Goal: Communication & Community: Answer question/provide support

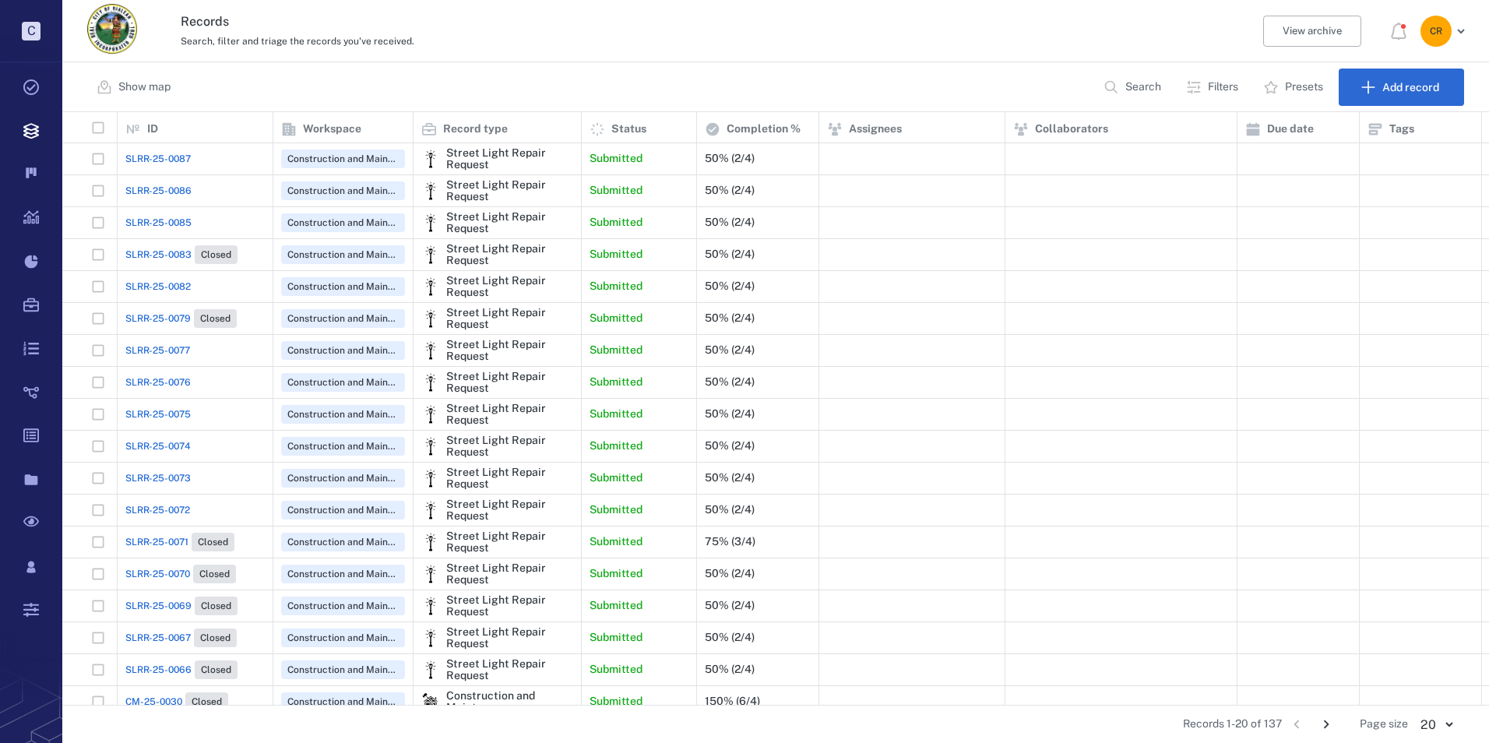
click at [170, 229] on span "SLRR-25-0085" at bounding box center [158, 223] width 66 height 14
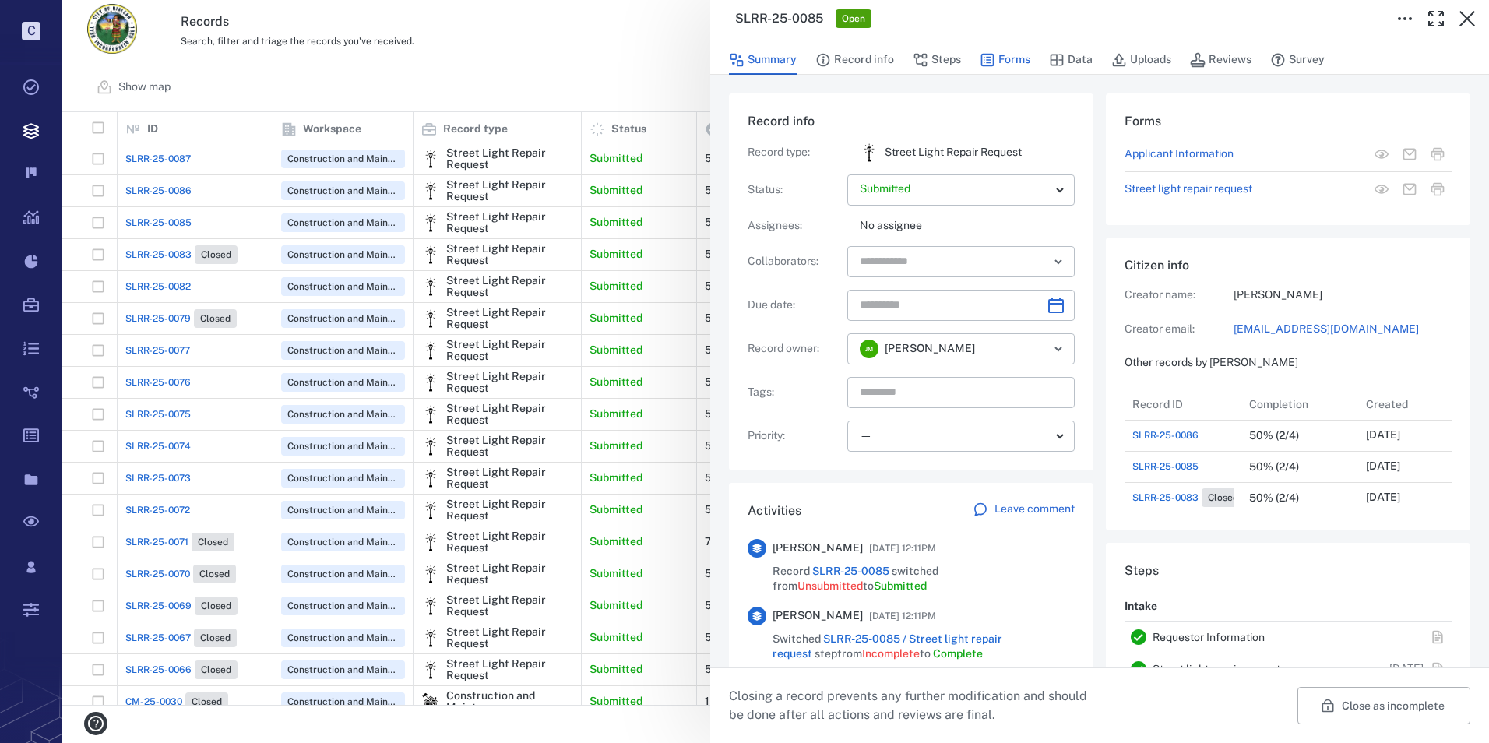
click at [1020, 56] on button "Forms" at bounding box center [1005, 60] width 51 height 30
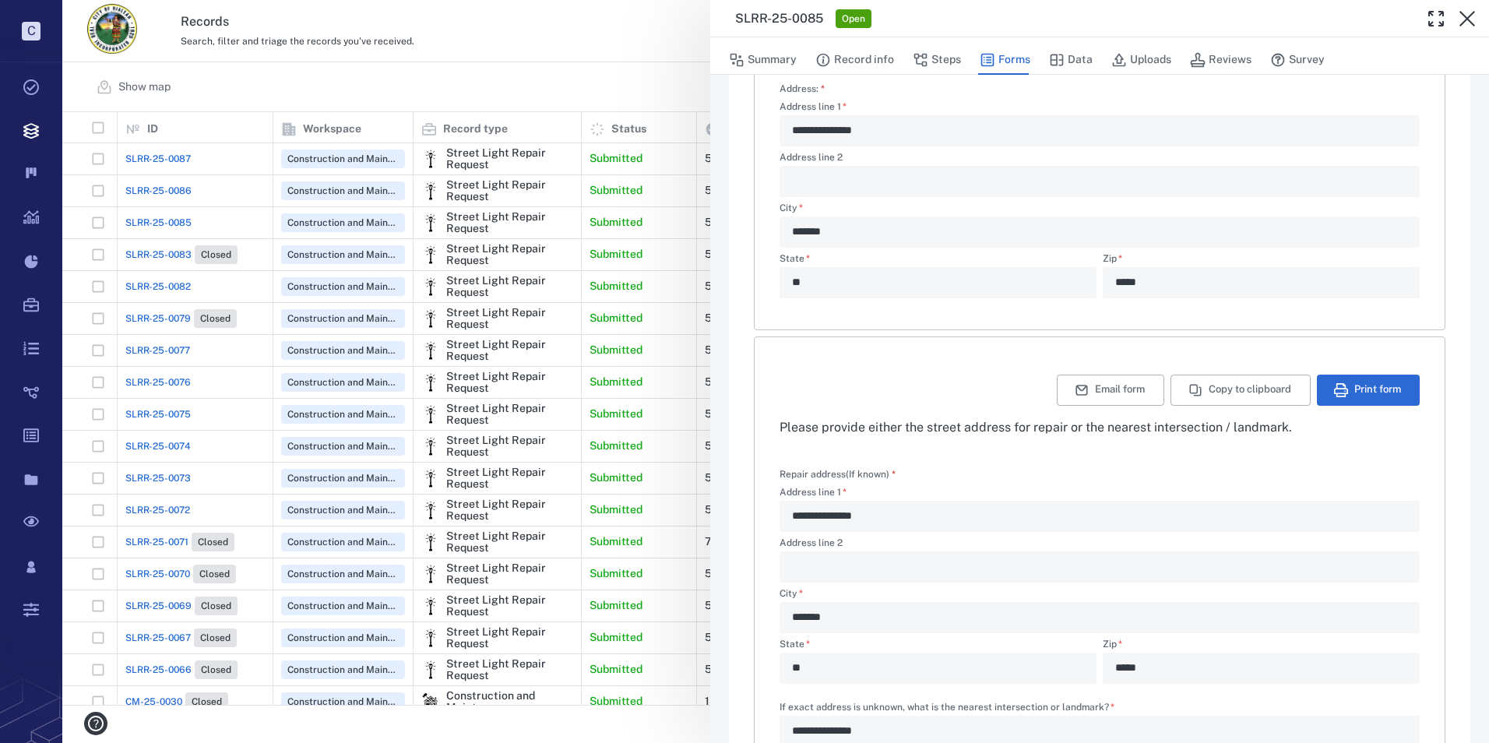
scroll to position [365, 0]
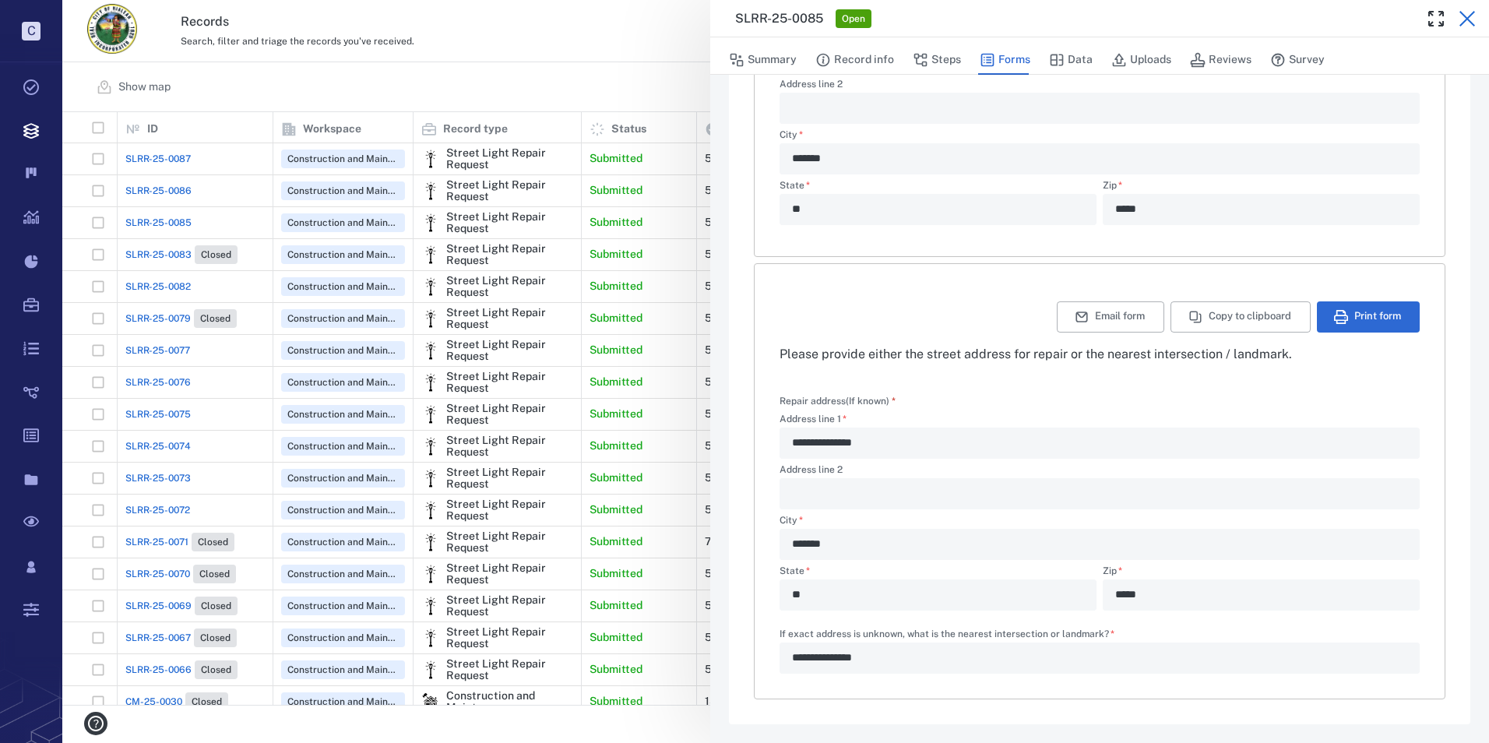
click at [1471, 19] on icon "button" at bounding box center [1467, 18] width 19 height 19
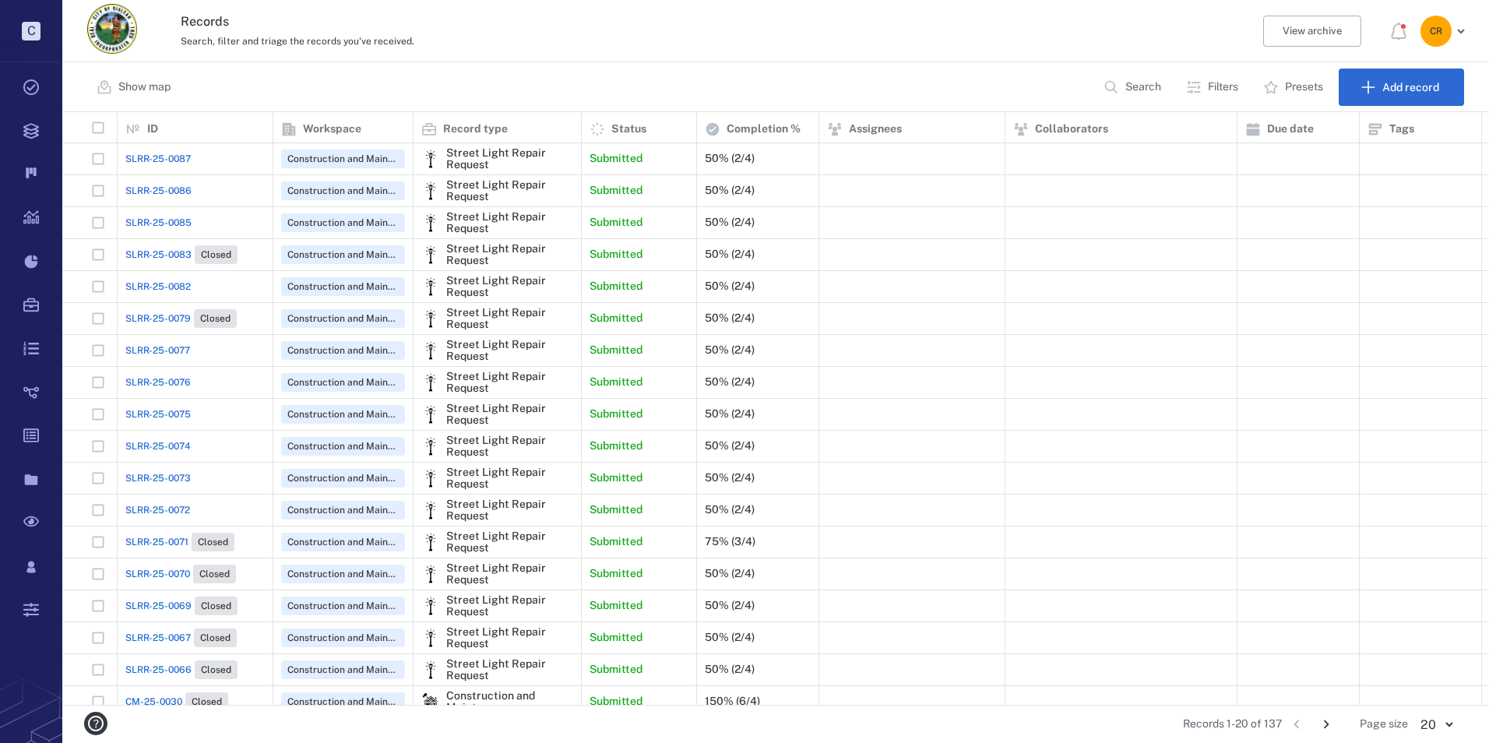
click at [155, 189] on span "SLRR-25-0086" at bounding box center [158, 191] width 66 height 14
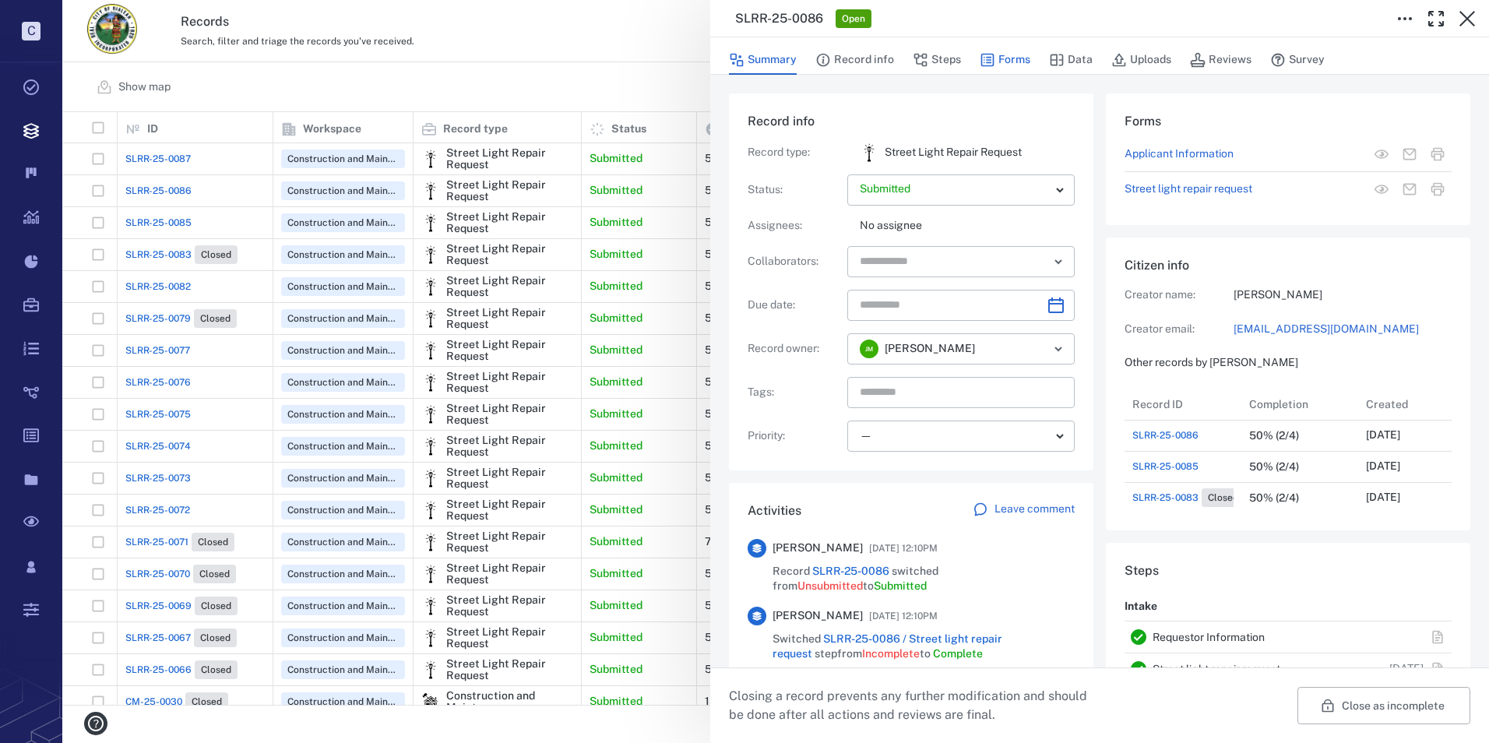
click at [1012, 59] on button "Forms" at bounding box center [1005, 60] width 51 height 30
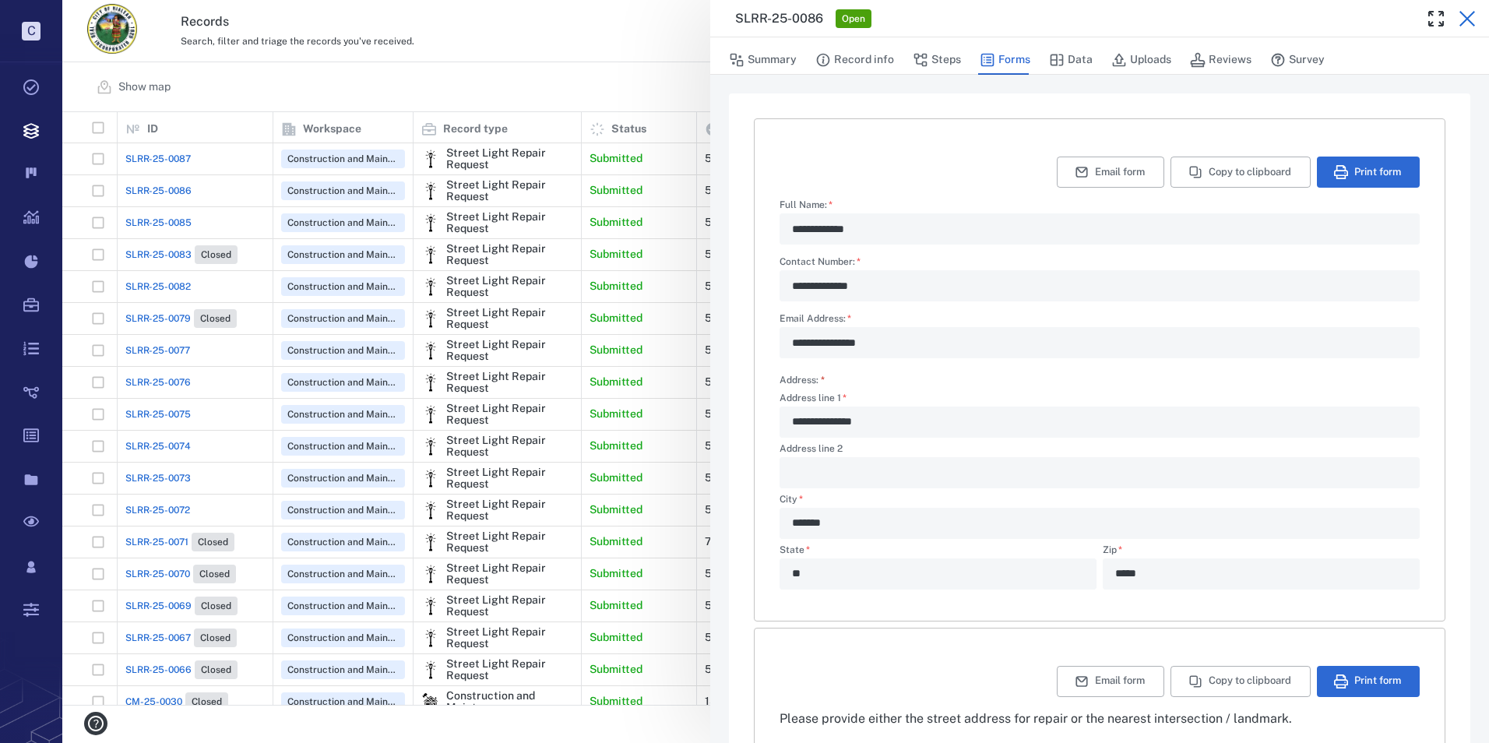
click at [1468, 16] on icon "button" at bounding box center [1467, 18] width 19 height 19
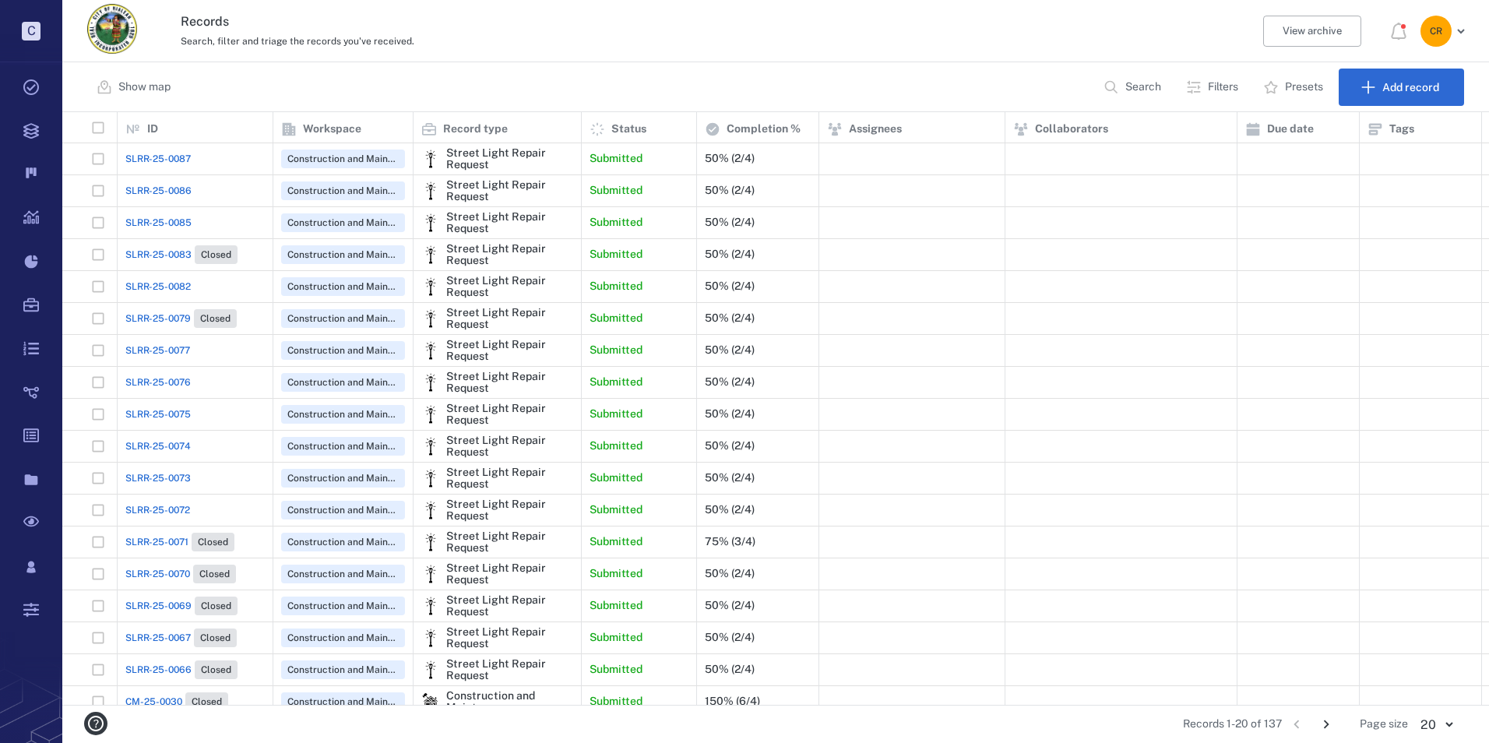
click at [153, 156] on span "SLRR-25-0087" at bounding box center [157, 159] width 65 height 14
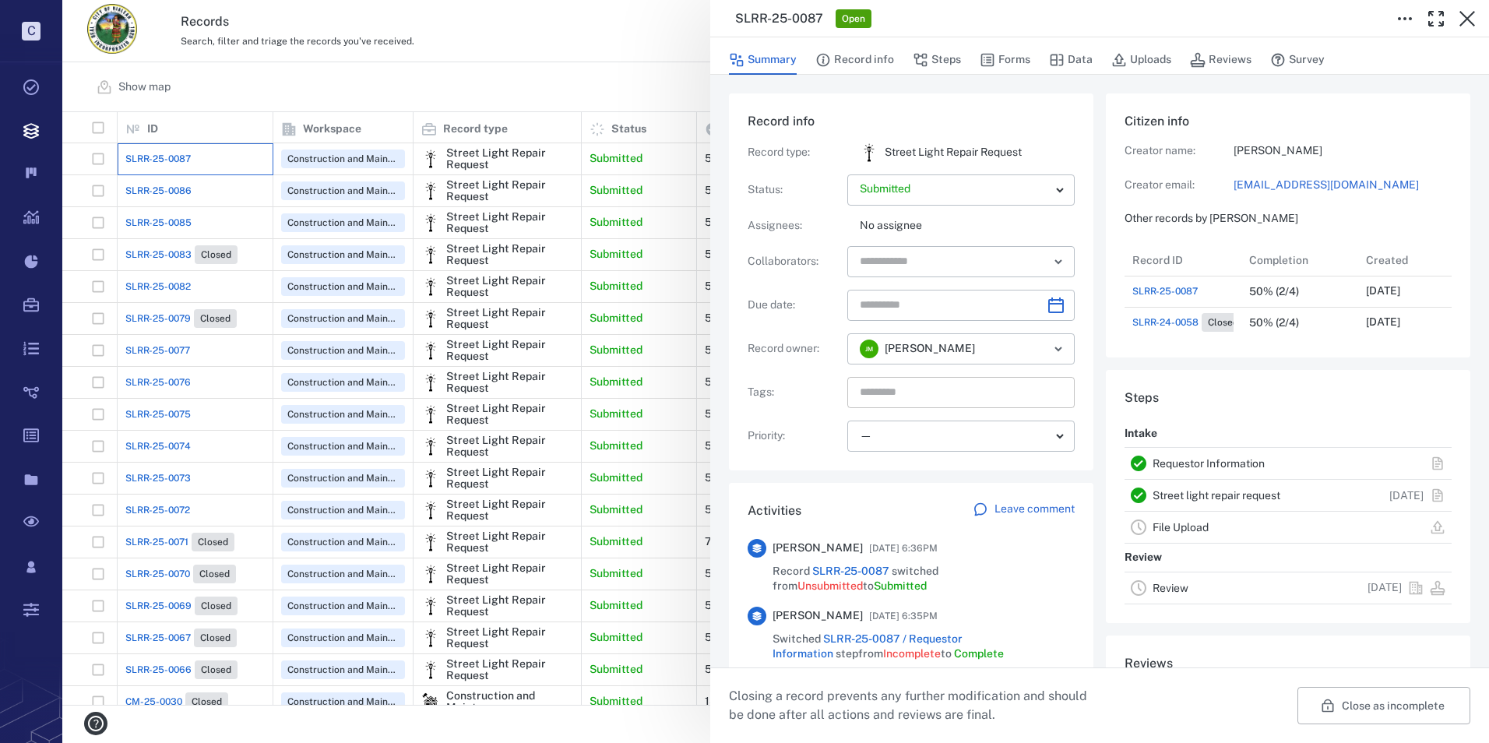
scroll to position [93, 309]
click at [1466, 17] on icon "button" at bounding box center [1468, 19] width 16 height 16
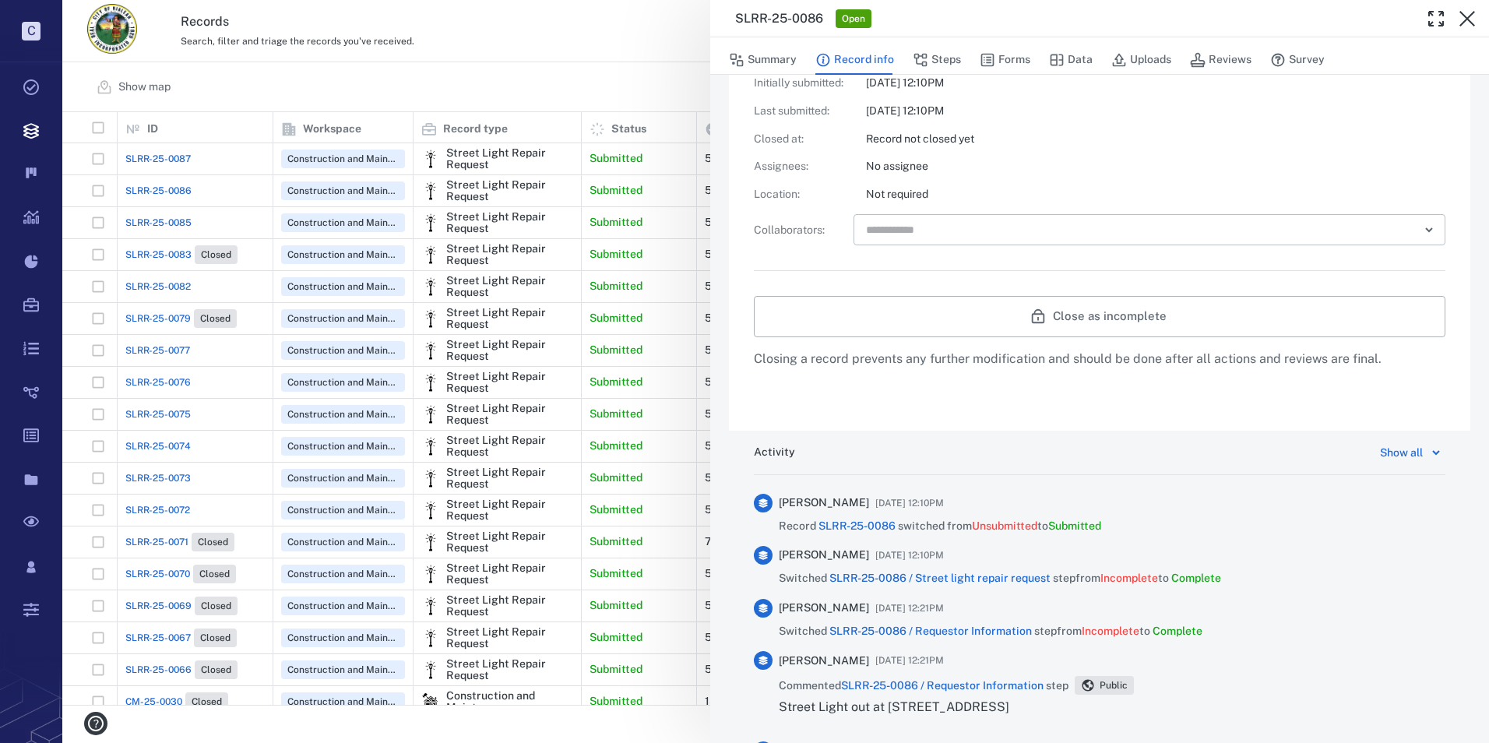
scroll to position [527, 0]
click at [1464, 18] on icon "button" at bounding box center [1467, 18] width 19 height 19
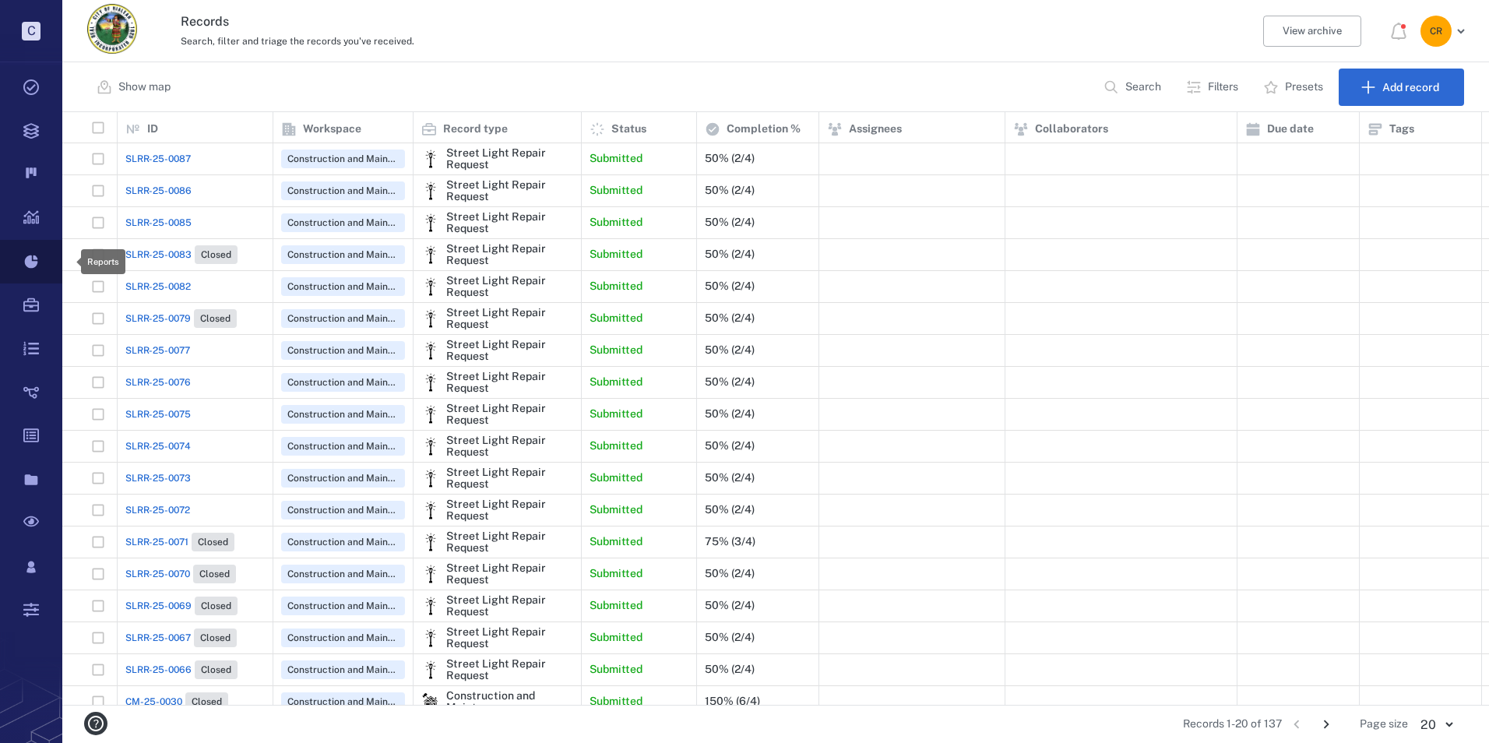
scroll to position [581, 1416]
click at [148, 220] on span "SLRR-25-0085" at bounding box center [158, 223] width 66 height 14
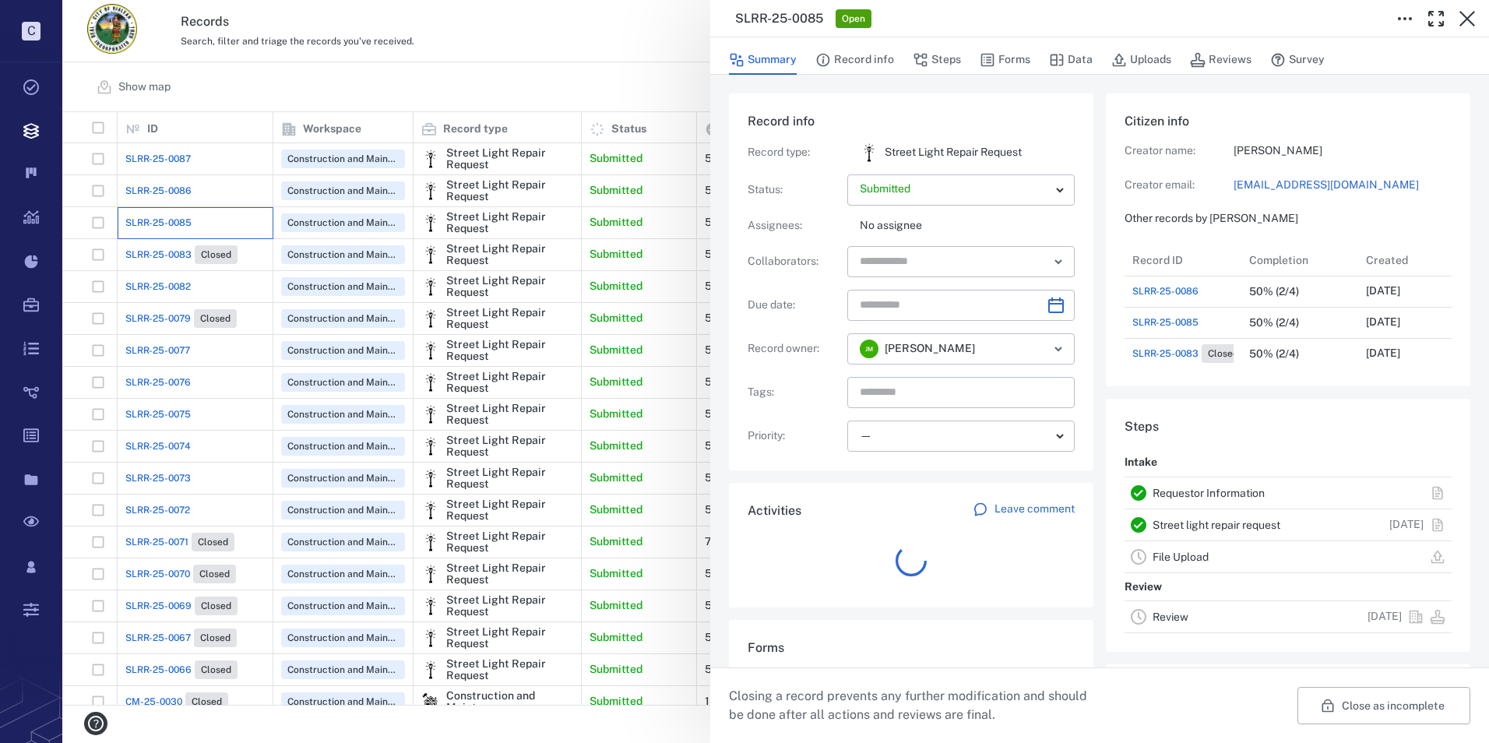
scroll to position [156, 298]
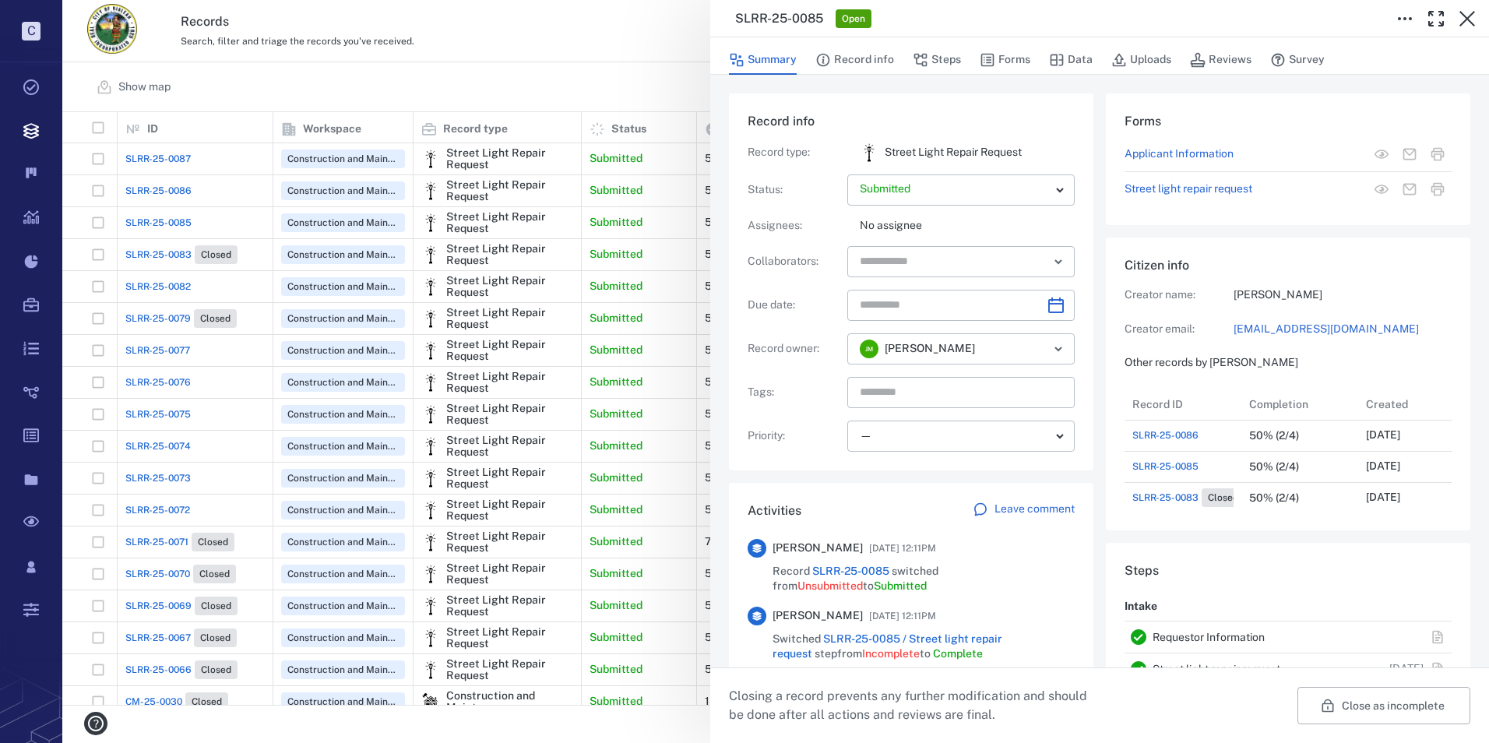
click at [1009, 502] on p "Leave comment" at bounding box center [1035, 510] width 80 height 16
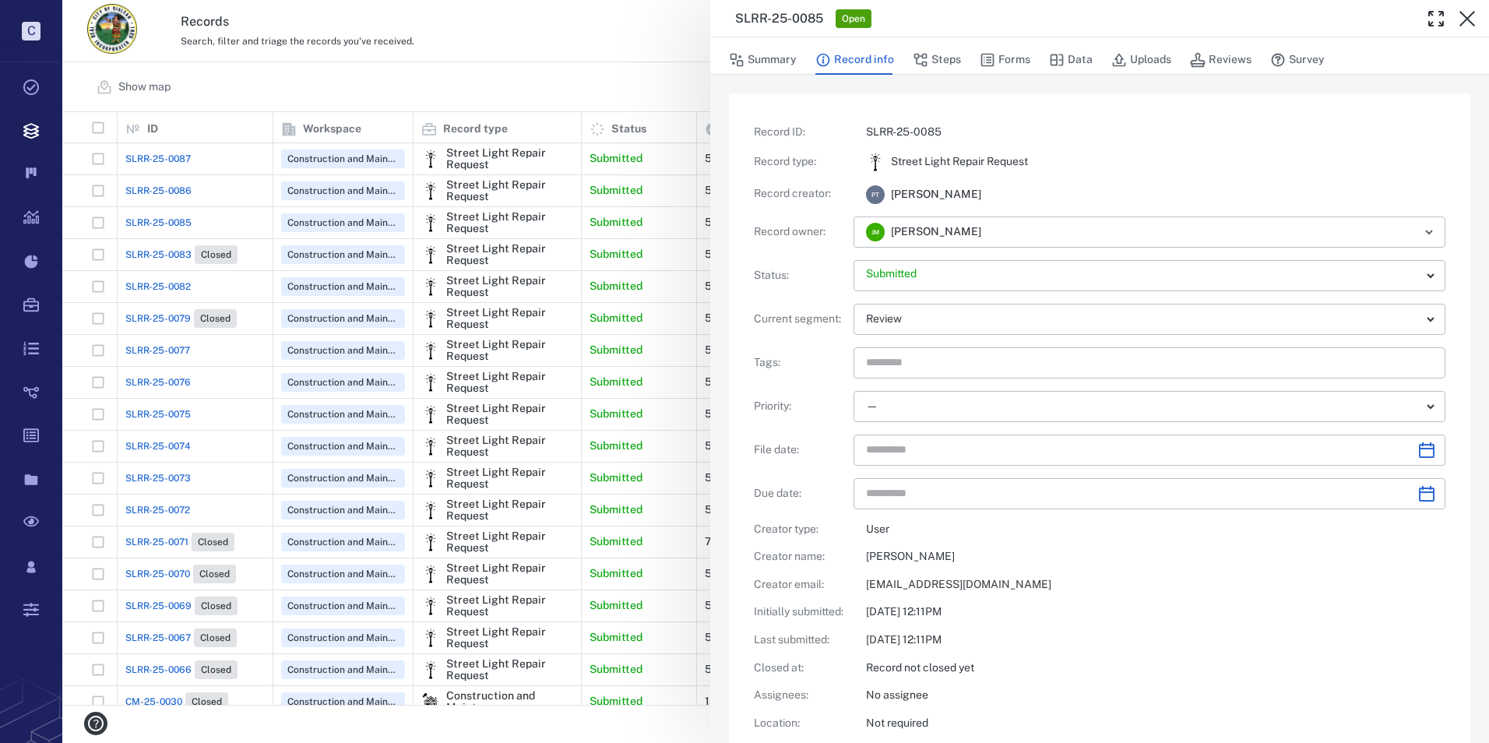
click at [1460, 22] on icon "button" at bounding box center [1467, 18] width 19 height 19
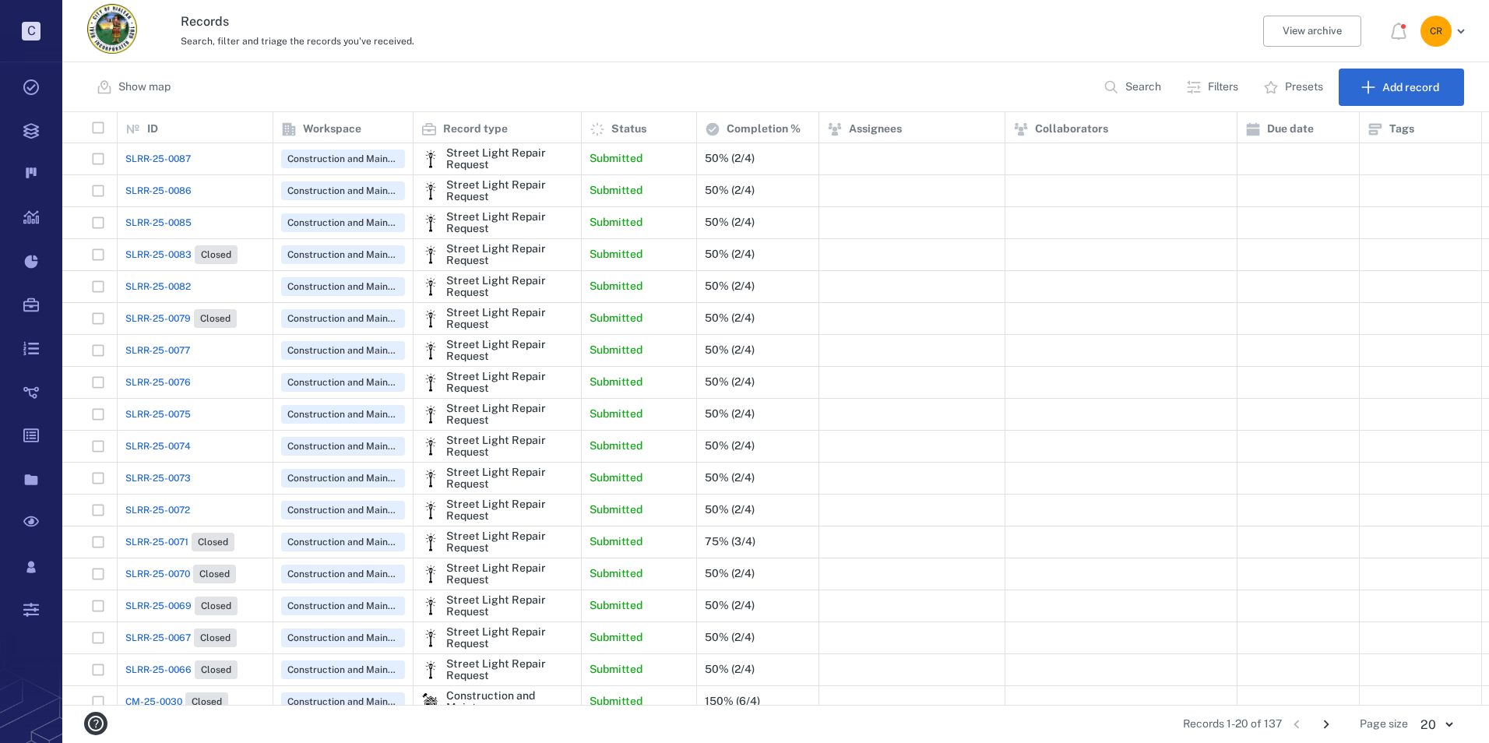
click at [132, 219] on span "SLRR-25-0085" at bounding box center [158, 223] width 66 height 14
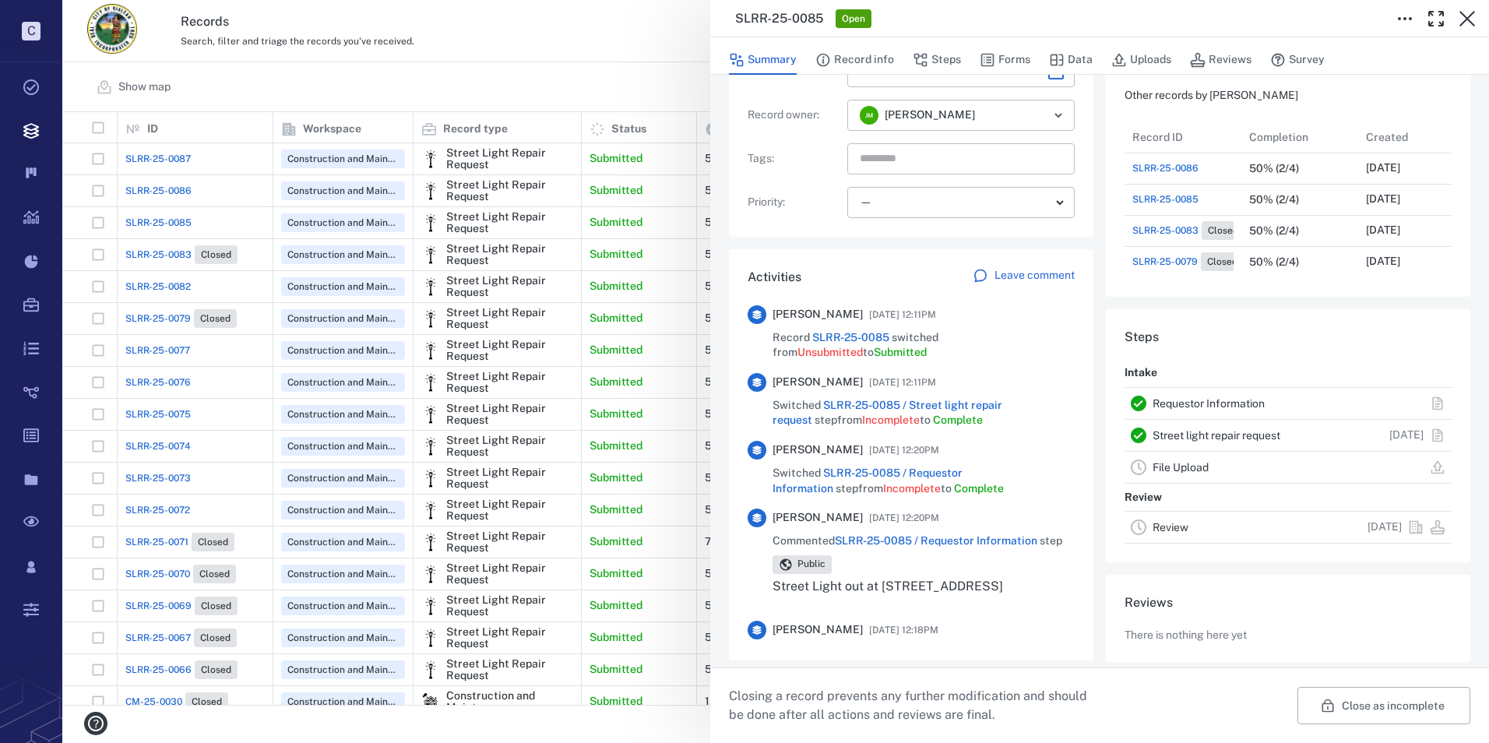
scroll to position [56, 0]
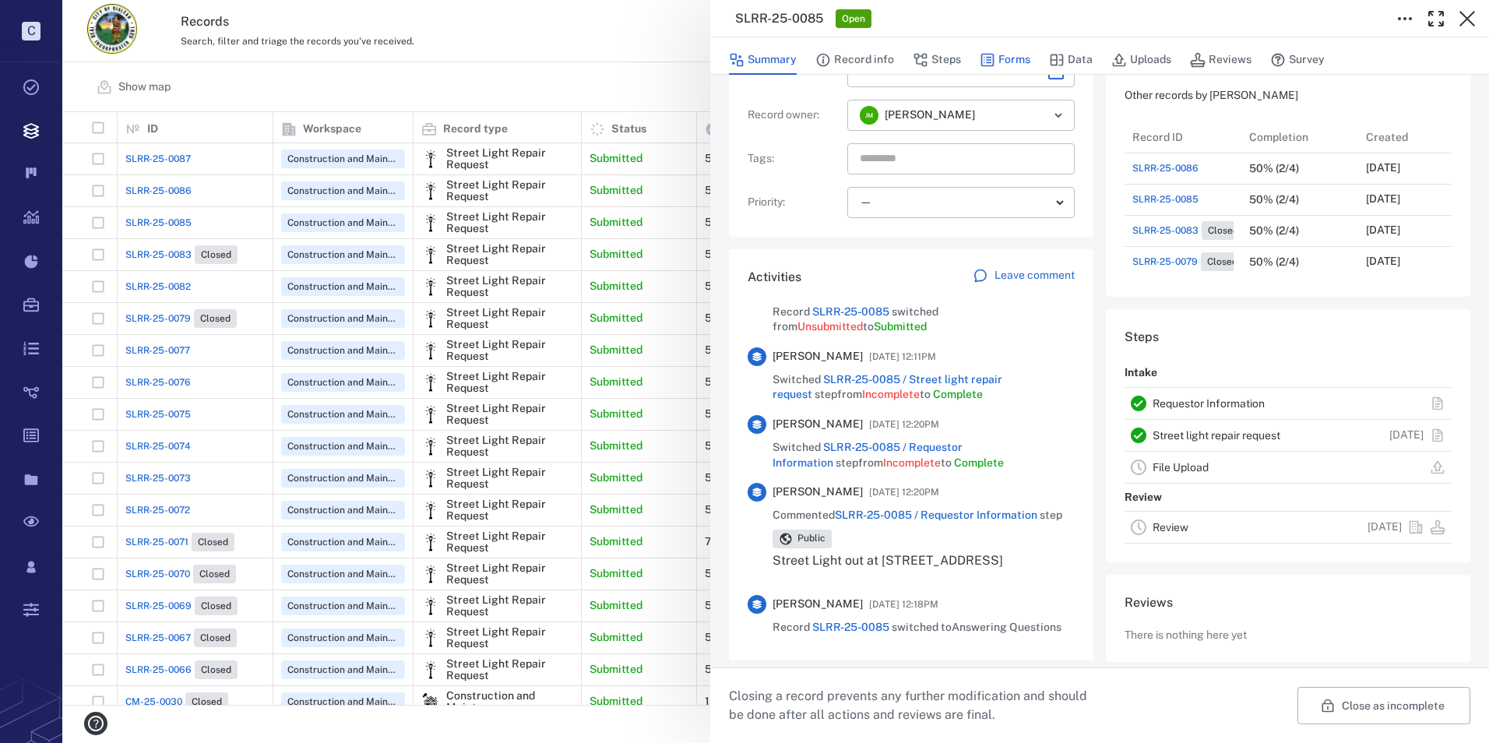
click at [1012, 51] on button "Forms" at bounding box center [1005, 60] width 51 height 30
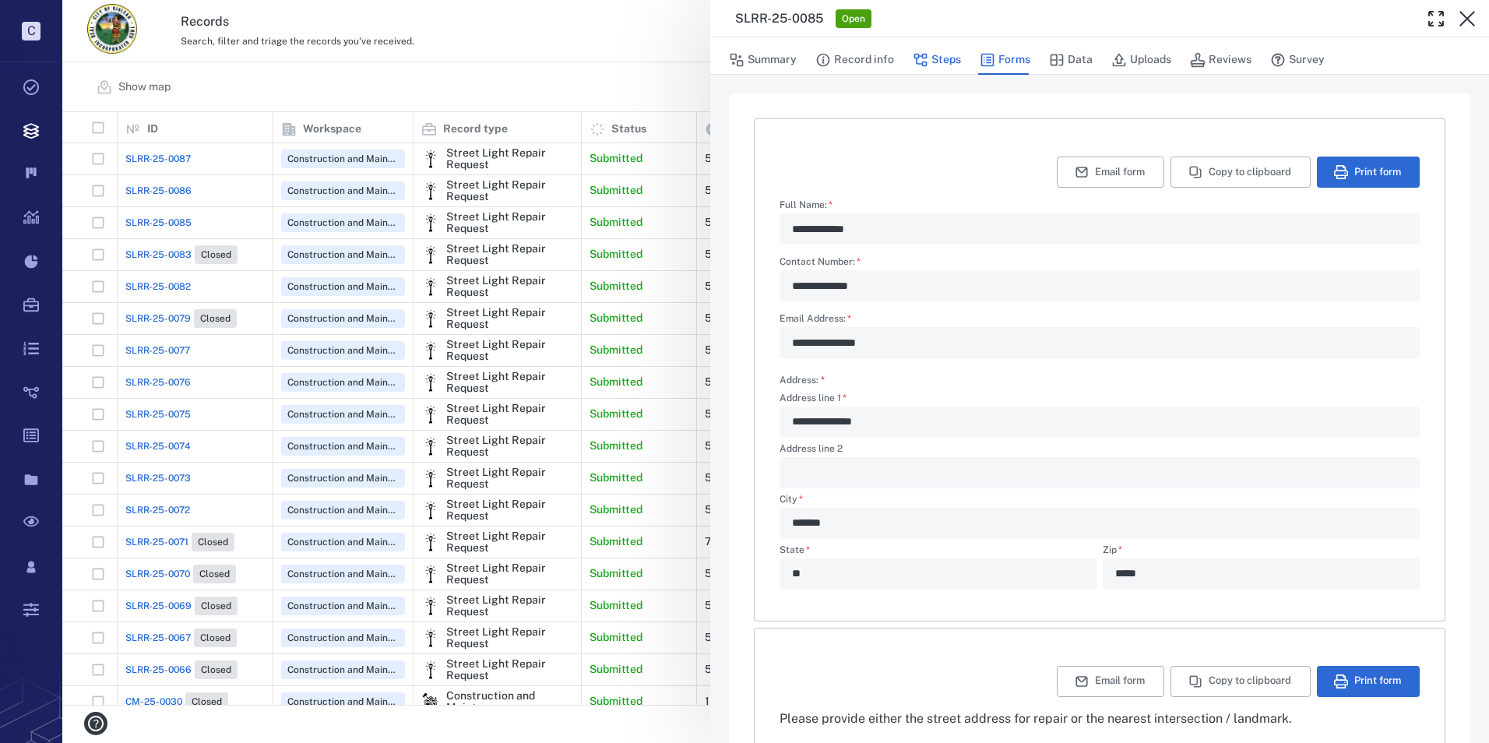
click at [951, 62] on button "Steps" at bounding box center [937, 60] width 48 height 30
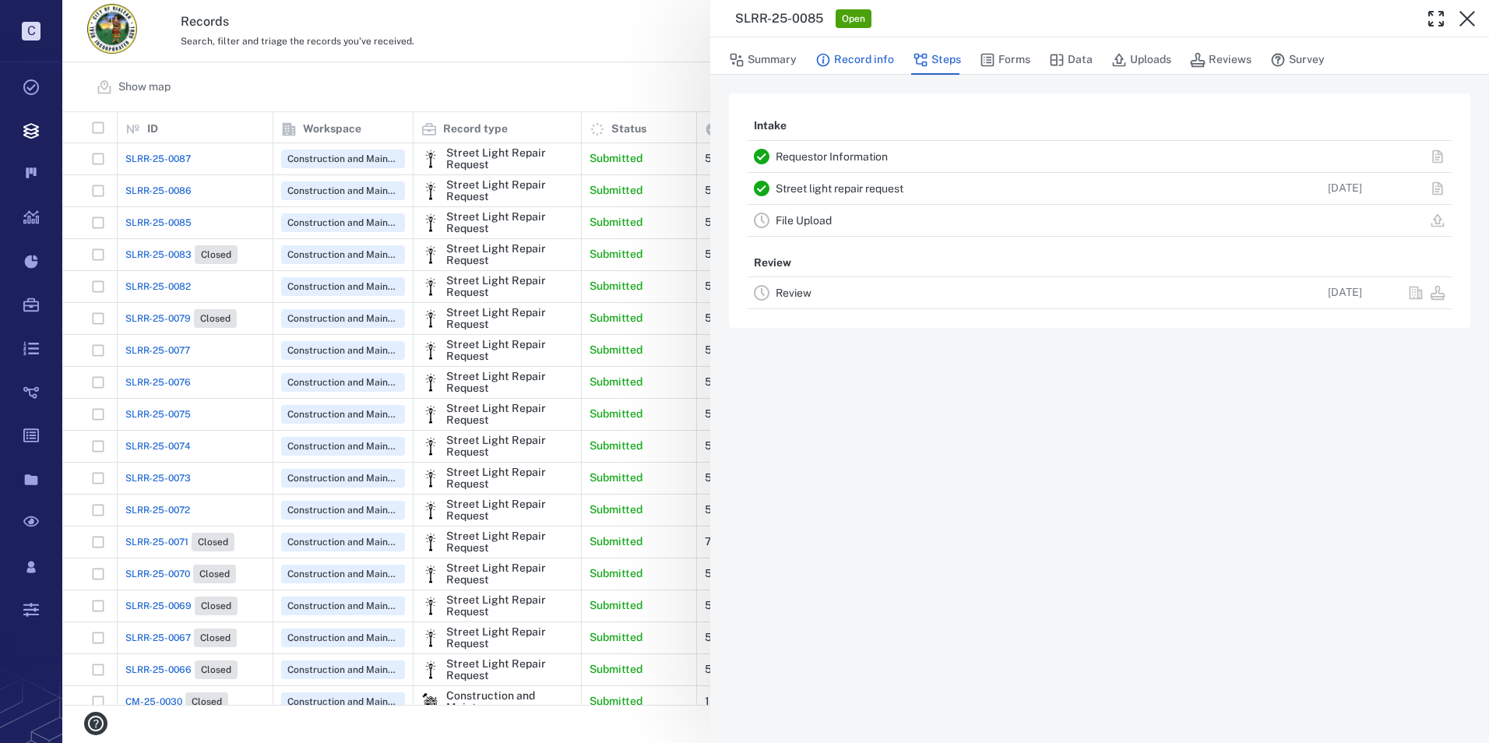
click at [879, 55] on button "Record info" at bounding box center [855, 60] width 79 height 30
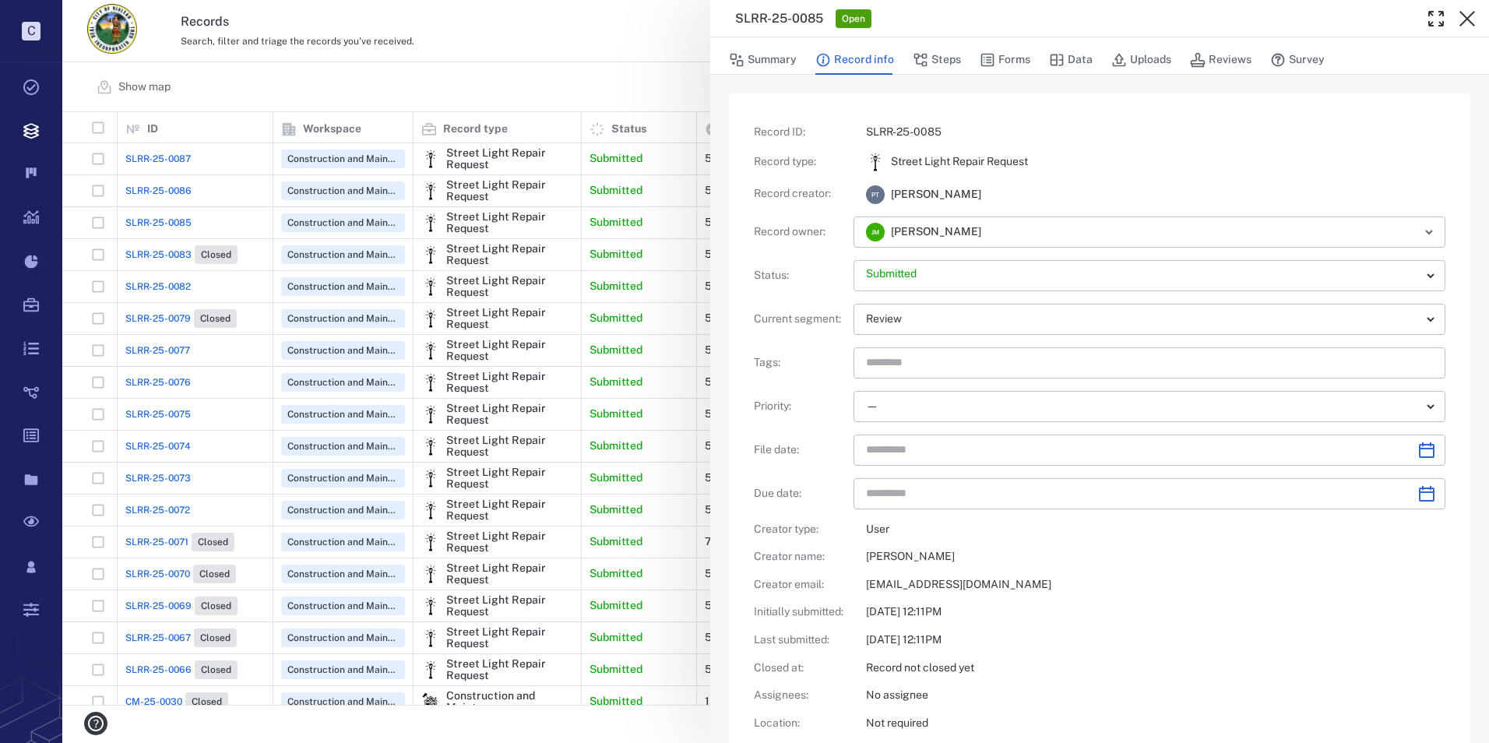
click at [1421, 270] on body "C Tasks Records Boards Dashboard Reports Record types Guide steps Rules Form bu…" at bounding box center [744, 371] width 1489 height 743
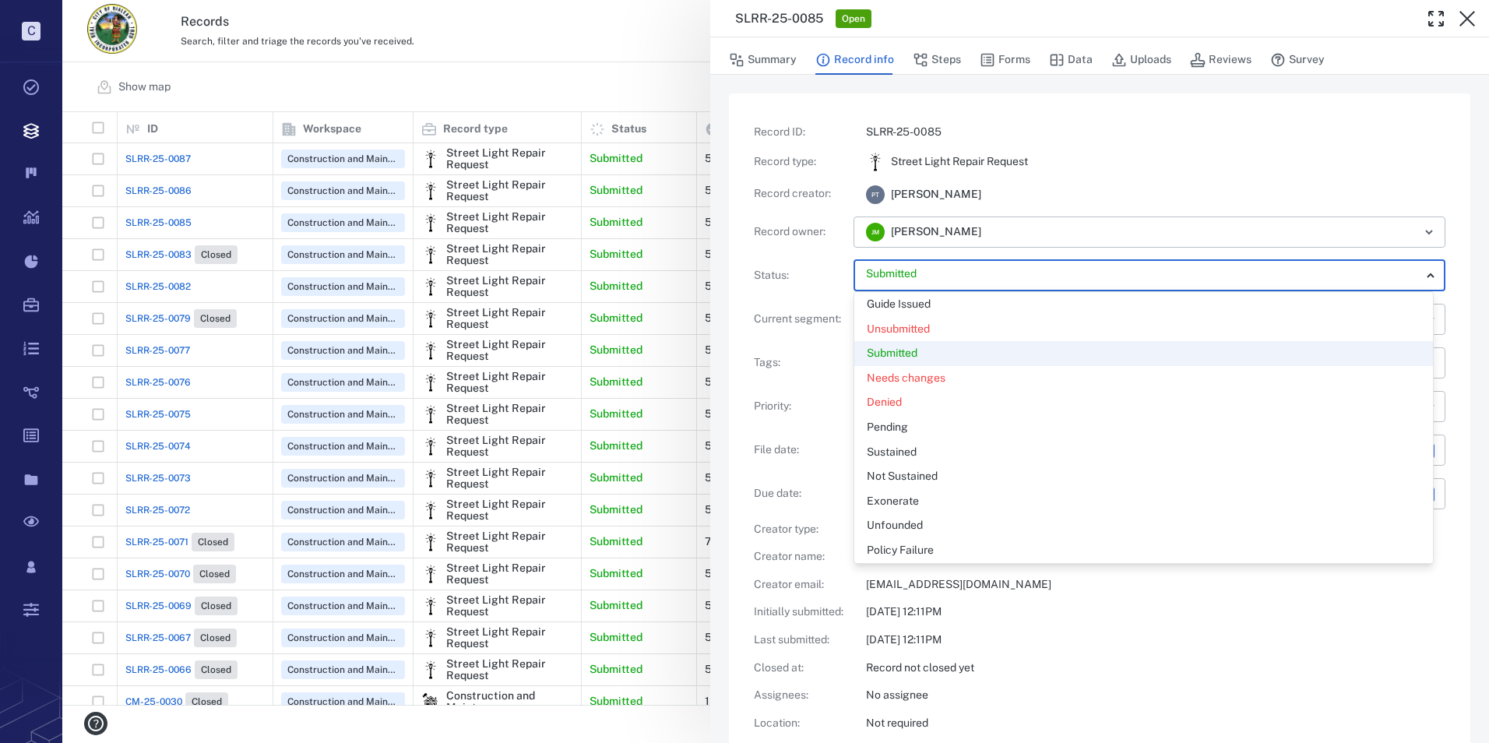
click at [1421, 270] on div at bounding box center [744, 371] width 1489 height 743
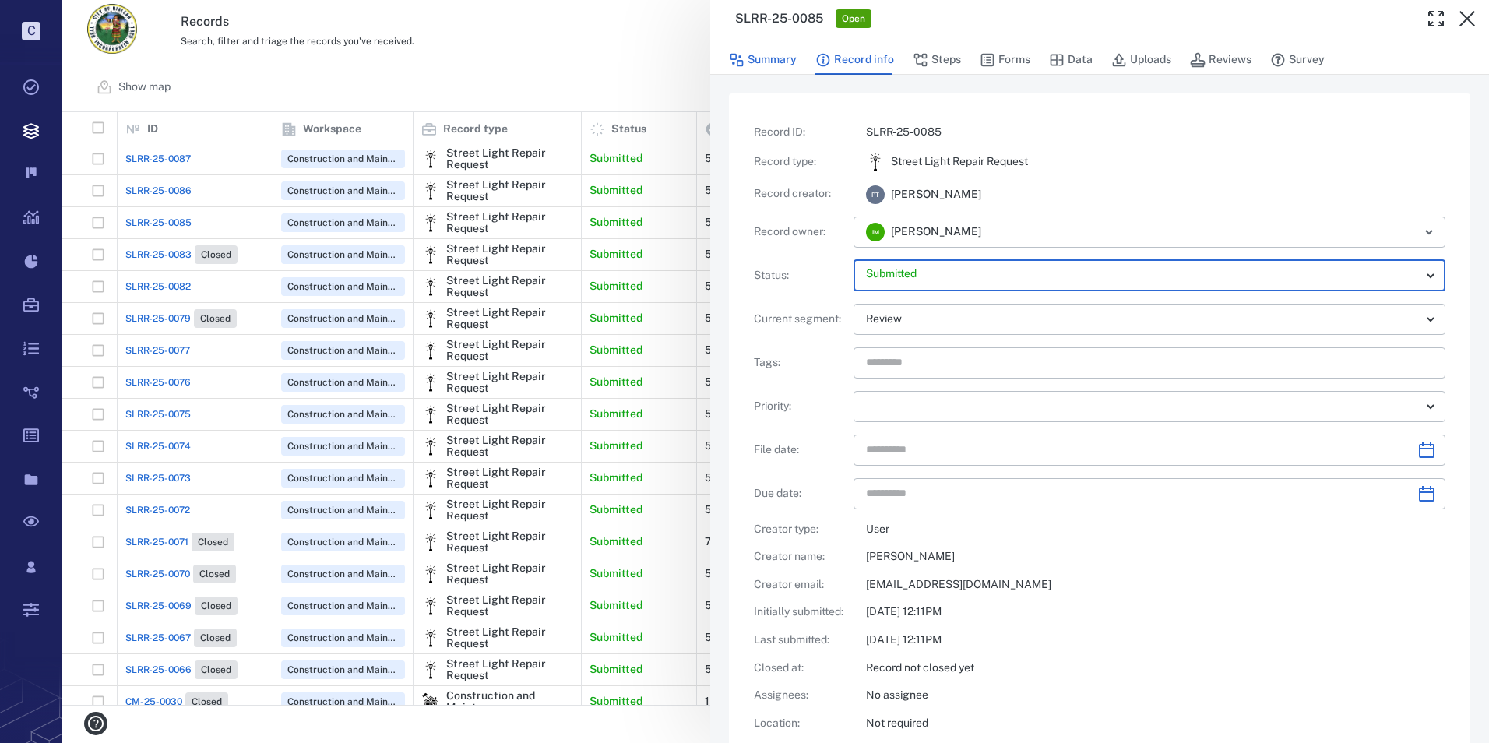
click at [772, 54] on button "Summary" at bounding box center [763, 60] width 68 height 30
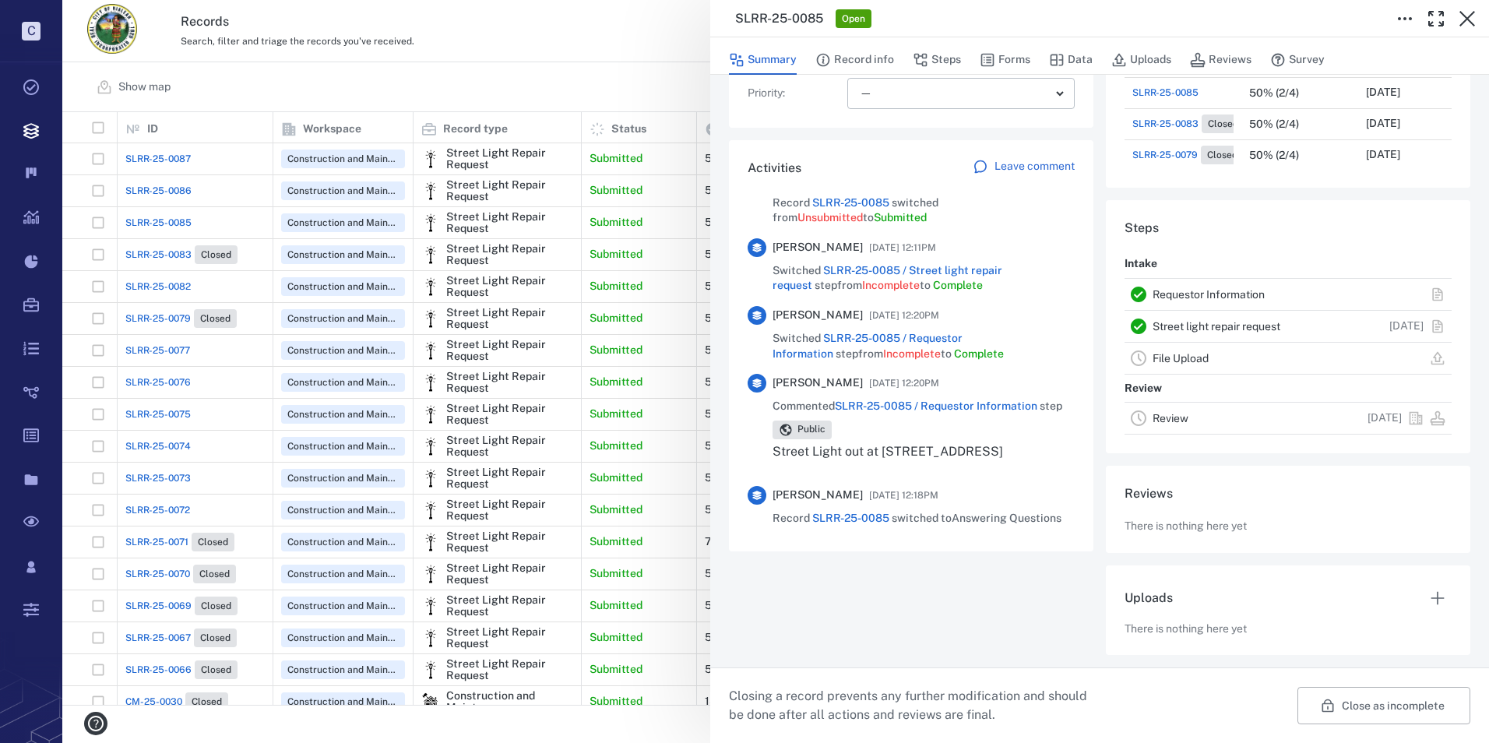
scroll to position [45, 0]
click at [160, 316] on div "SLRR-25-0085 Open Summary Record info Steps Forms Data Uploads Reviews Survey R…" at bounding box center [775, 371] width 1427 height 743
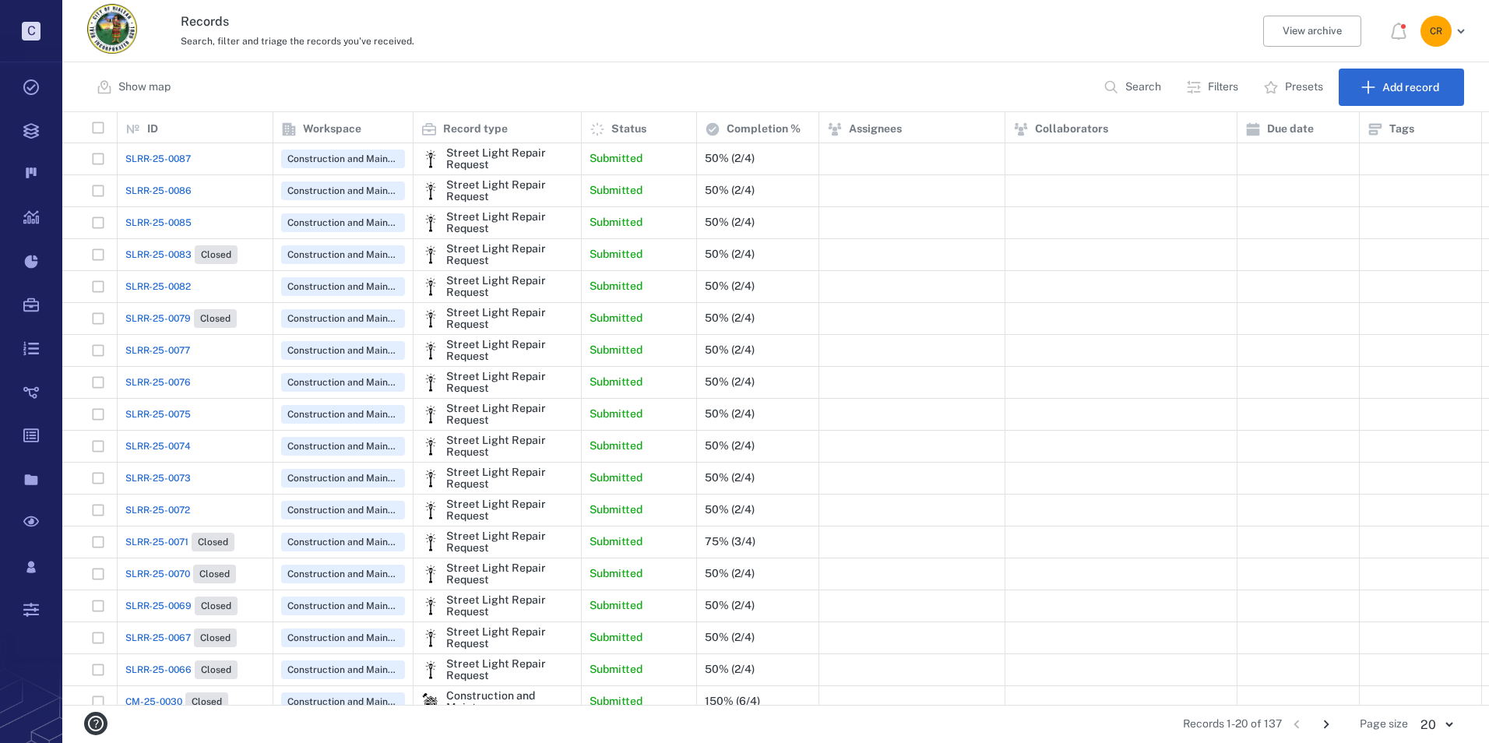
click at [160, 316] on span "SLRR-25-0079" at bounding box center [157, 319] width 65 height 14
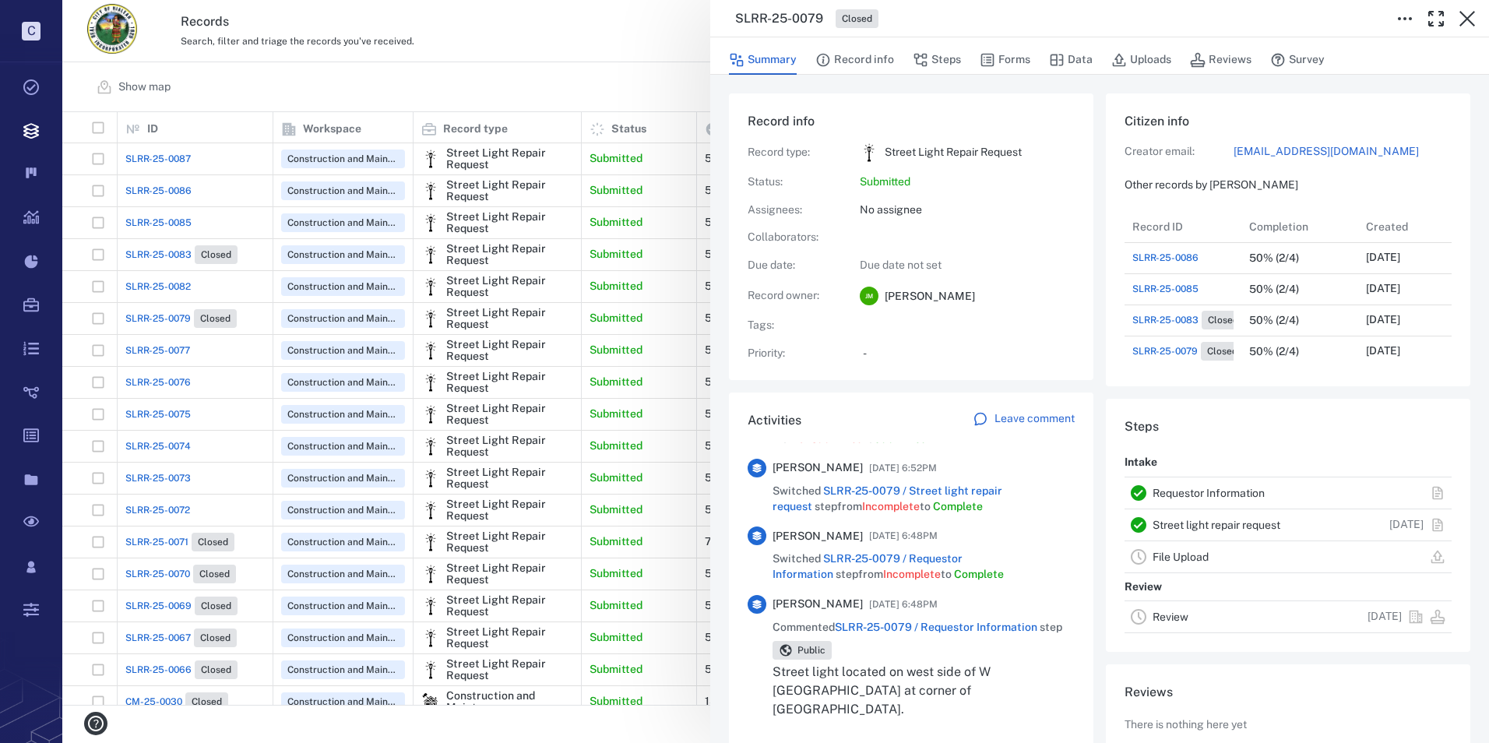
scroll to position [593, 0]
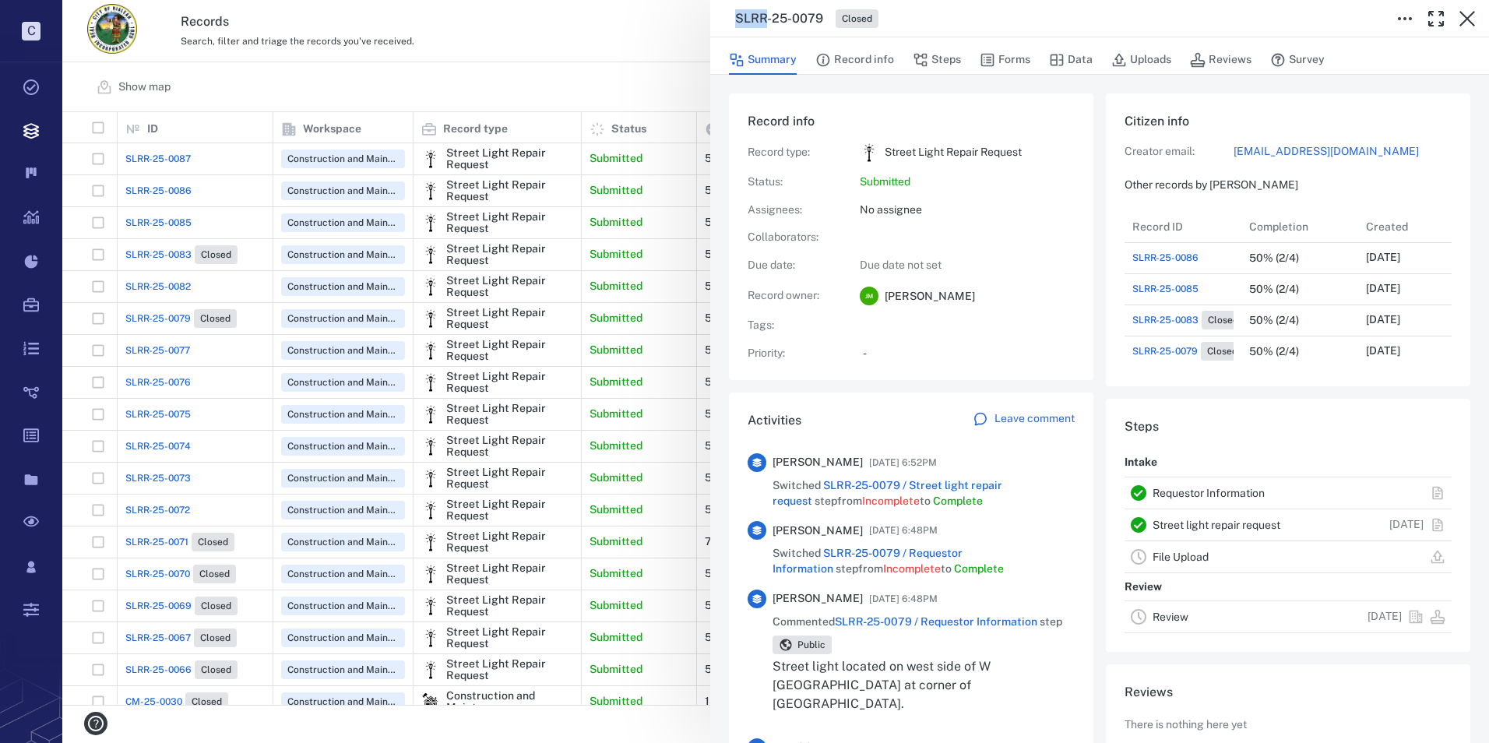
click at [164, 255] on div "SLRR-25-0079 Closed Summary Record info Steps Forms Data Uploads Reviews Survey…" at bounding box center [775, 371] width 1427 height 743
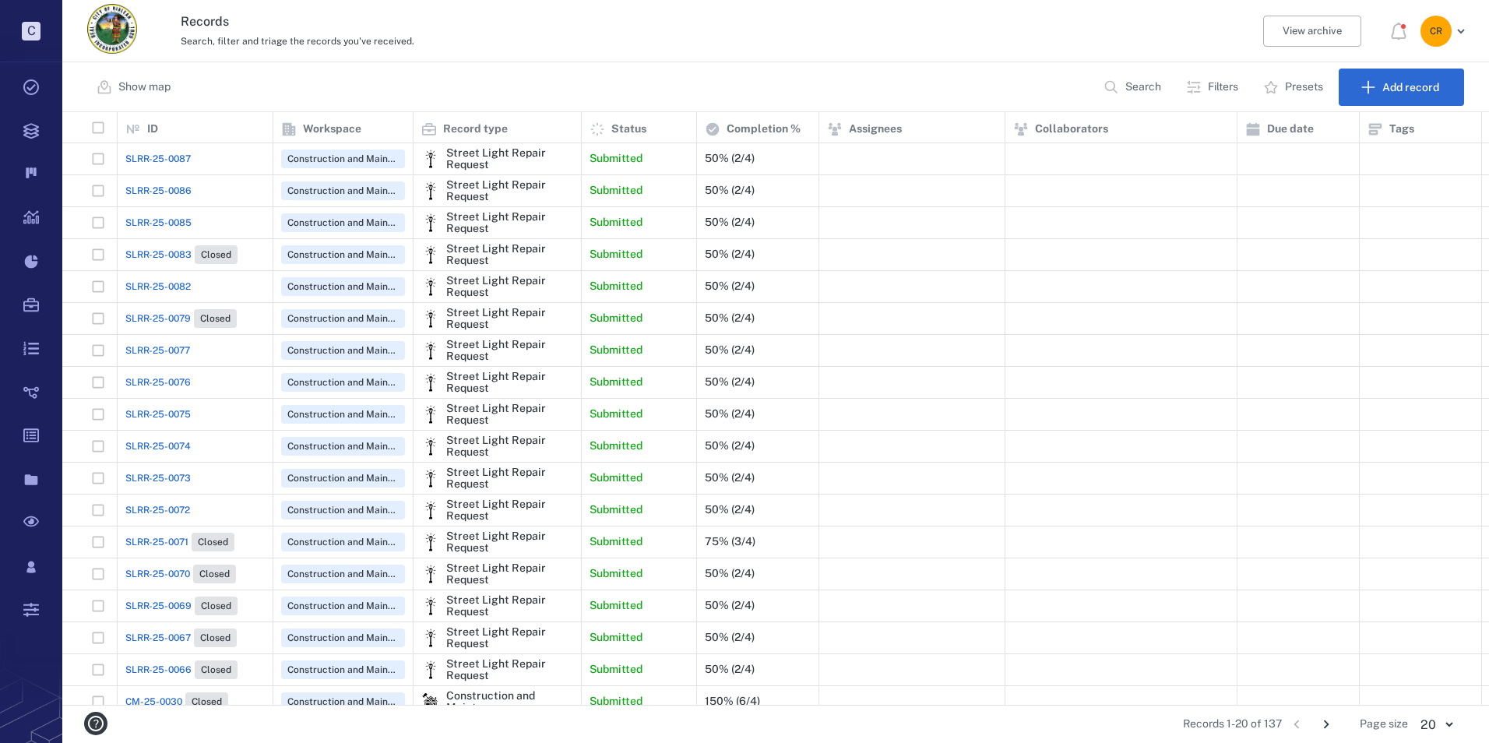
click at [166, 255] on span "SLRR-25-0083" at bounding box center [158, 255] width 66 height 14
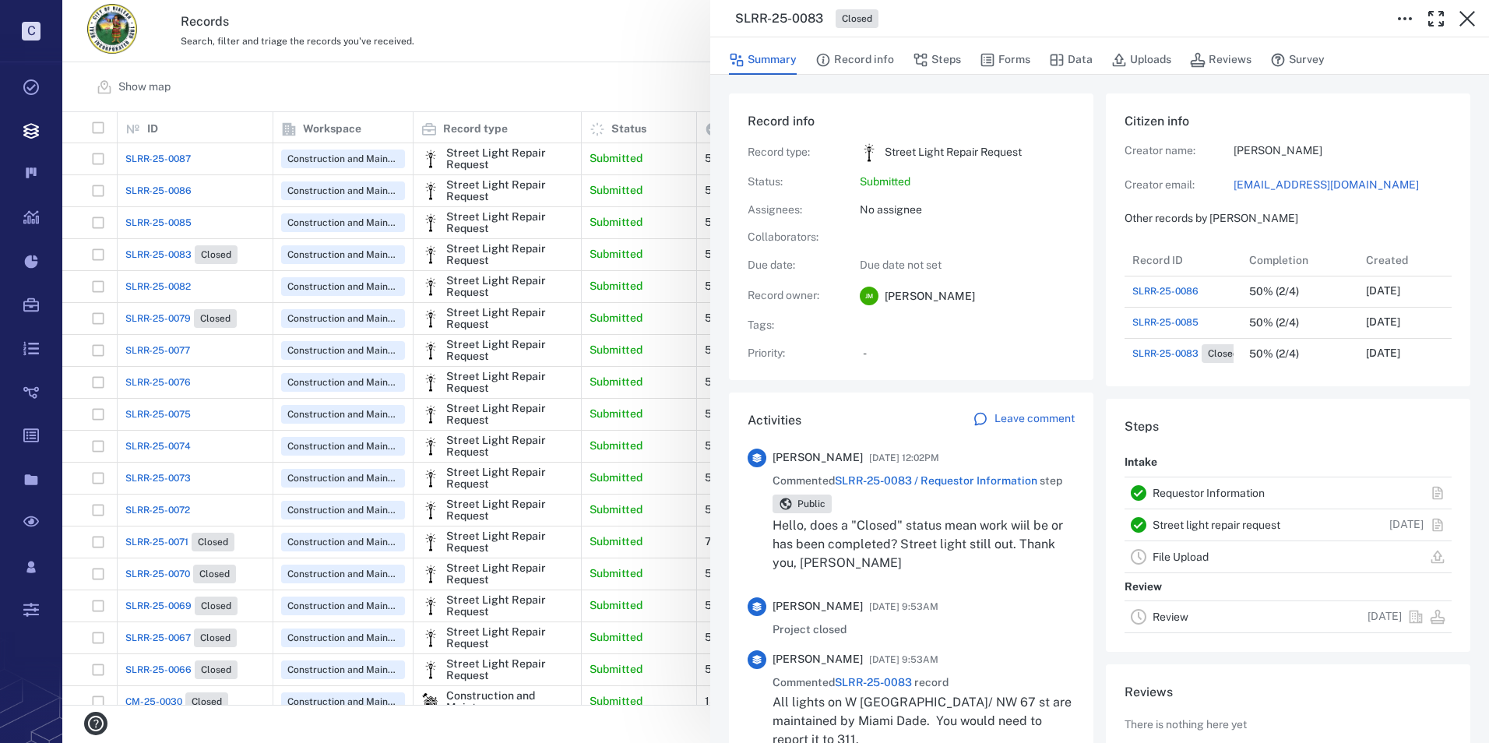
scroll to position [45, 0]
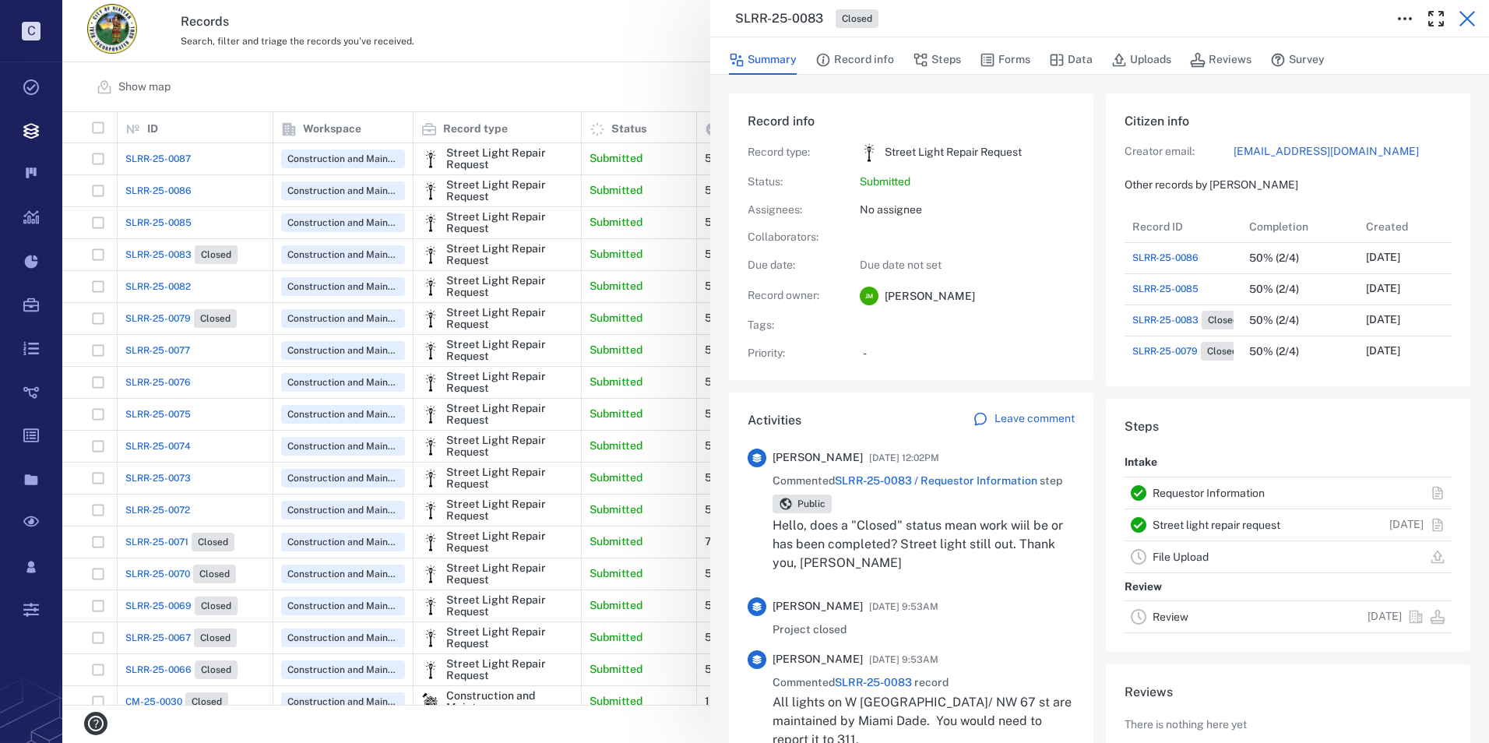
click at [1463, 19] on icon "button" at bounding box center [1467, 18] width 19 height 19
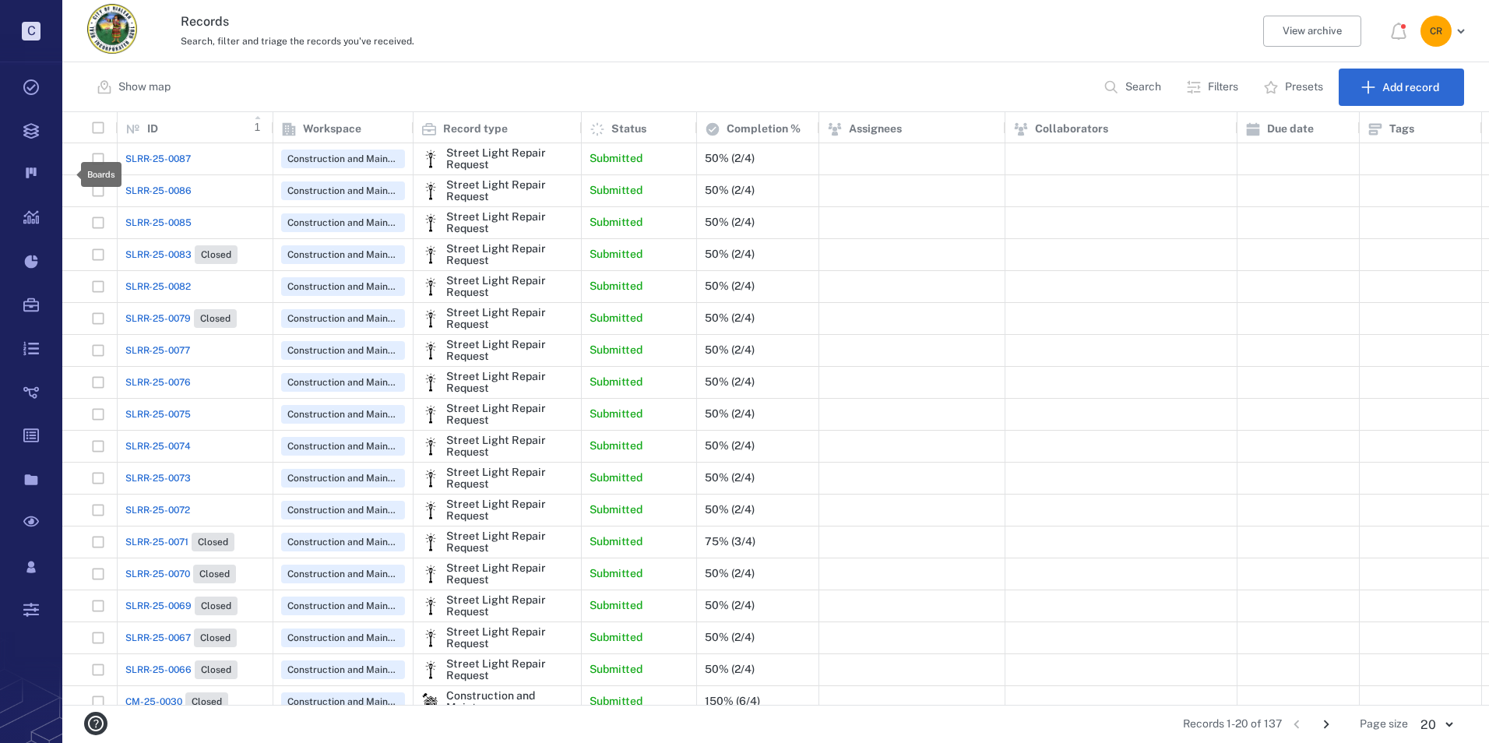
scroll to position [581, 1416]
click at [146, 166] on div "SLRR-25-0087" at bounding box center [194, 158] width 139 height 31
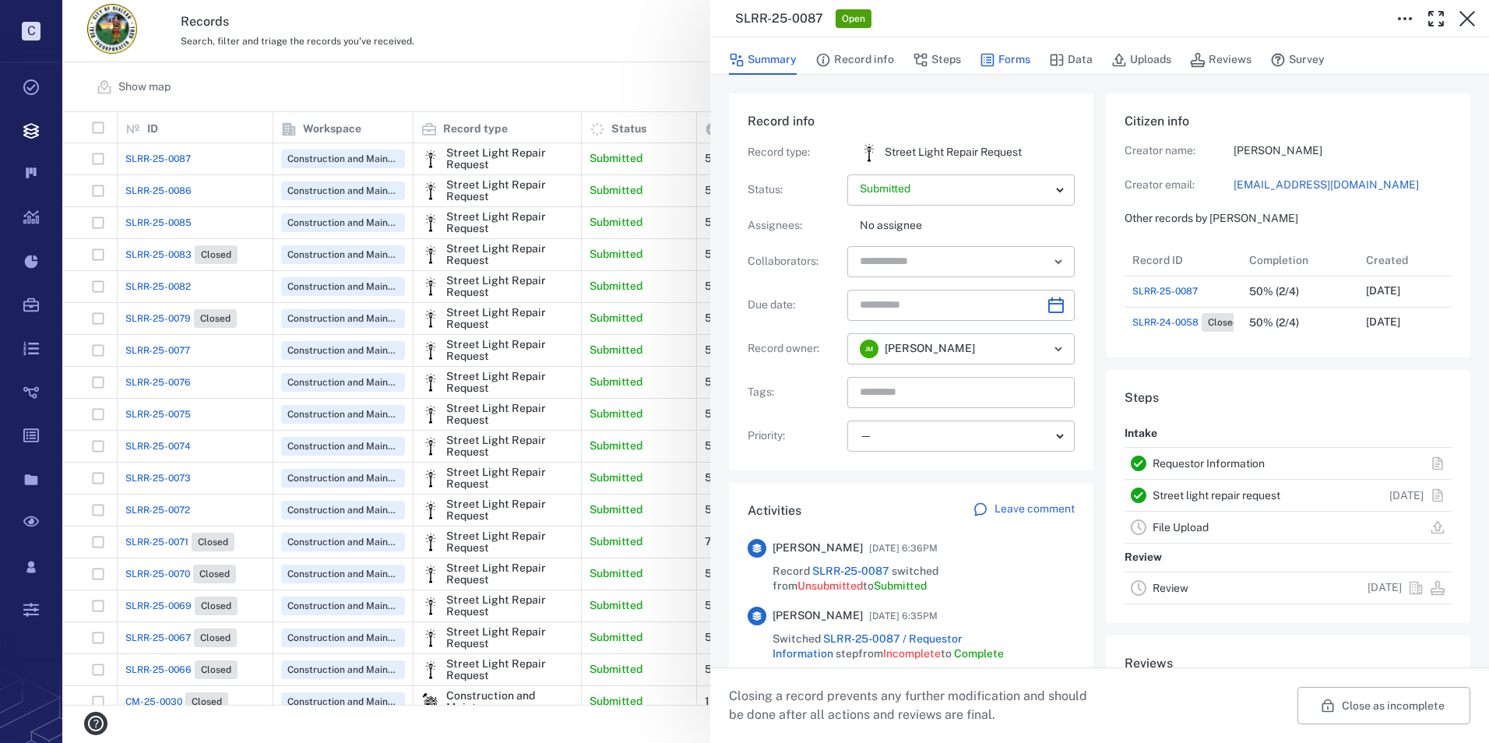
click at [1023, 56] on button "Forms" at bounding box center [1005, 60] width 51 height 30
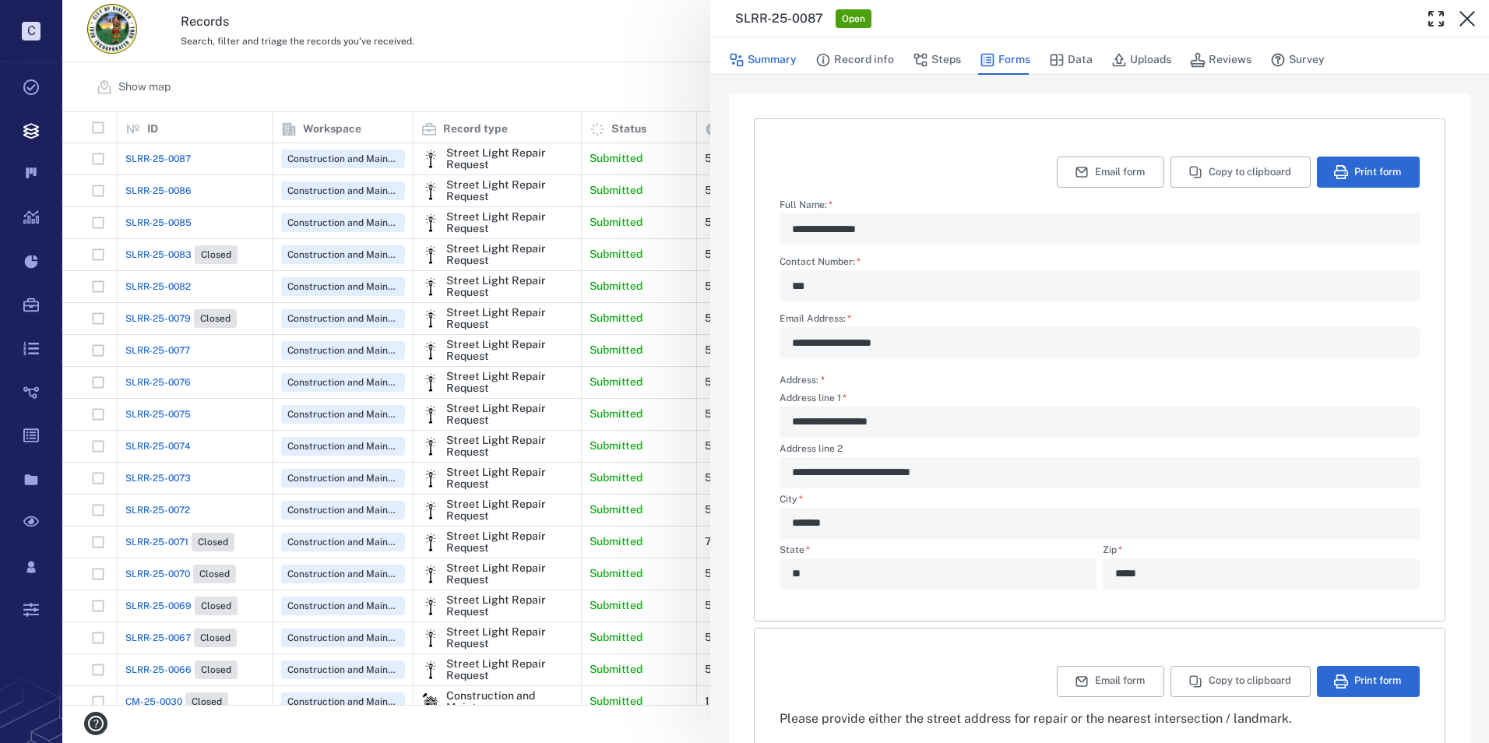
click at [763, 58] on button "Summary" at bounding box center [763, 60] width 68 height 30
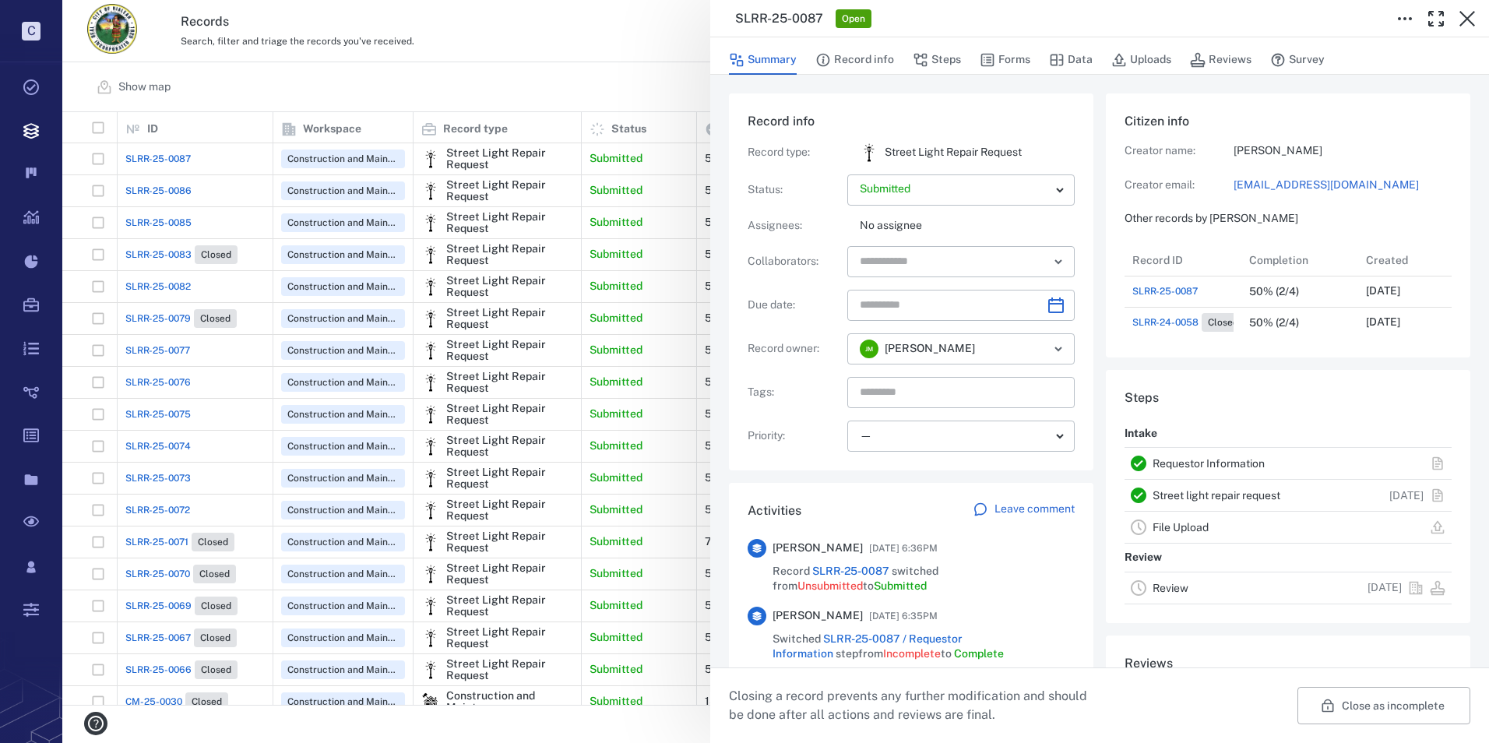
scroll to position [93, 309]
click at [1014, 506] on p "Leave comment" at bounding box center [1035, 510] width 80 height 16
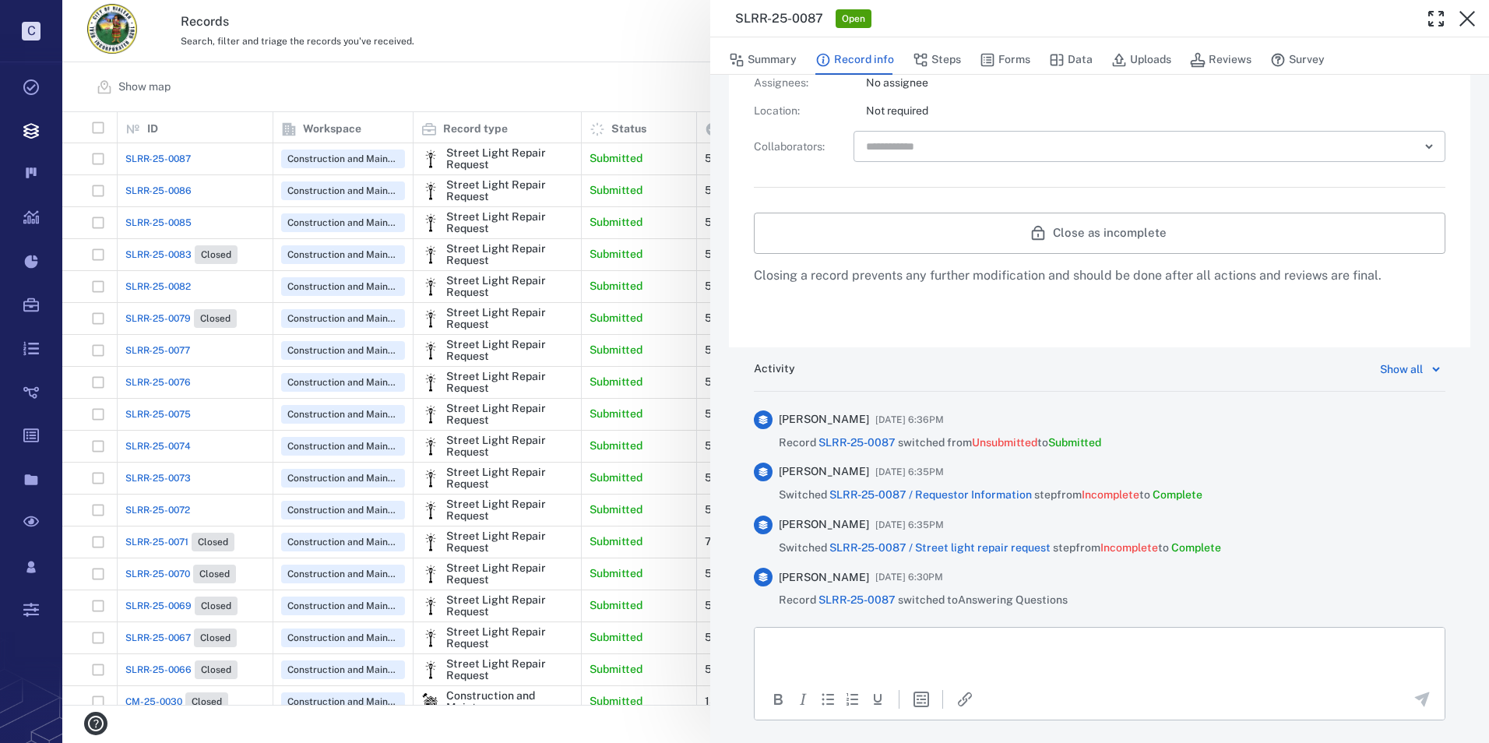
click at [1427, 373] on icon at bounding box center [1436, 369] width 19 height 19
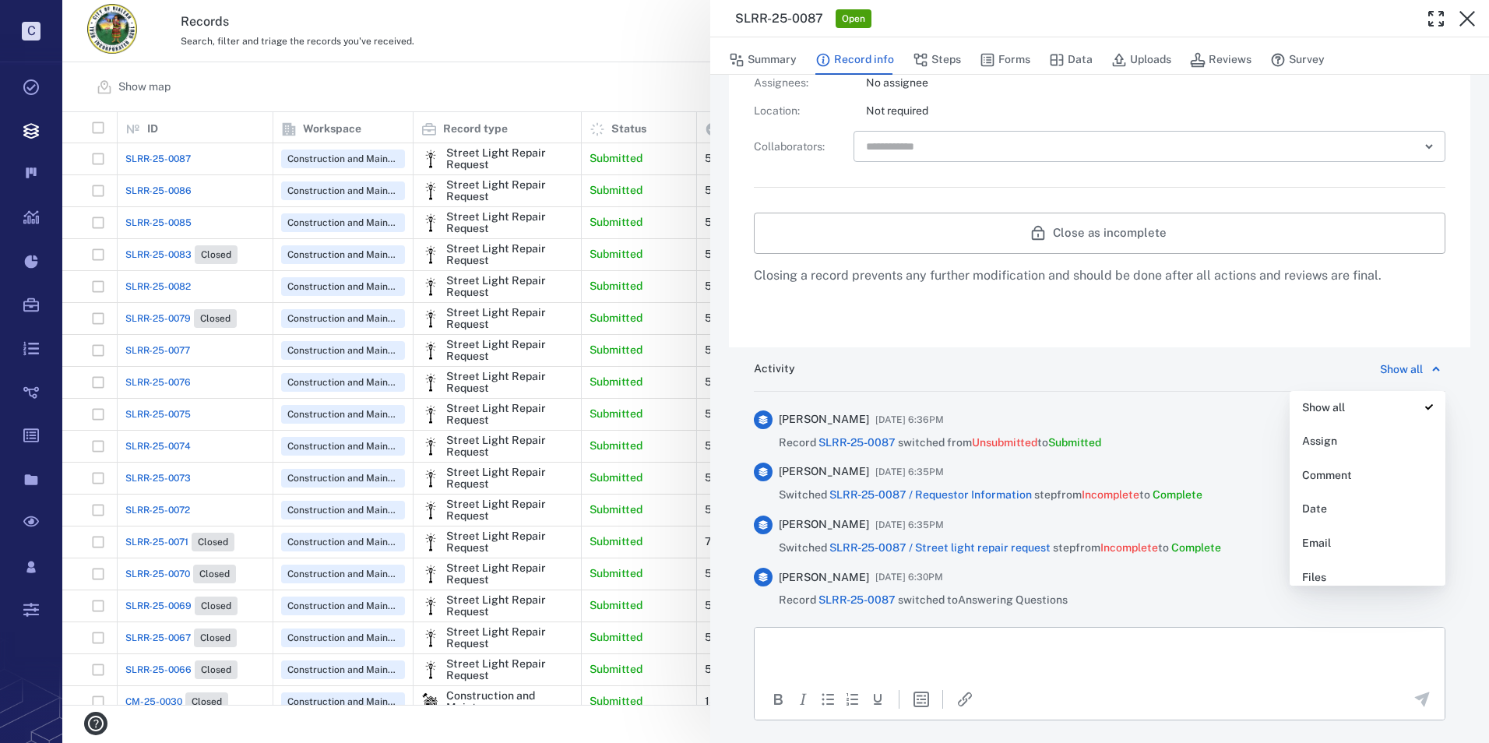
click at [1427, 373] on icon at bounding box center [1436, 369] width 19 height 19
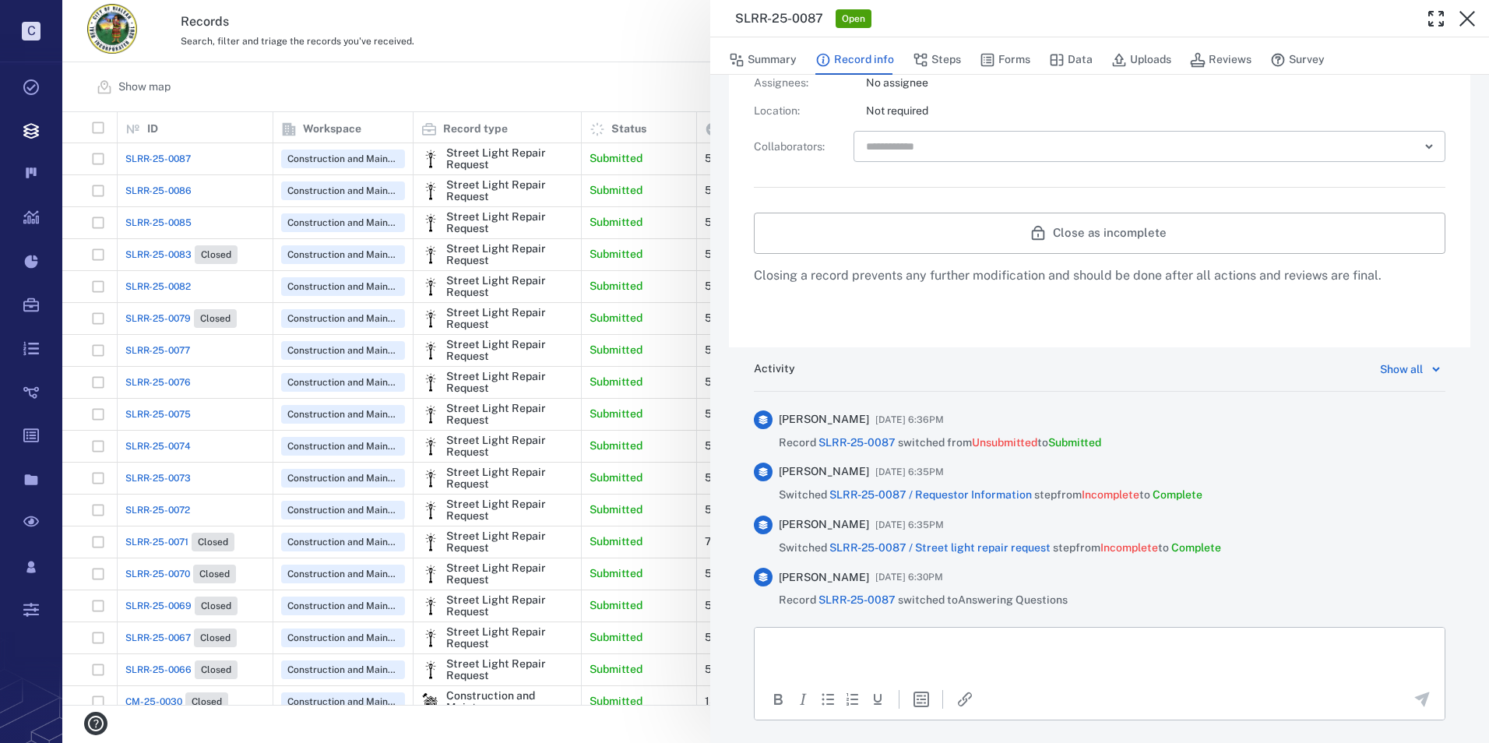
click at [867, 646] on p "Rich Text Area. Press ALT-0 for help." at bounding box center [1100, 646] width 664 height 14
click at [1413, 700] on icon "Send the comment" at bounding box center [1422, 699] width 19 height 19
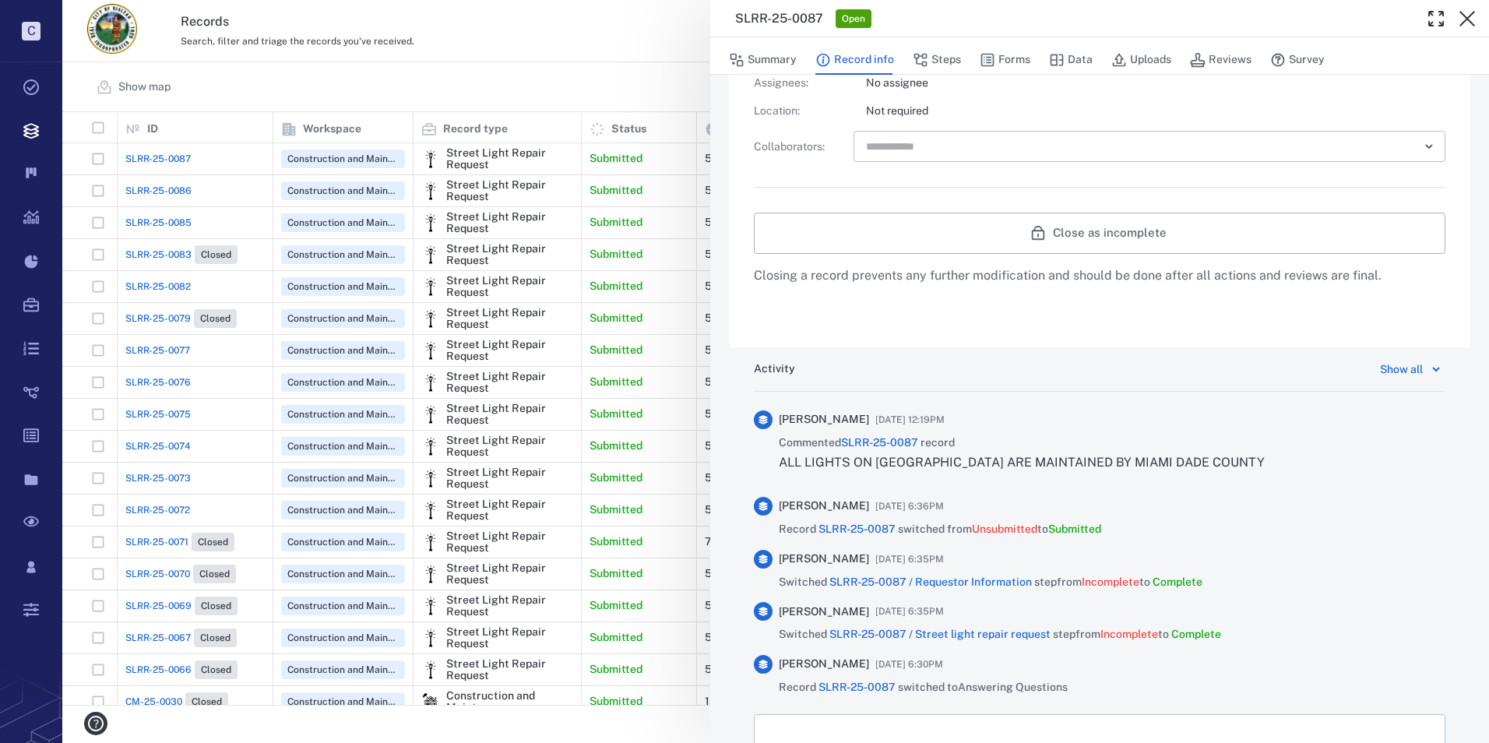
drag, startPoint x: 781, startPoint y: 463, endPoint x: 1282, endPoint y: 455, distance: 500.9
click at [1282, 455] on div "Christina Rodriguez 08/22/2025 at 12:19PM Commented SLRR-25-0087 record ALL LIG…" at bounding box center [1100, 447] width 692 height 75
drag, startPoint x: 1282, startPoint y: 455, endPoint x: 1218, endPoint y: 458, distance: 63.9
copy p "ALL LIGHTS ON [GEOGRAPHIC_DATA] ARE MAINTAINED BY MIAMI DADE COUNTY"
click at [1140, 231] on button "Close as incomplete" at bounding box center [1100, 233] width 692 height 41
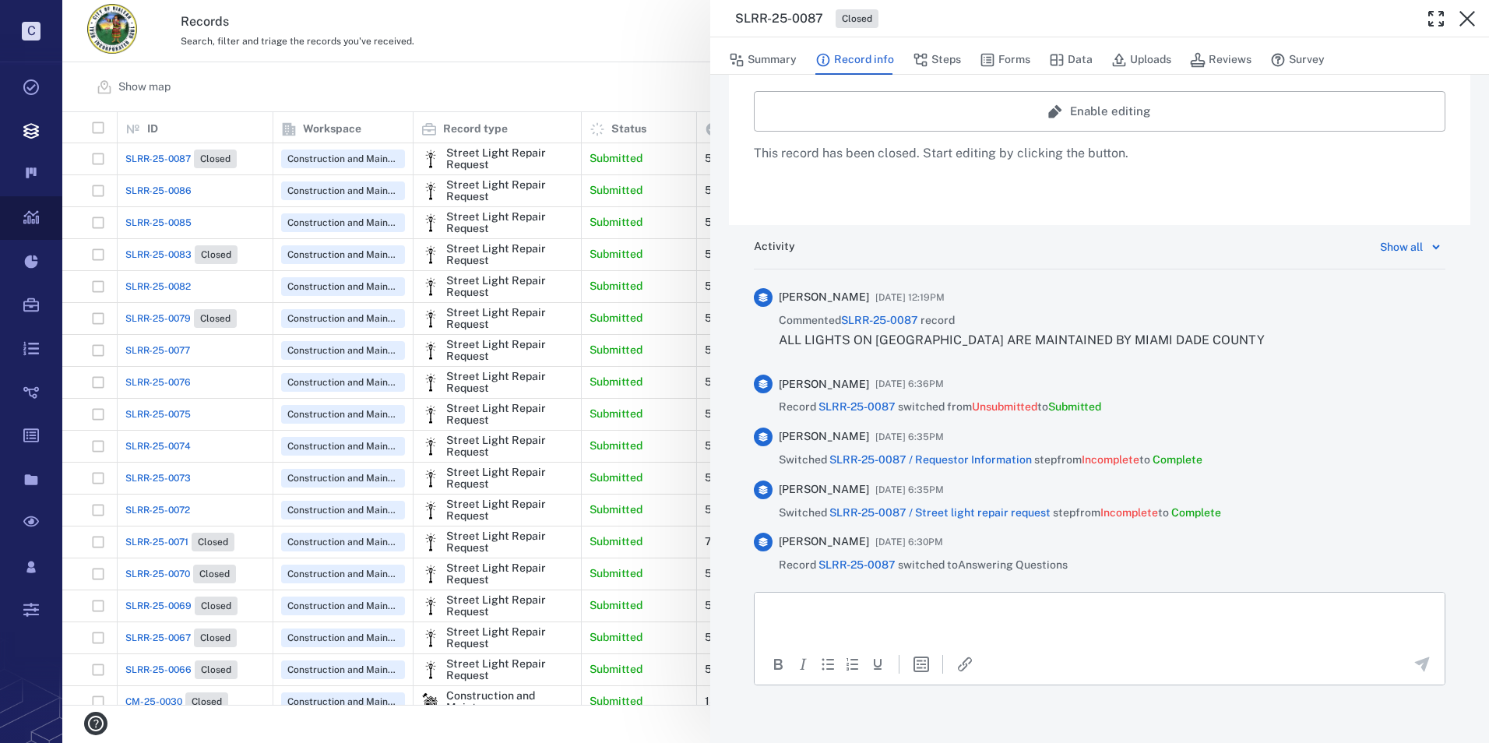
scroll to position [506, 0]
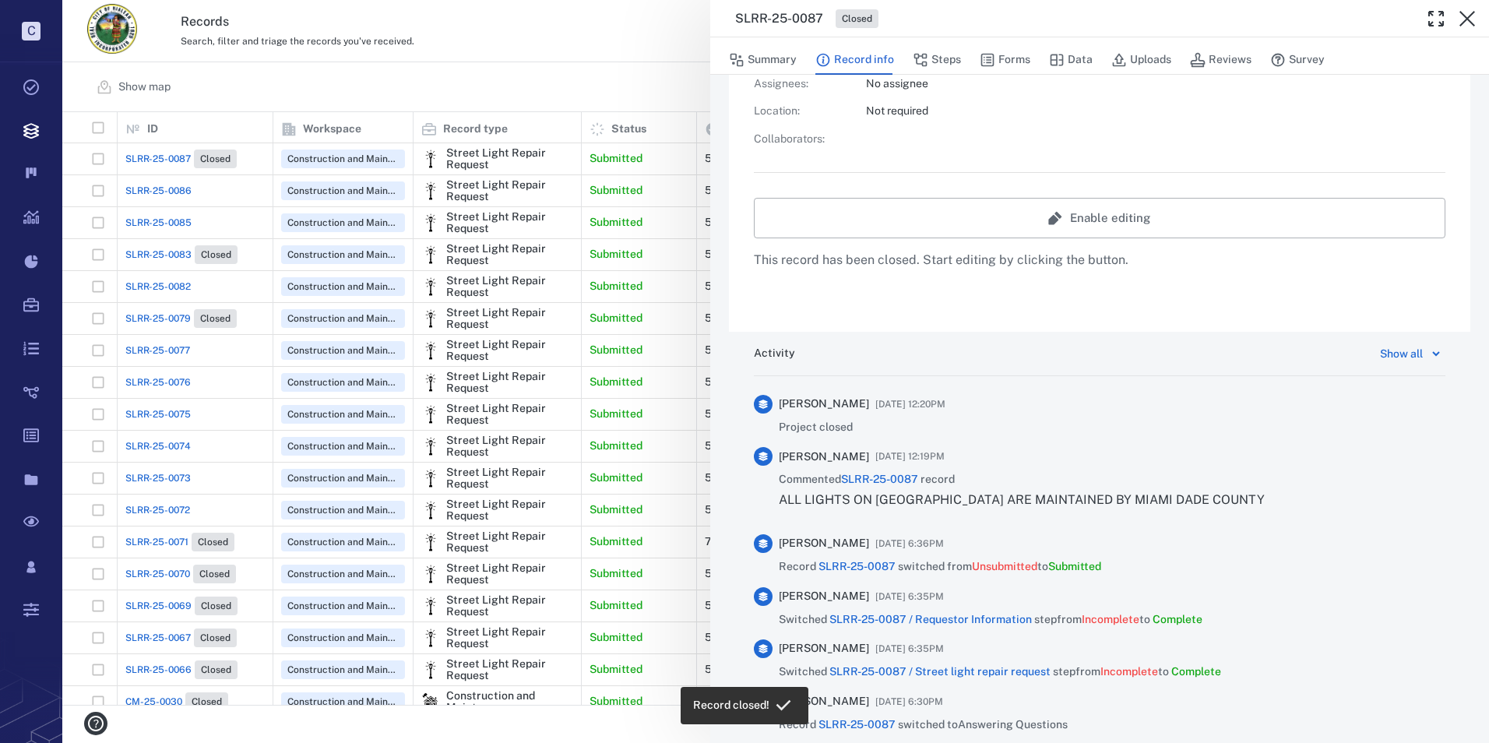
click at [160, 192] on div "SLRR-25-0087 Closed Summary Record info Steps Forms Data Uploads Reviews Survey…" at bounding box center [775, 371] width 1427 height 743
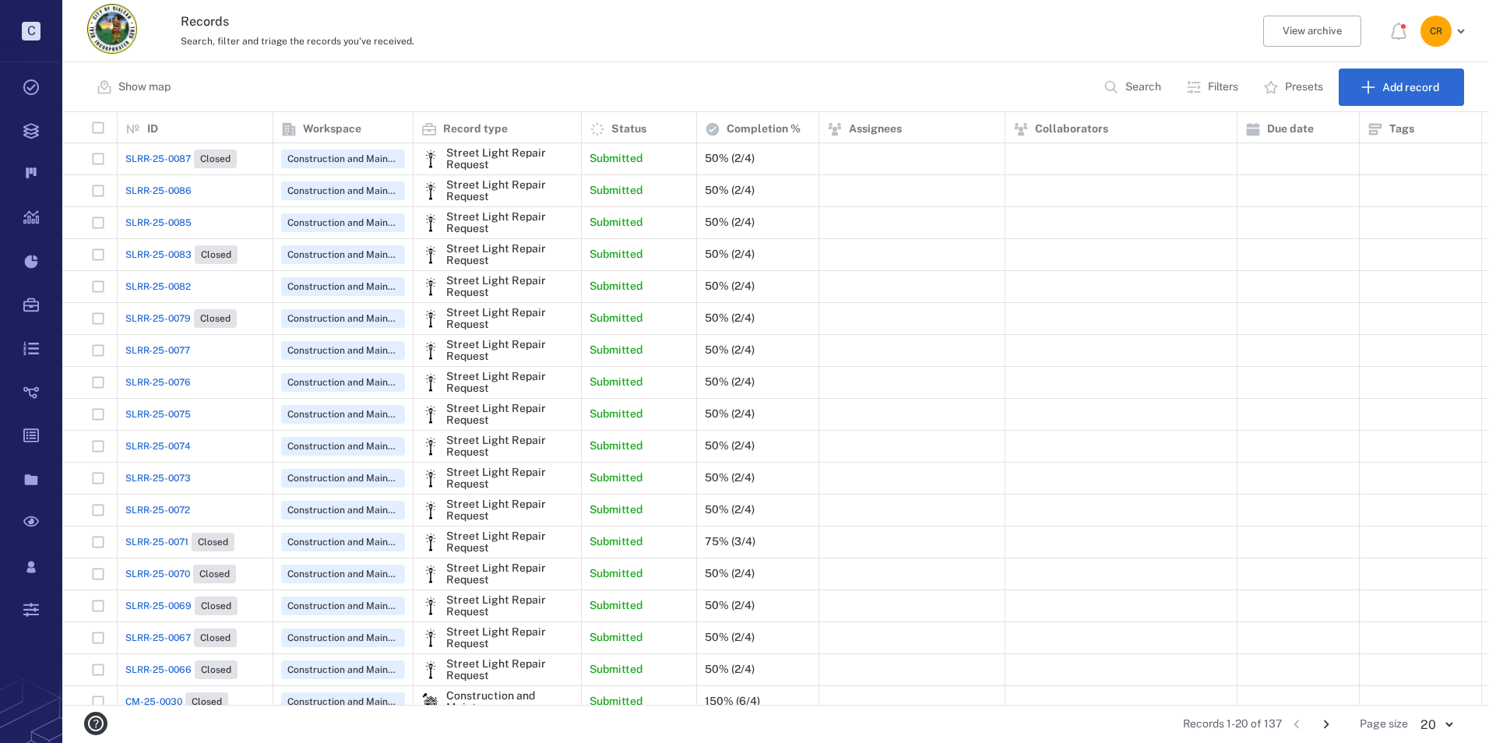
click at [160, 192] on span "SLRR-25-0086" at bounding box center [158, 191] width 66 height 14
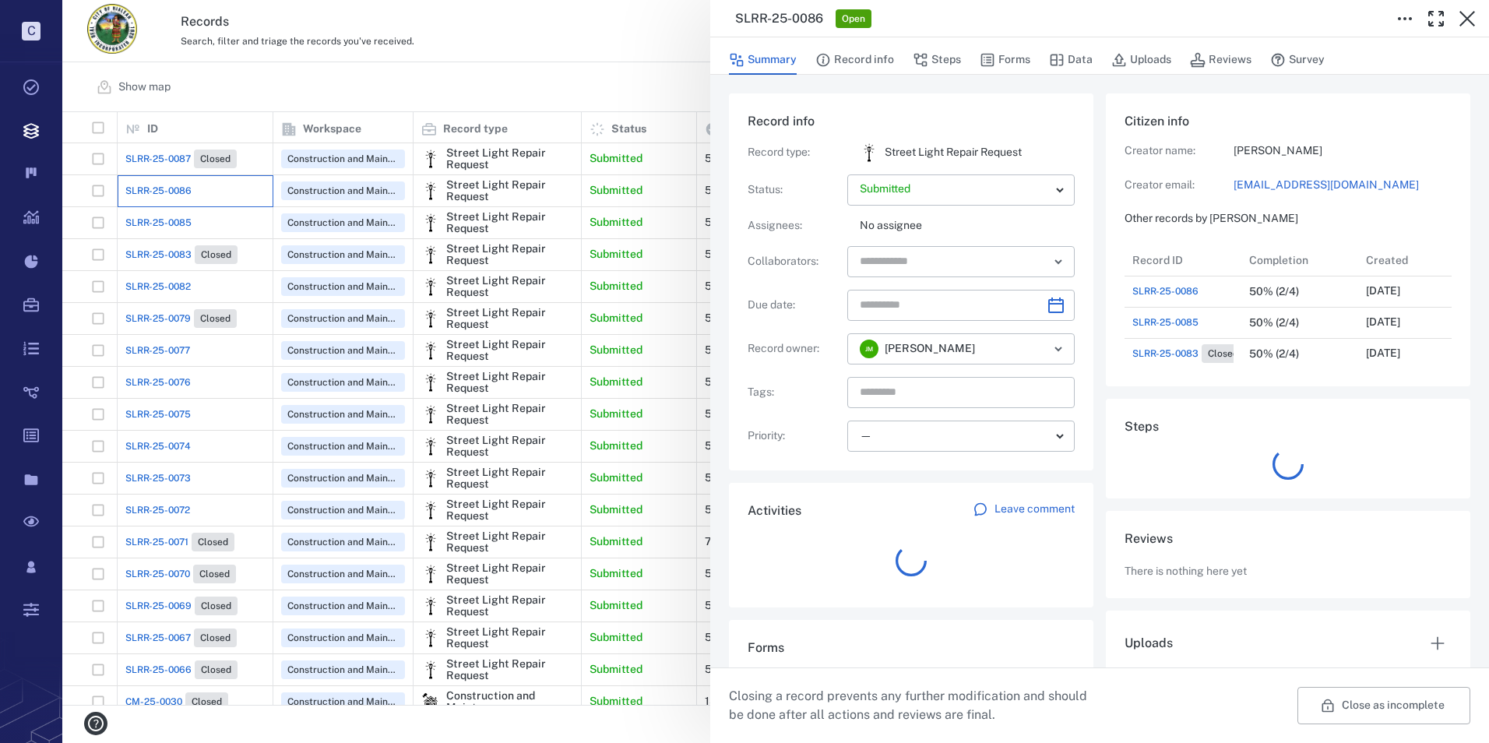
scroll to position [156, 298]
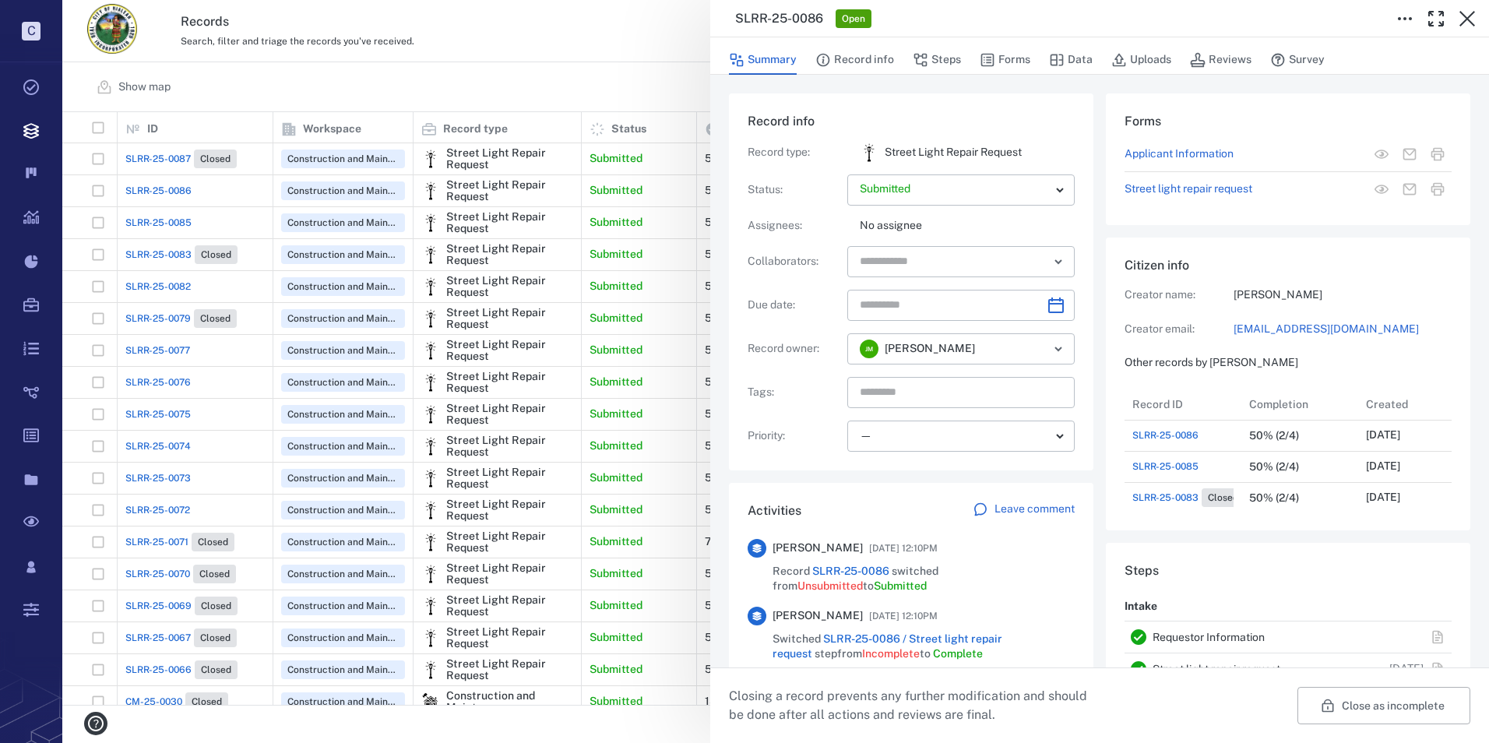
click at [1011, 508] on p "Leave comment" at bounding box center [1035, 510] width 80 height 16
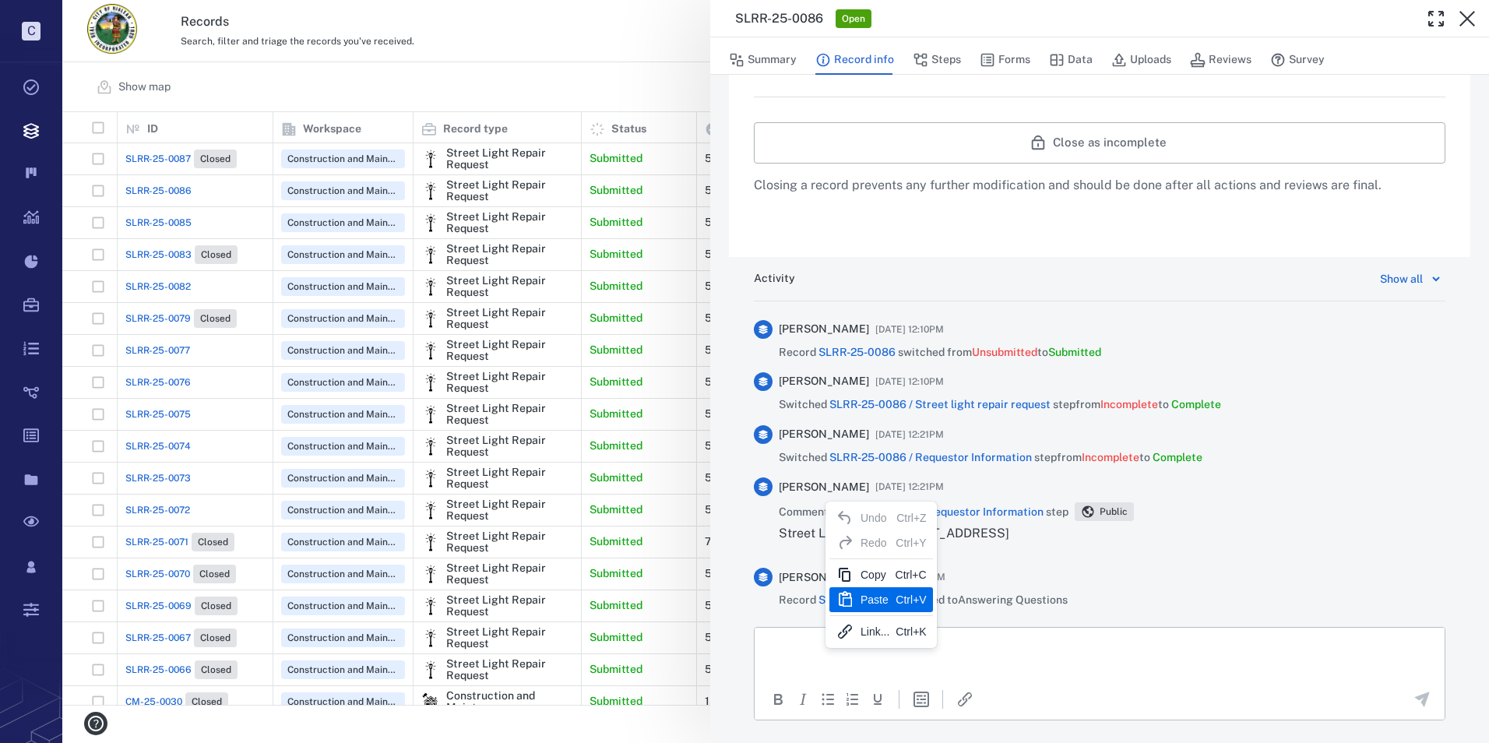
click at [851, 602] on icon "Paste" at bounding box center [845, 599] width 19 height 19
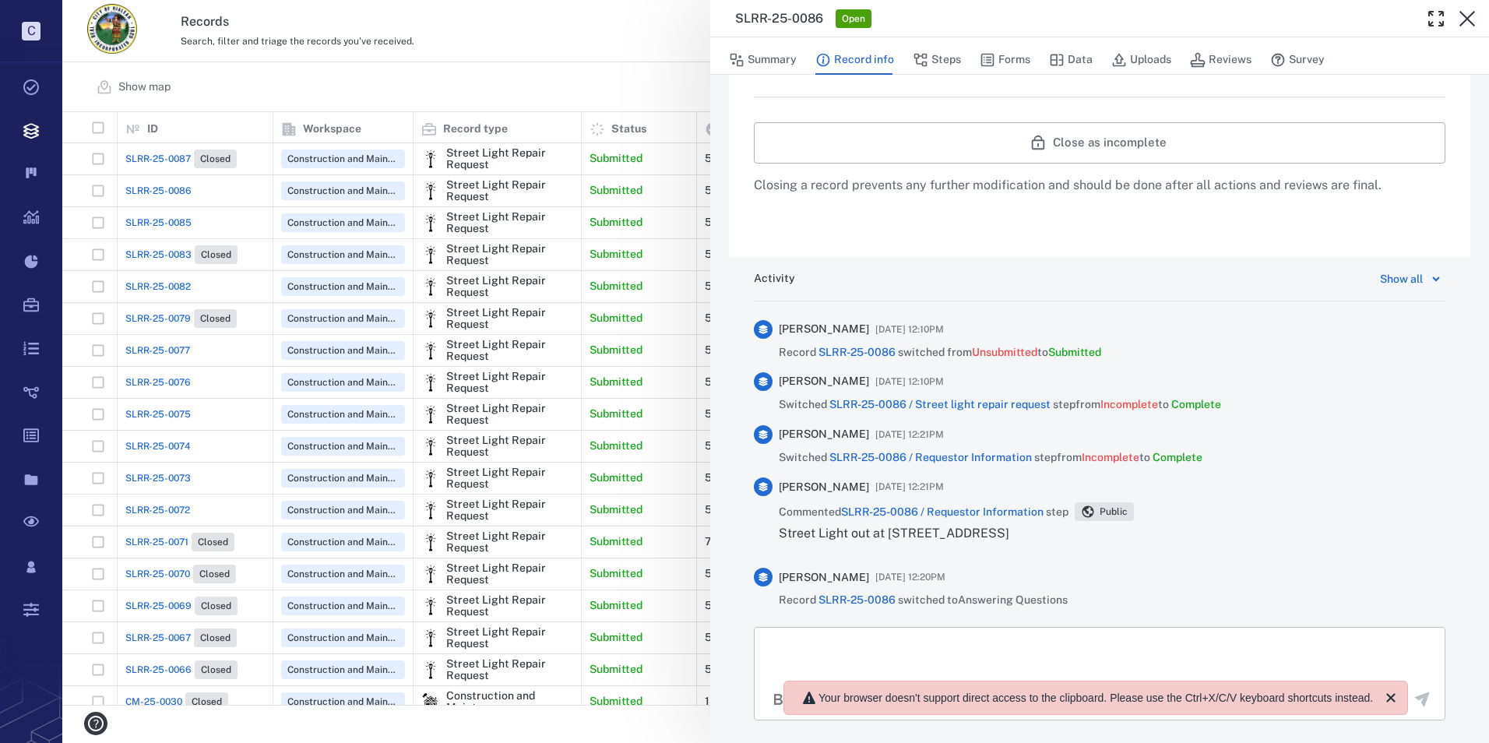
scroll to position [581, 1416]
click at [857, 653] on p "Rich Text Area. Press ALT-0 for help." at bounding box center [1100, 646] width 664 height 14
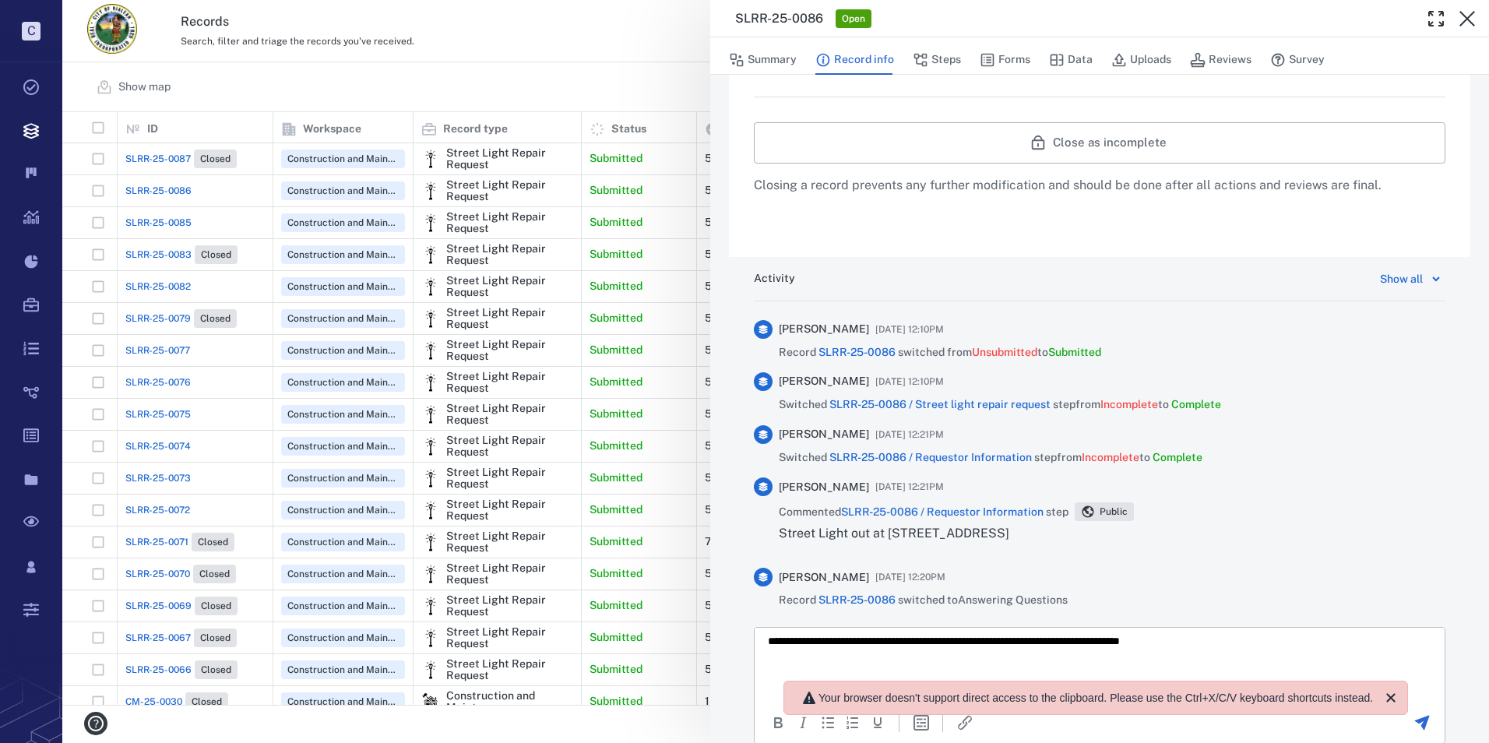
click at [1415, 723] on icon "Send the comment" at bounding box center [1422, 722] width 15 height 15
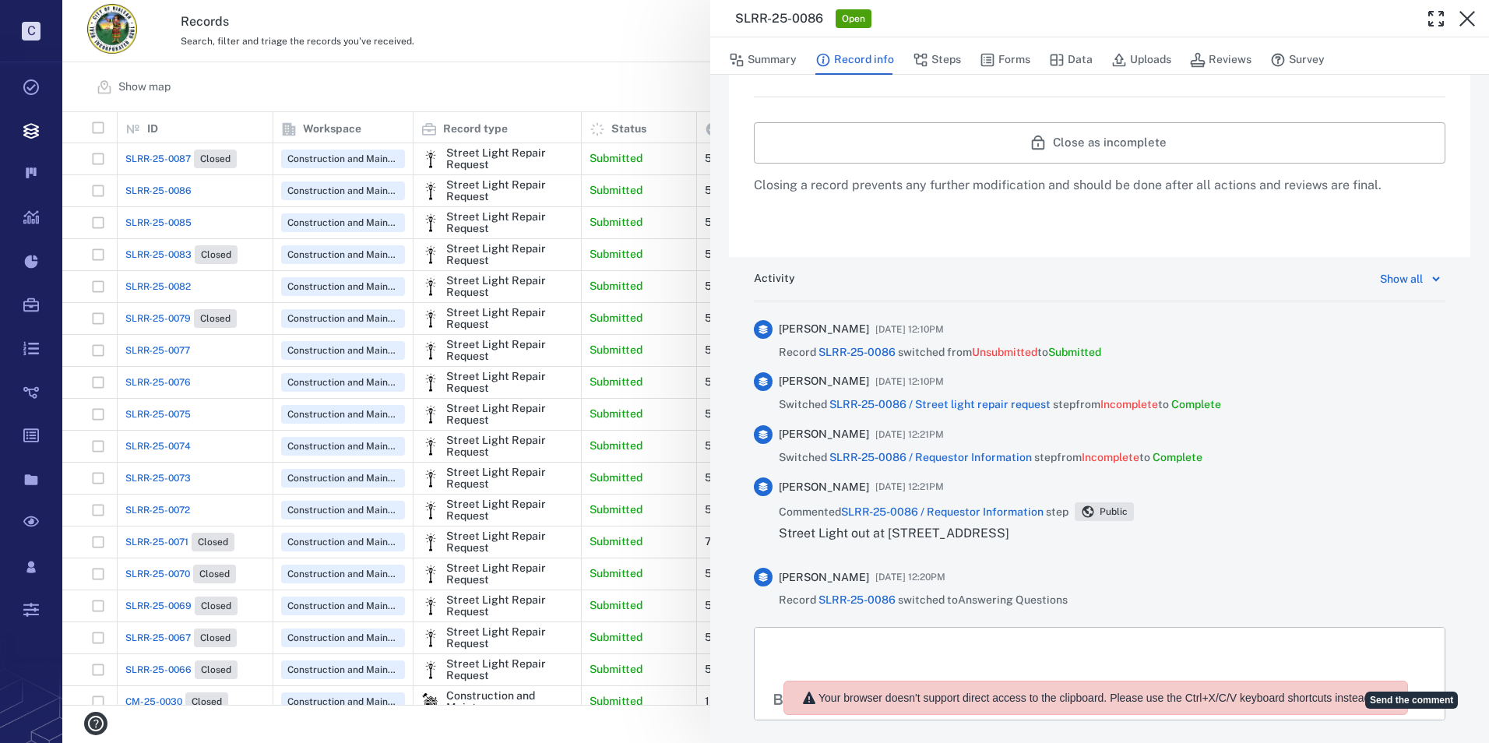
scroll to position [0, 0]
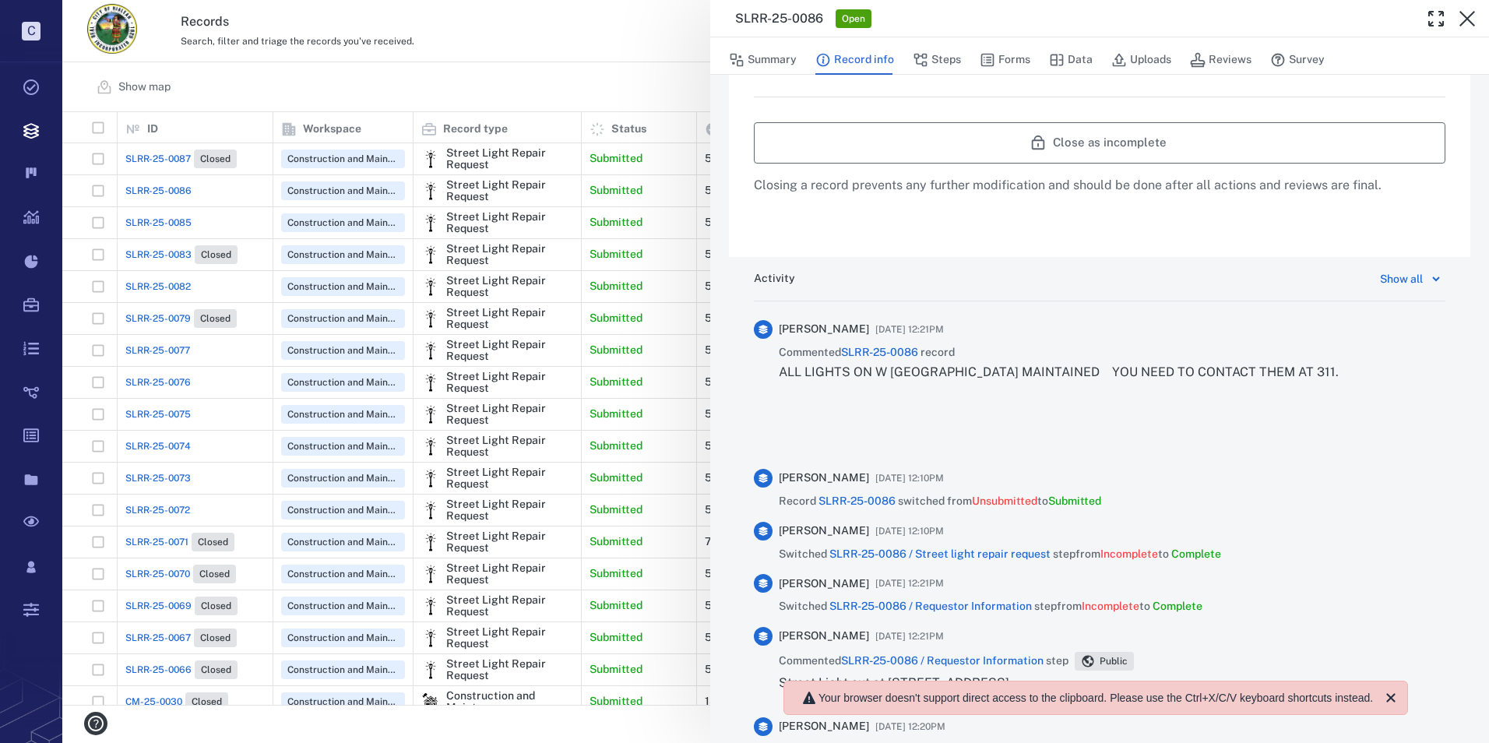
click at [1133, 152] on button "Close as incomplete" at bounding box center [1100, 142] width 692 height 41
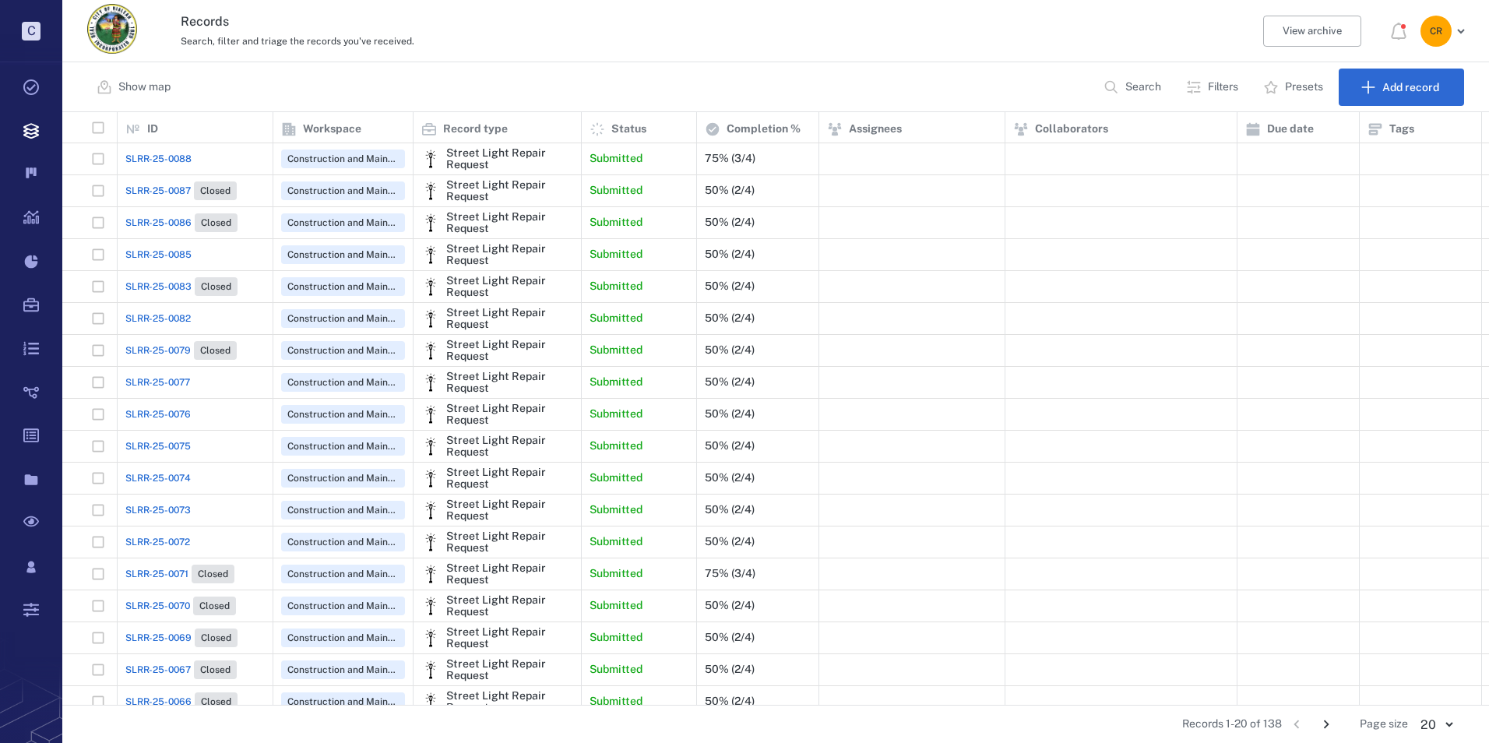
click at [185, 160] on span "SLRR-25-0088" at bounding box center [158, 159] width 66 height 14
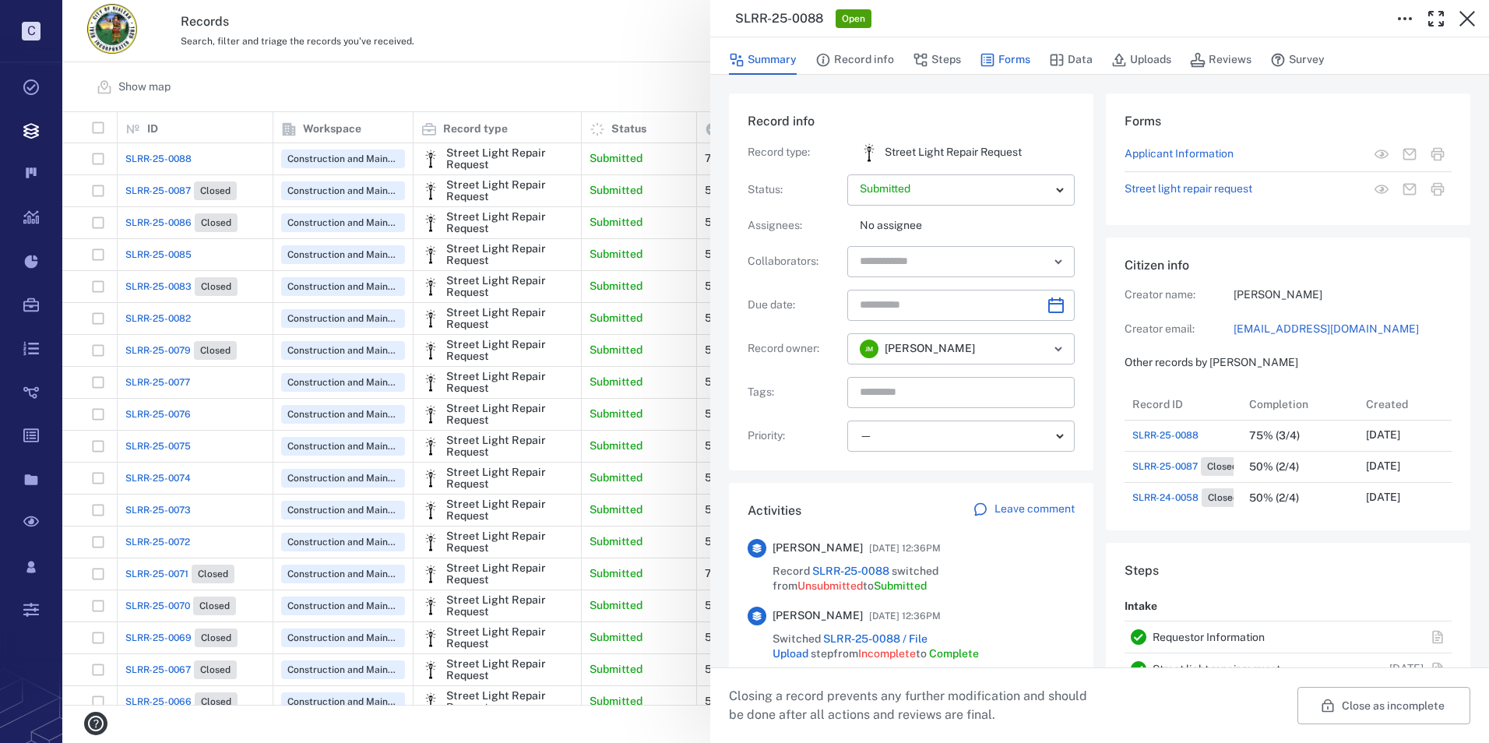
click at [1020, 57] on button "Forms" at bounding box center [1005, 60] width 51 height 30
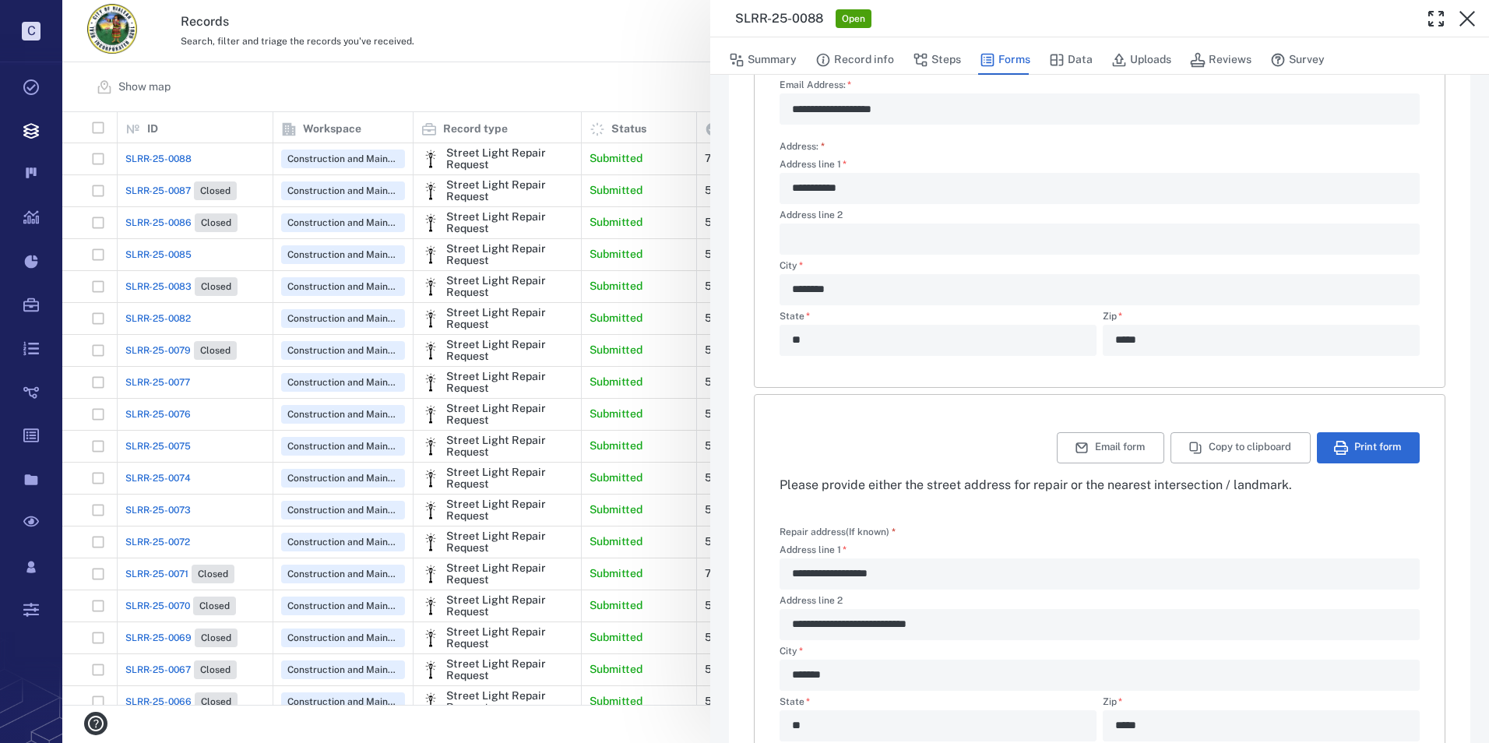
scroll to position [365, 0]
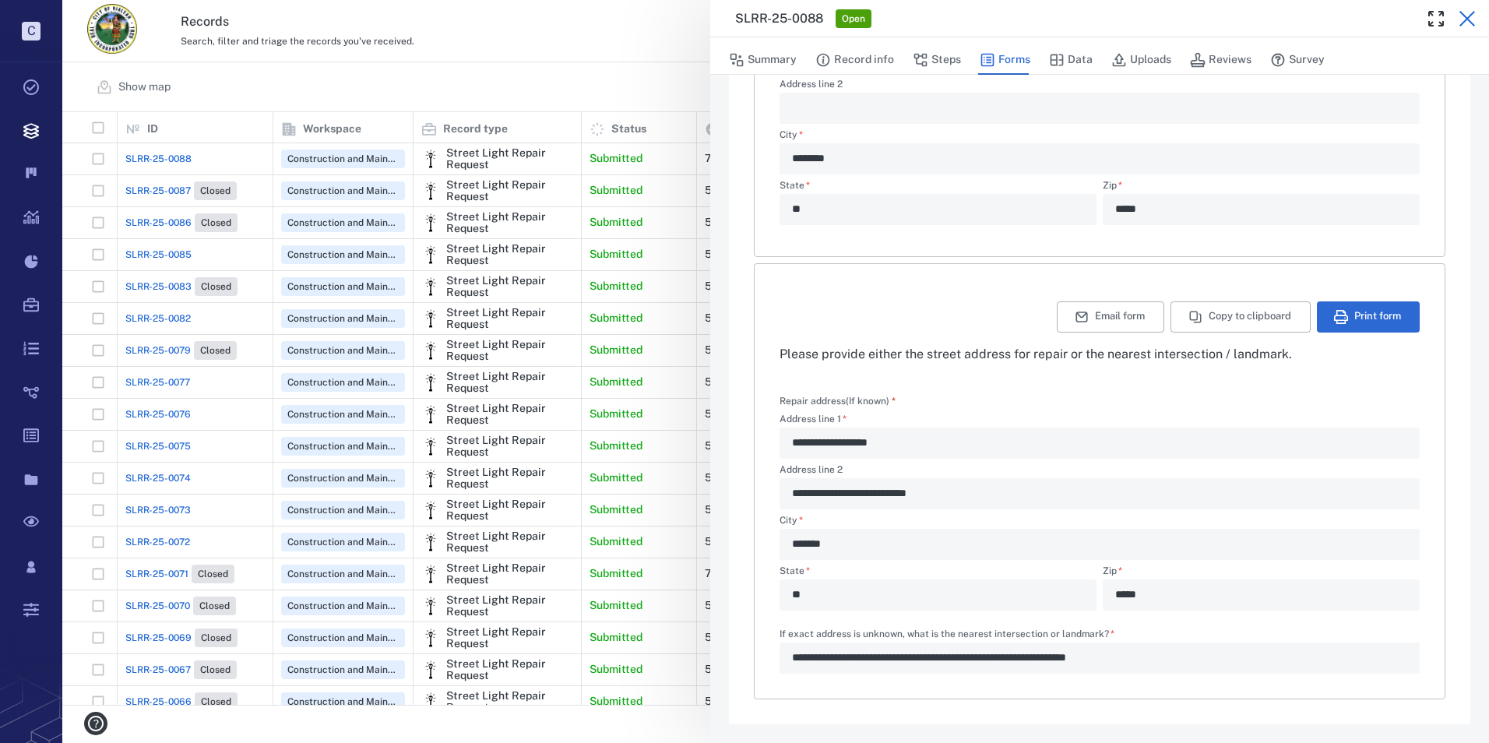
click at [1476, 12] on icon "button" at bounding box center [1467, 18] width 19 height 19
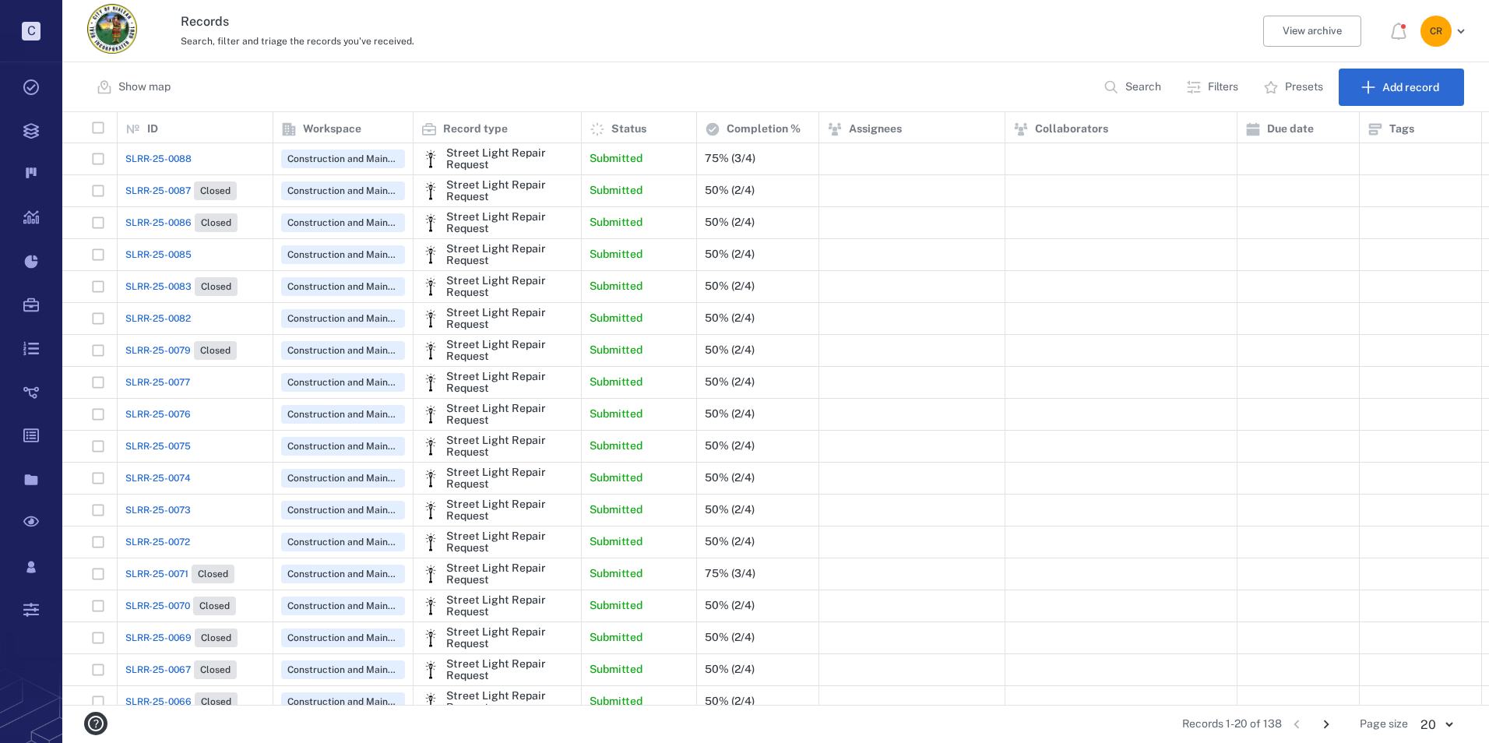
scroll to position [581, 1416]
click at [185, 256] on span "SLRR-25-0085" at bounding box center [158, 255] width 66 height 14
click at [183, 255] on span "SLRR-25-0085" at bounding box center [158, 255] width 66 height 14
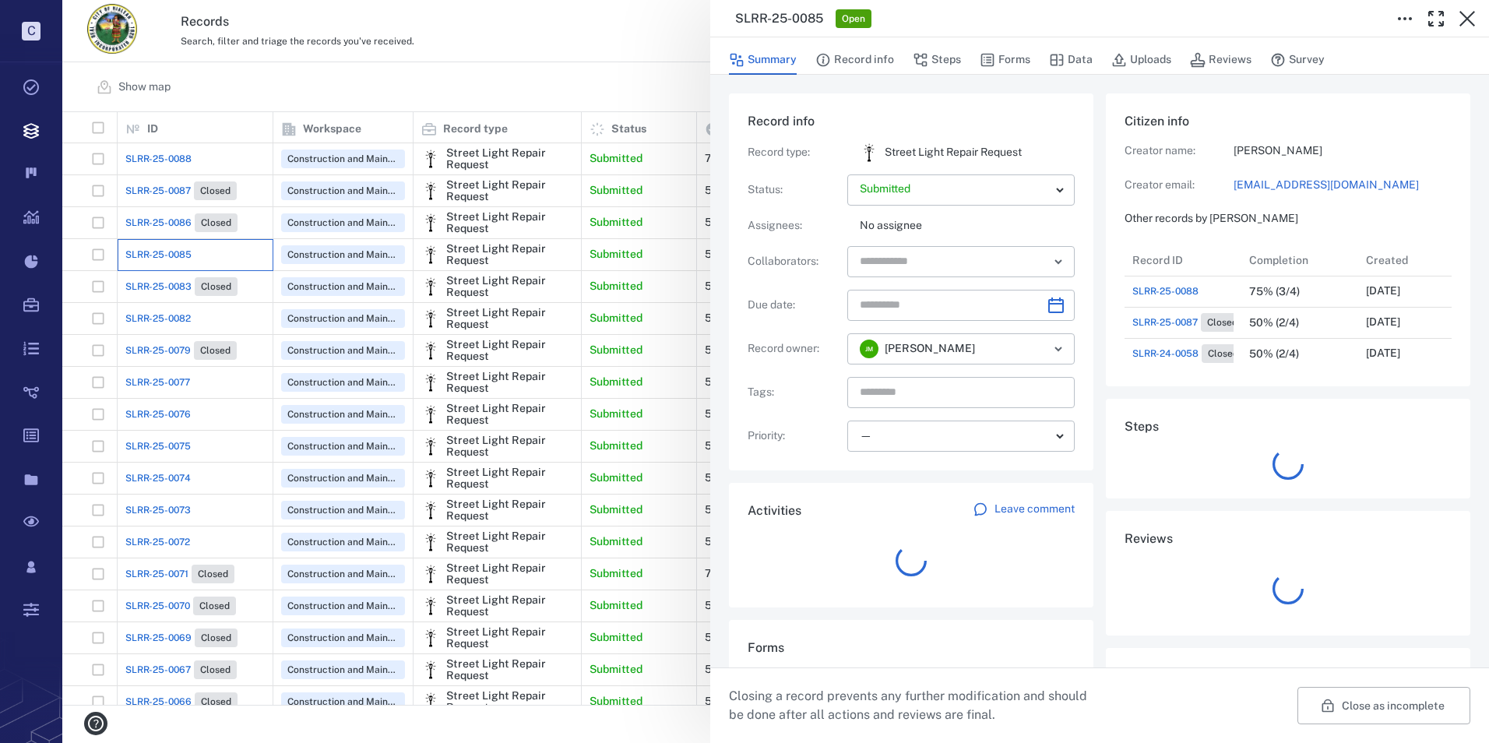
scroll to position [156, 298]
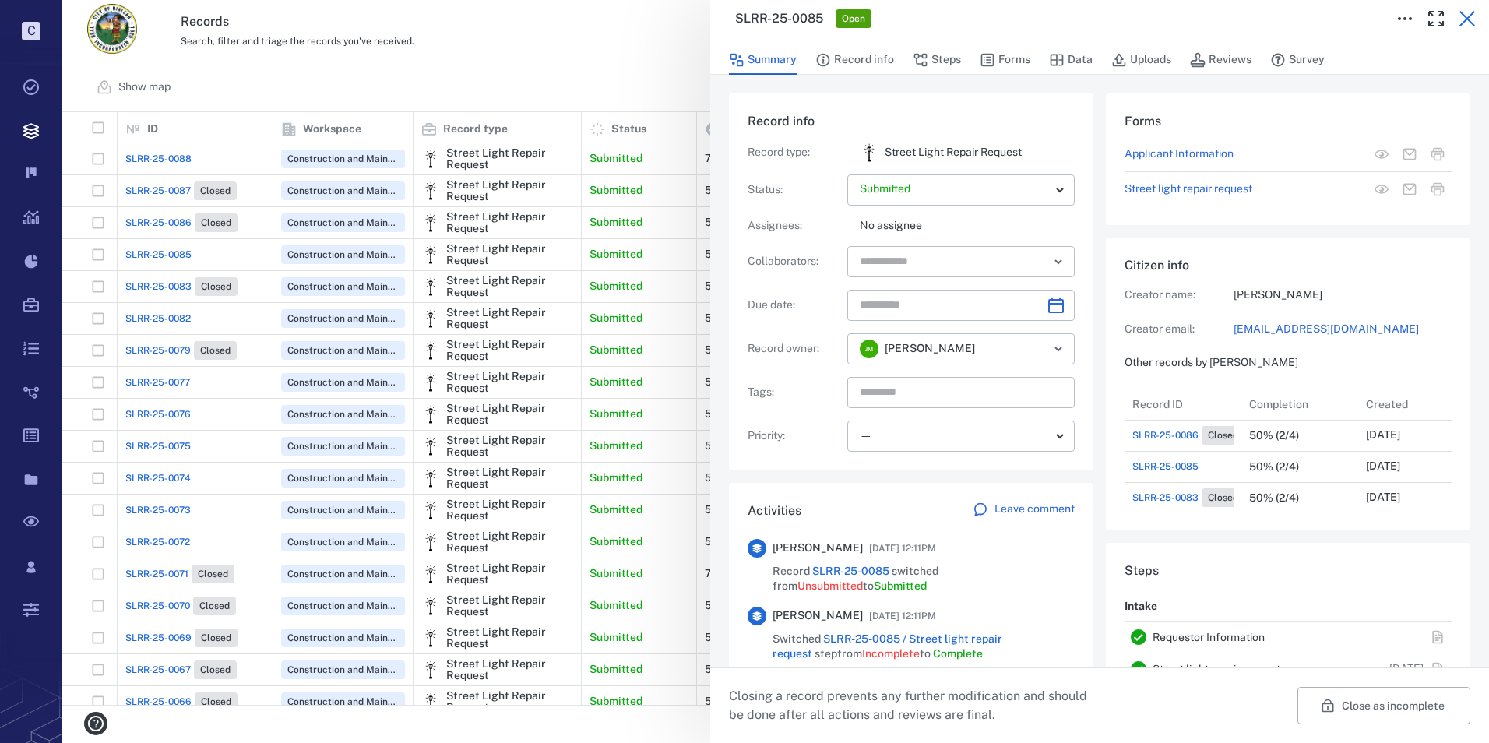
click at [1471, 20] on icon "button" at bounding box center [1467, 18] width 19 height 19
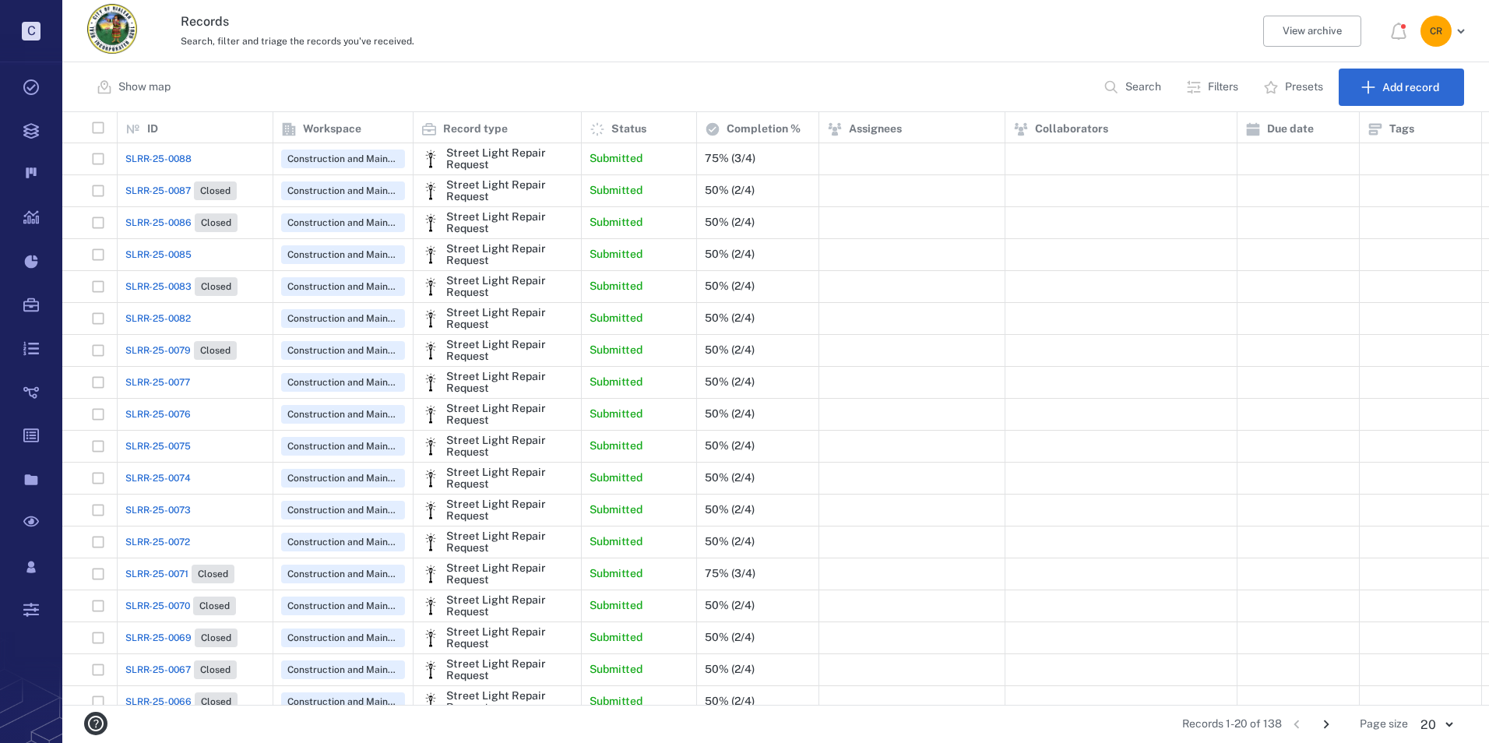
click at [167, 319] on span "SLRR-25-0082" at bounding box center [157, 319] width 65 height 14
click at [167, 315] on span "SLRR-25-0082" at bounding box center [157, 319] width 65 height 14
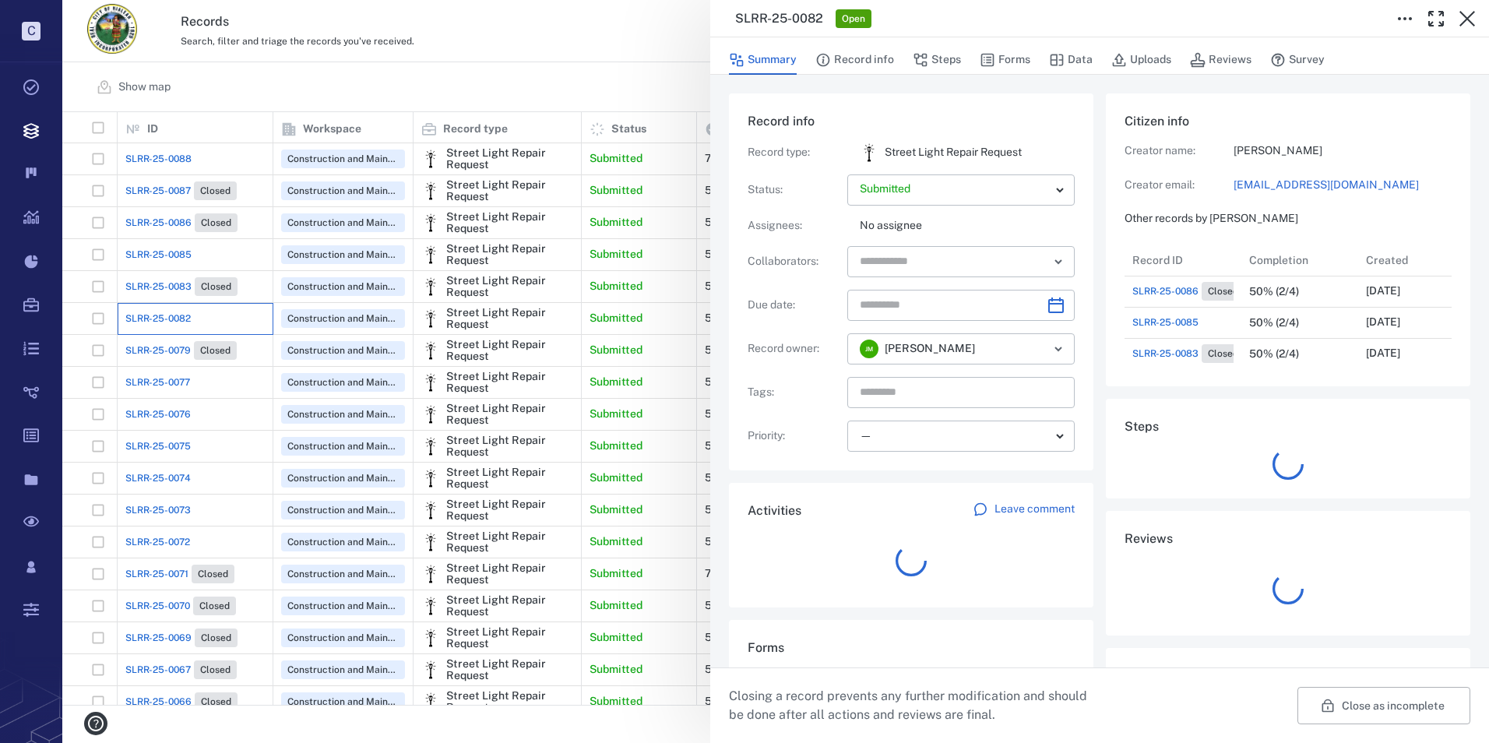
scroll to position [12, 12]
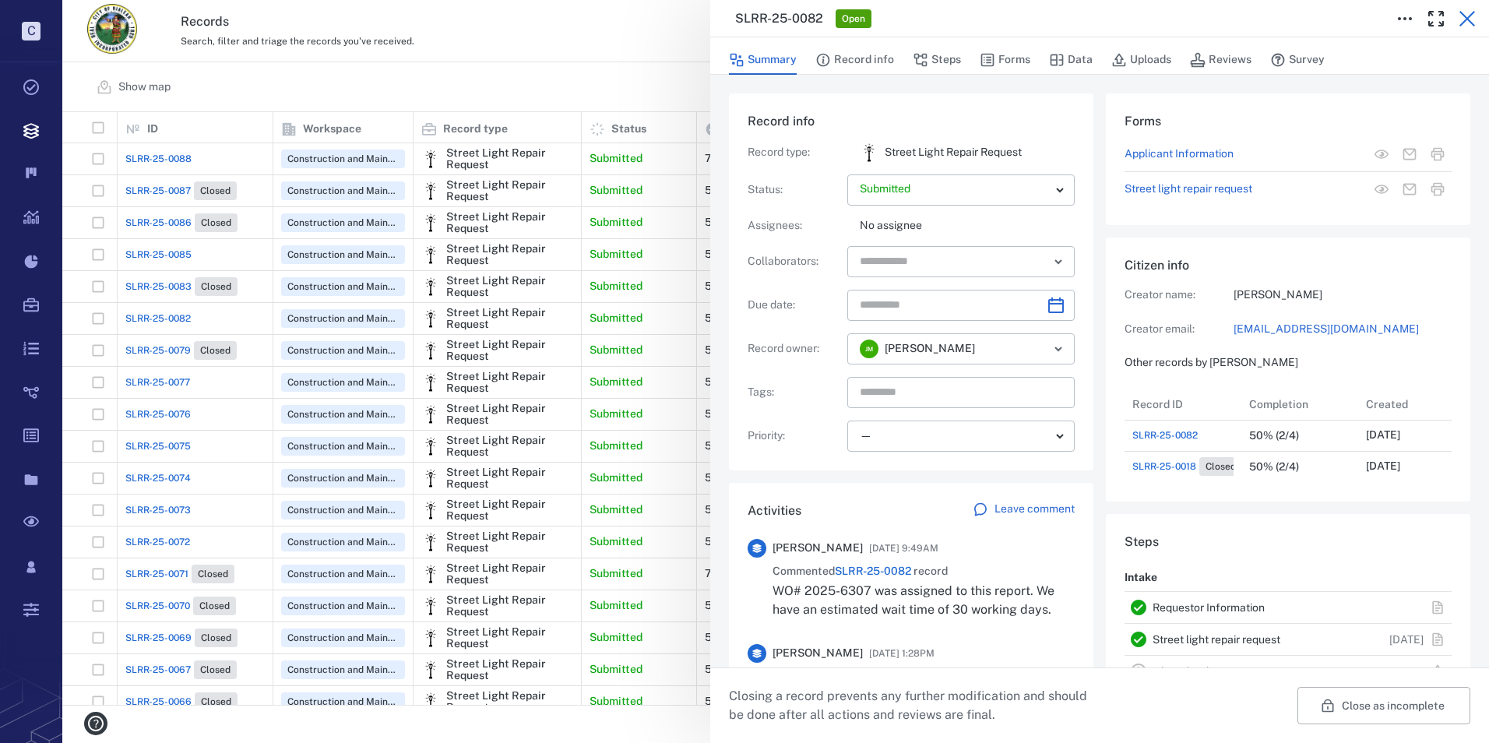
click at [1467, 17] on icon "button" at bounding box center [1467, 18] width 19 height 19
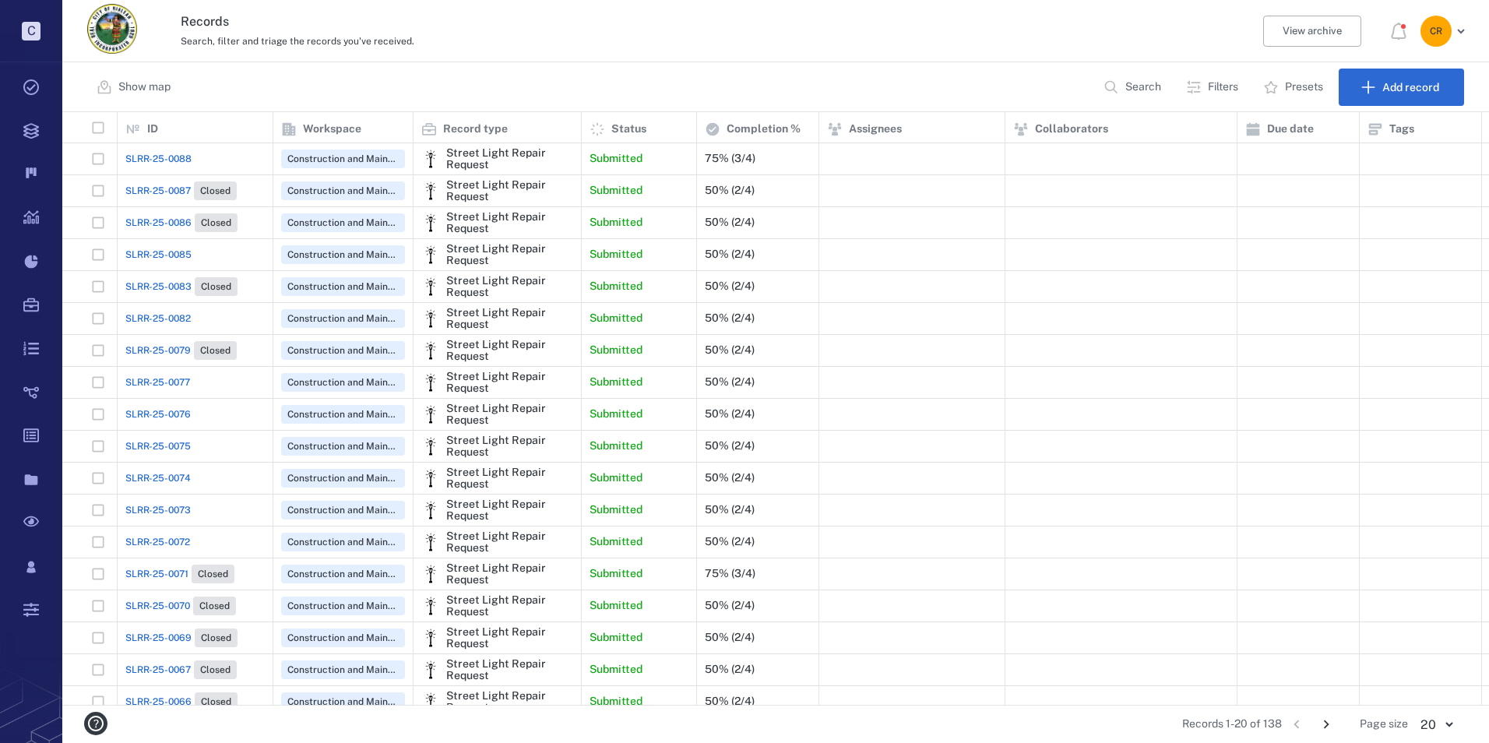
click at [160, 159] on span "SLRR-25-0088" at bounding box center [158, 159] width 66 height 14
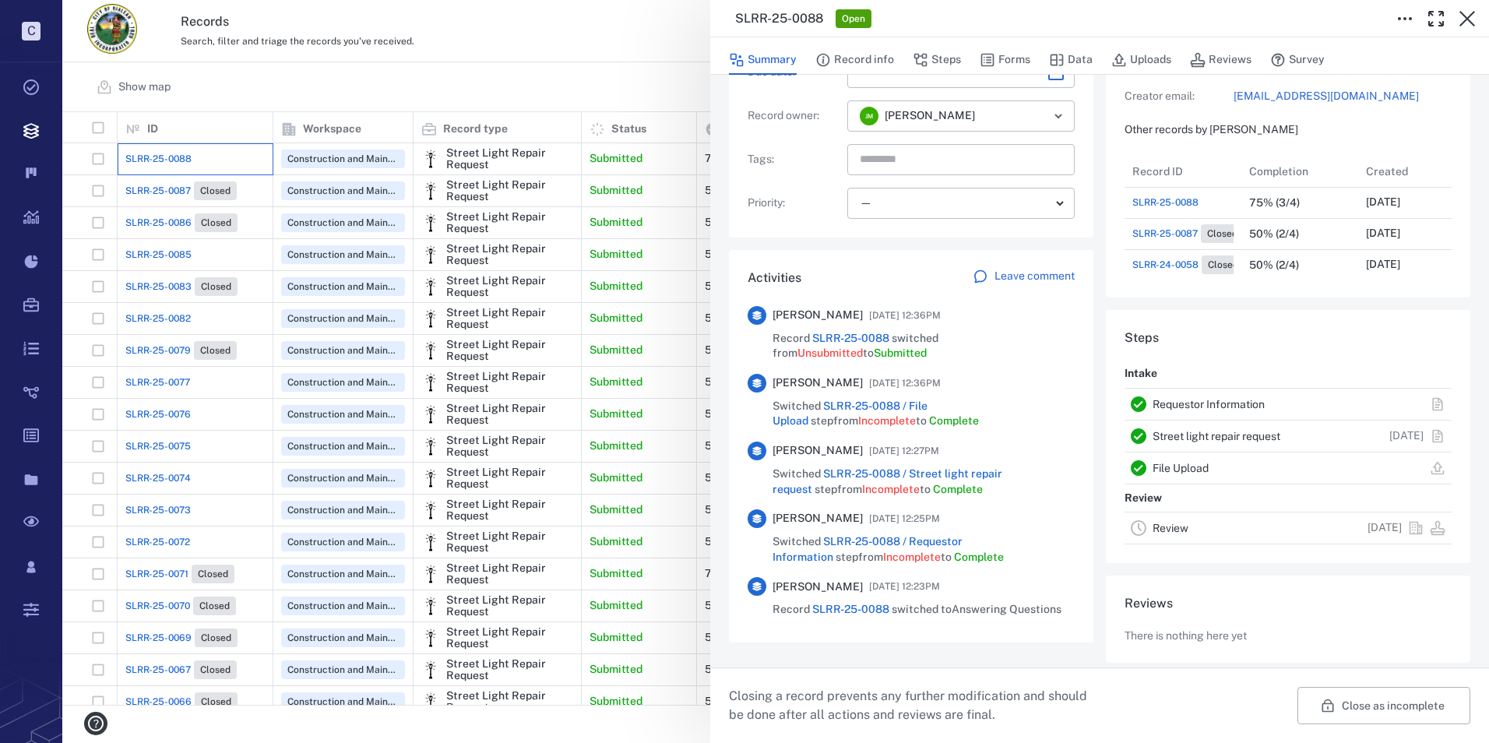
scroll to position [234, 0]
click at [214, 188] on div "SLRR-25-0088 Open Summary Record info Steps Forms Data Uploads Reviews Survey R…" at bounding box center [775, 371] width 1427 height 743
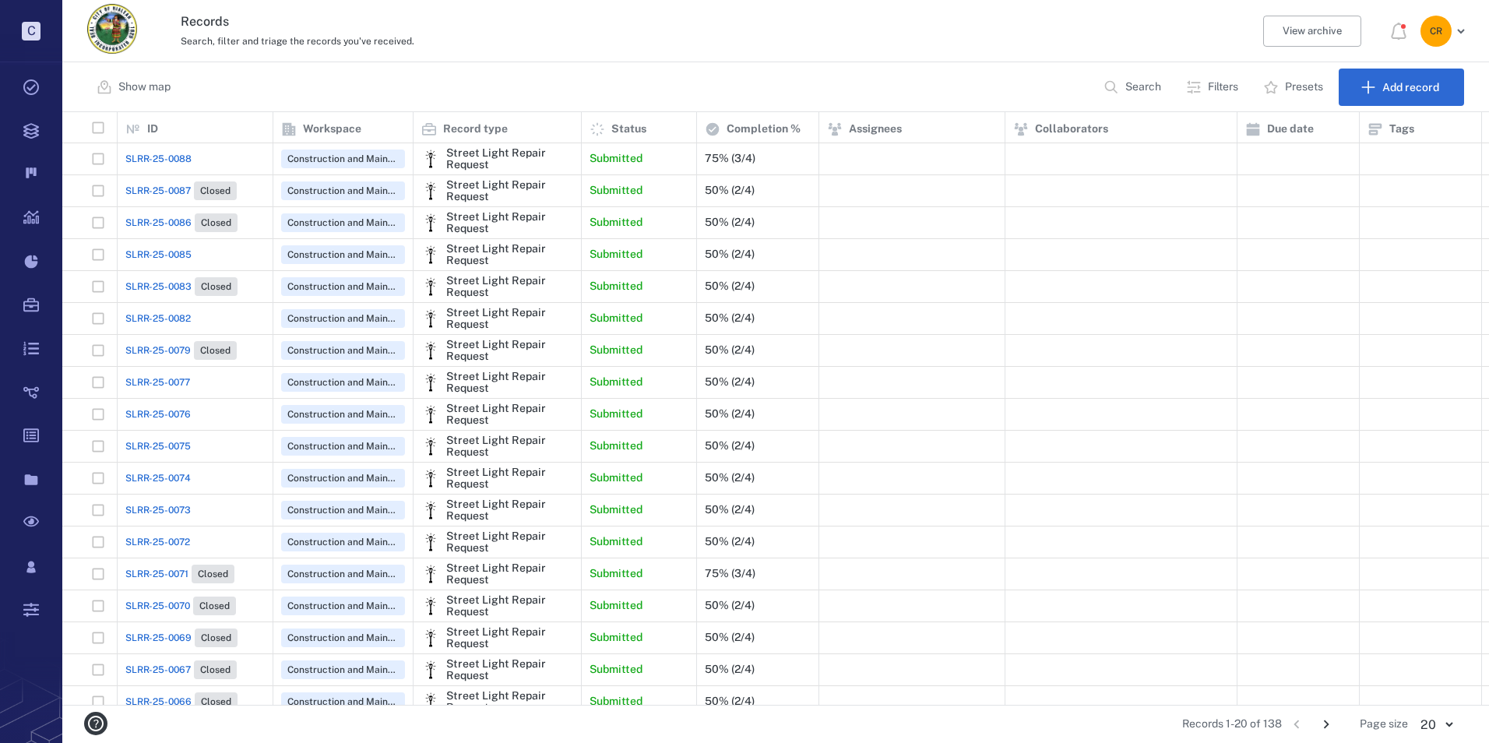
click at [214, 192] on span "Closed" at bounding box center [215, 191] width 37 height 13
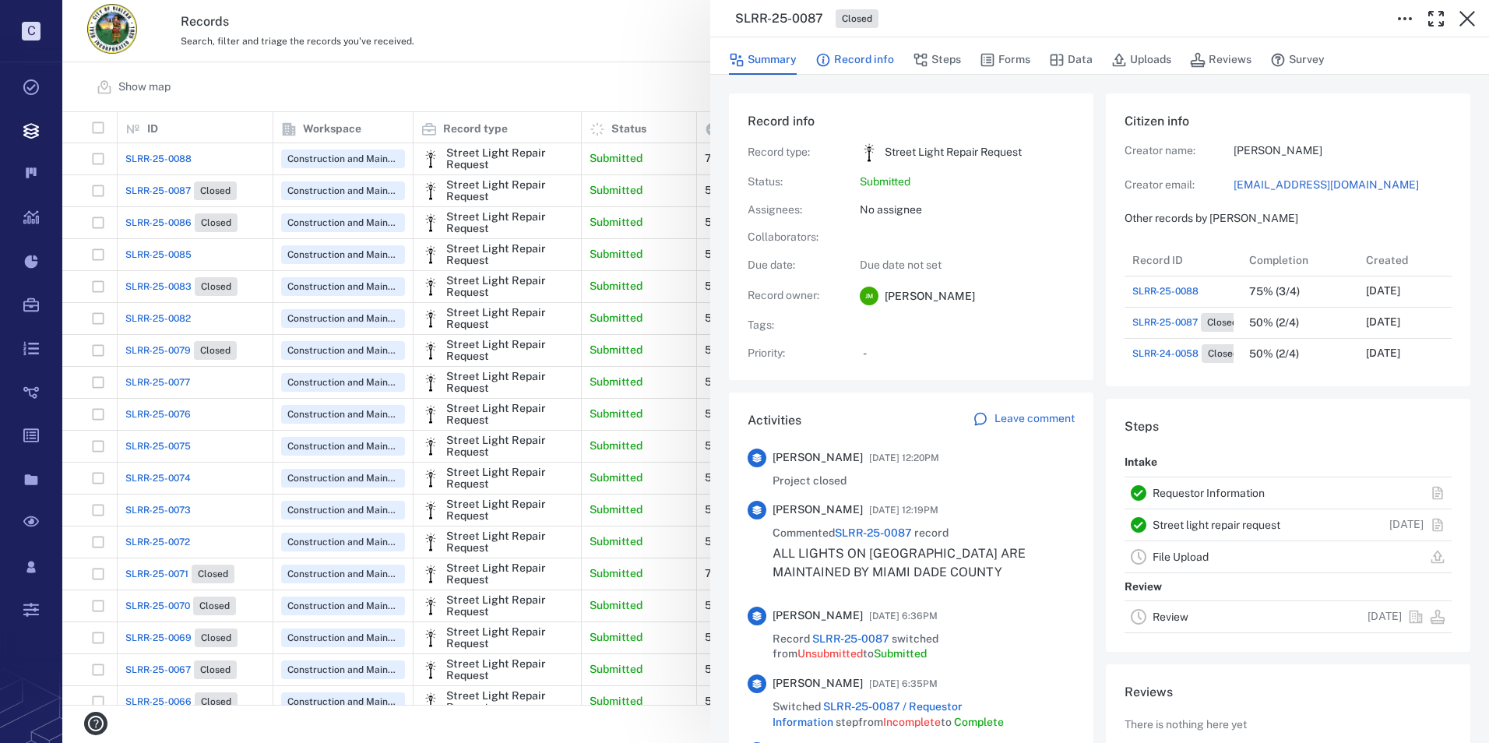
click at [870, 62] on button "Record info" at bounding box center [855, 60] width 79 height 30
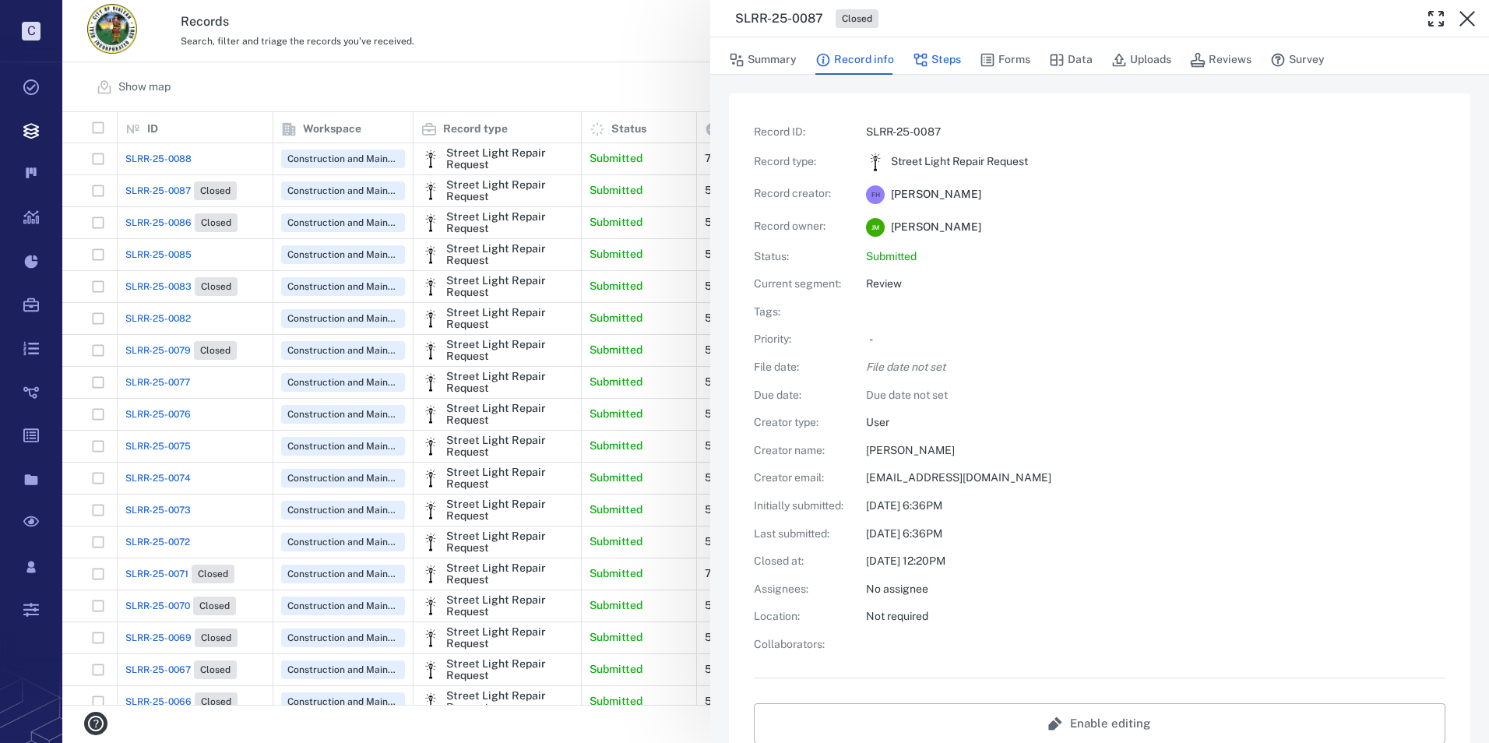
click at [925, 62] on icon "button" at bounding box center [920, 60] width 13 height 13
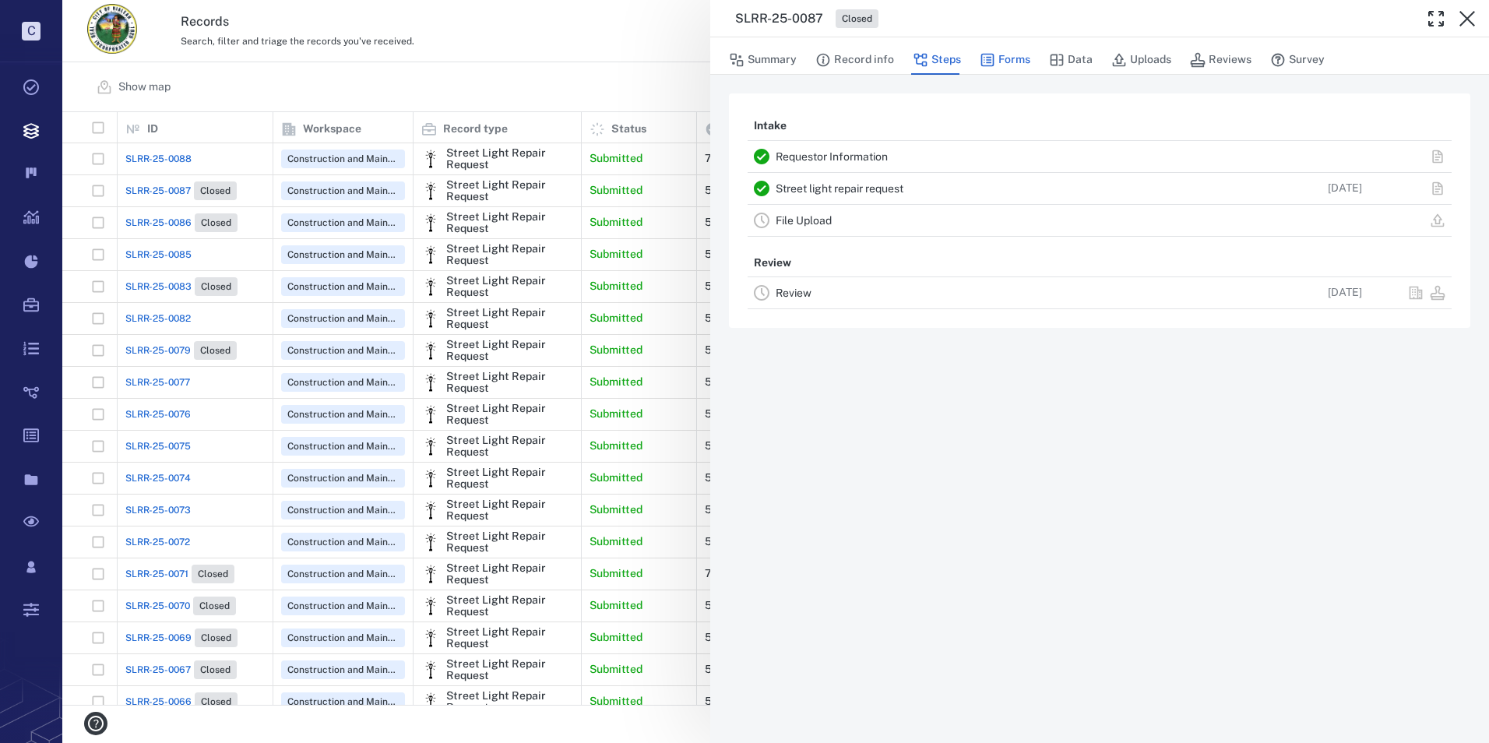
click at [986, 58] on icon "button" at bounding box center [988, 60] width 16 height 16
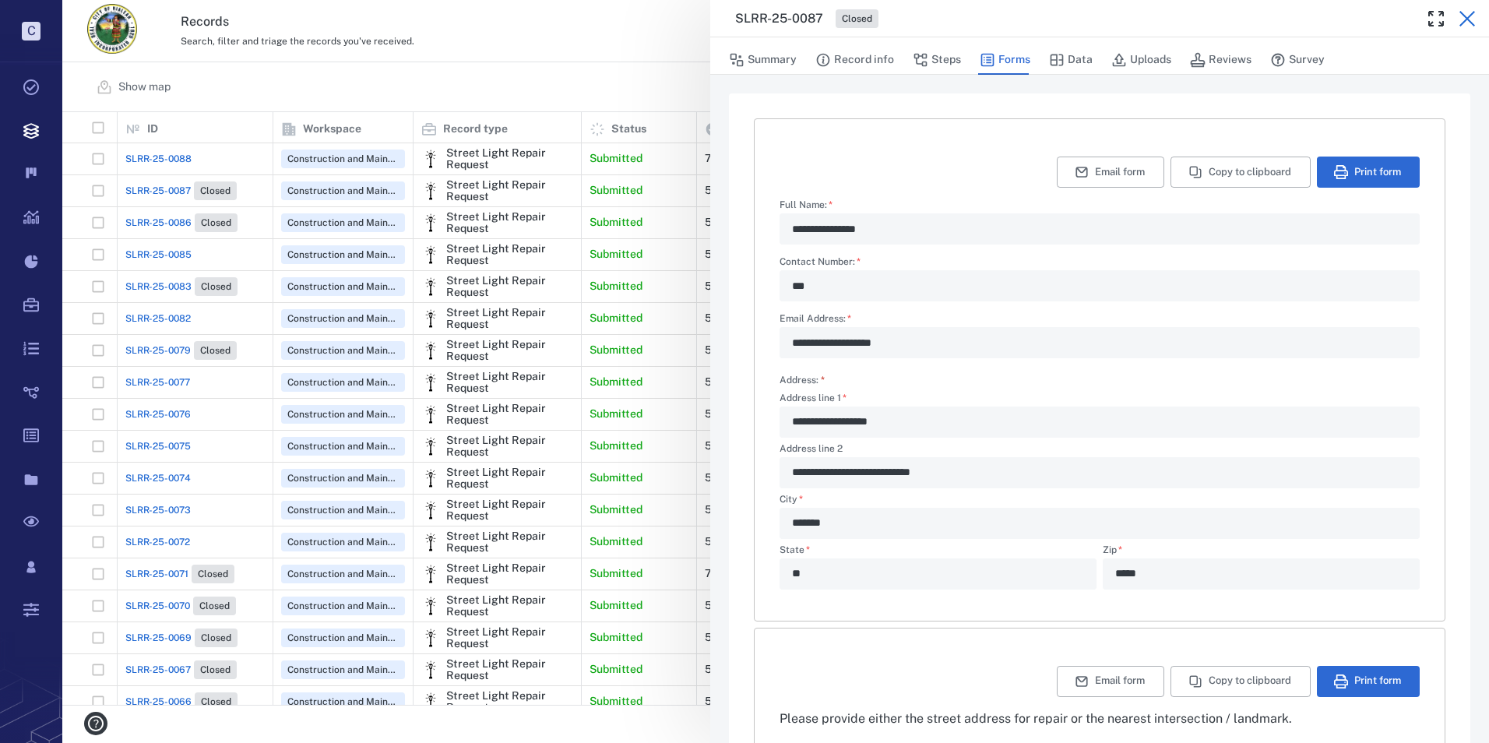
click at [1471, 12] on icon "button" at bounding box center [1467, 18] width 19 height 19
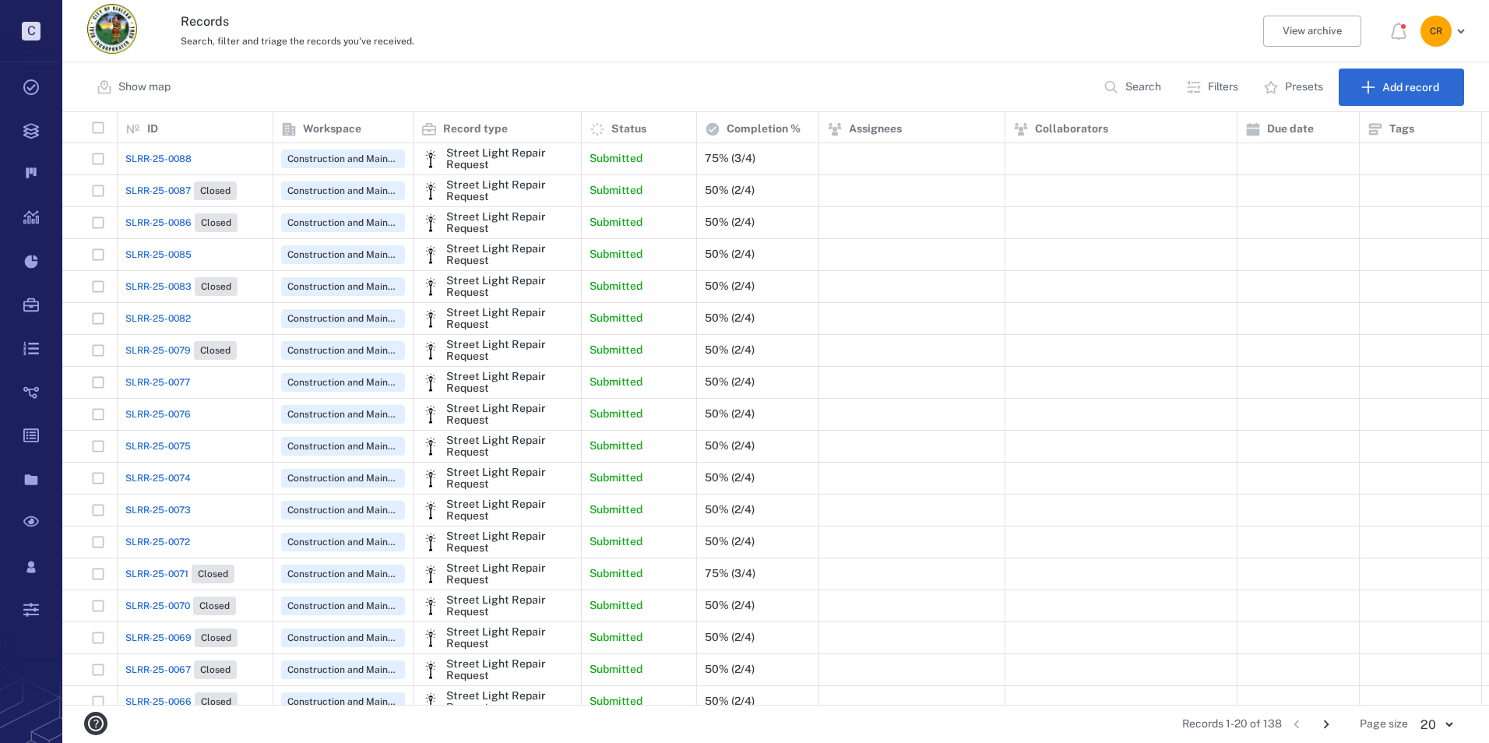
drag, startPoint x: 202, startPoint y: 187, endPoint x: 175, endPoint y: 186, distance: 26.5
click at [175, 186] on span "SLRR-25-0087" at bounding box center [157, 191] width 65 height 14
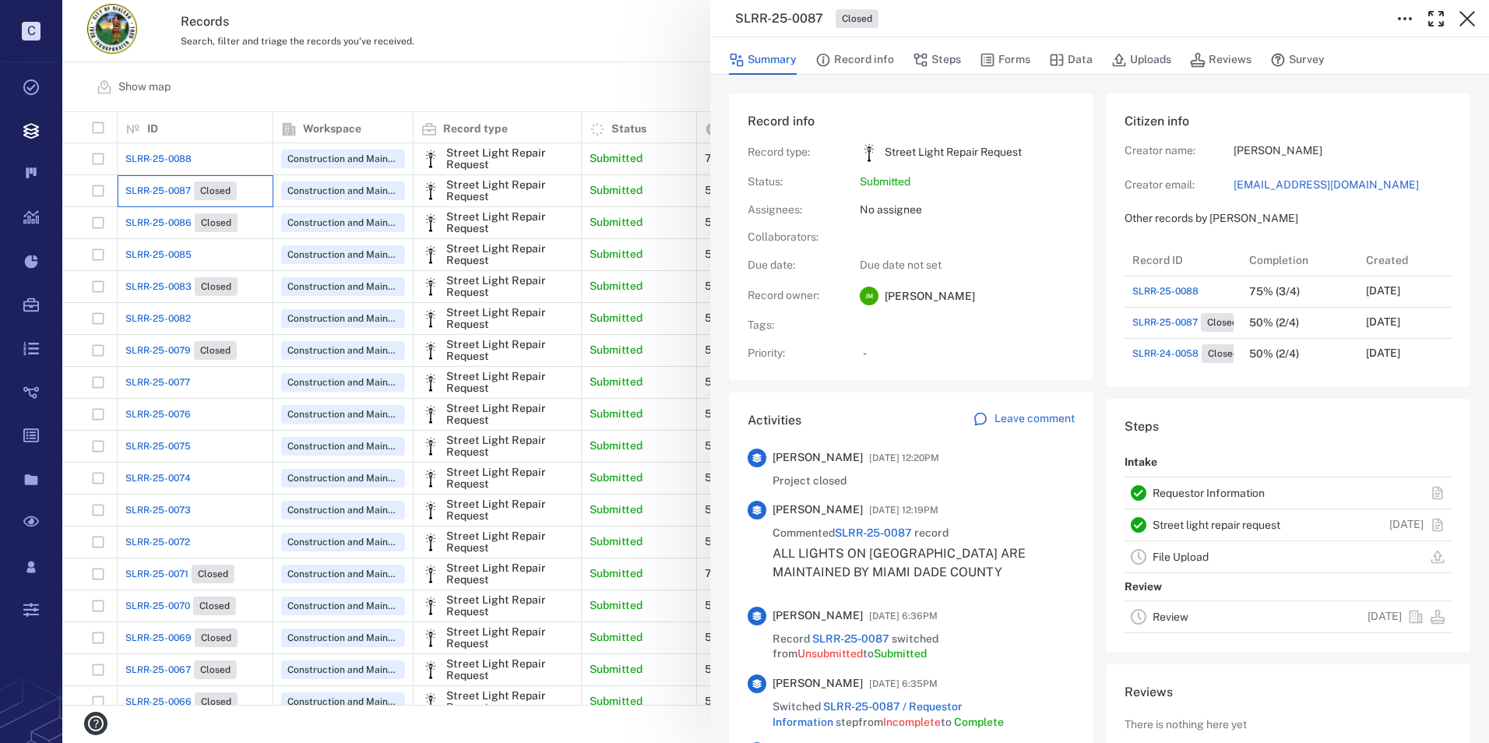
scroll to position [125, 298]
click at [1034, 416] on p "Leave comment" at bounding box center [1035, 419] width 80 height 16
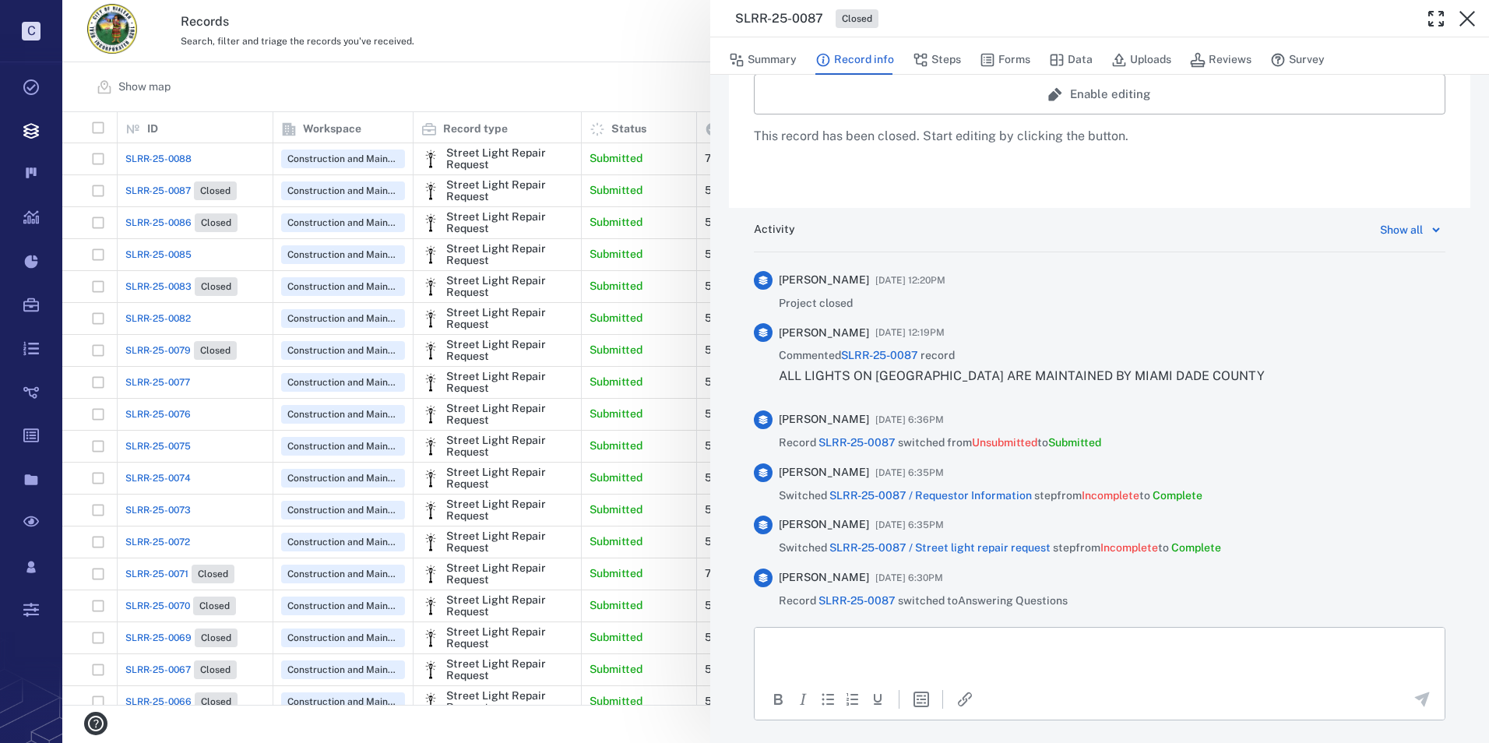
click at [847, 646] on p "Rich Text Area. Press ALT-0 for help." at bounding box center [1100, 647] width 664 height 14
click at [1087, 97] on button "Enable editing" at bounding box center [1100, 94] width 692 height 41
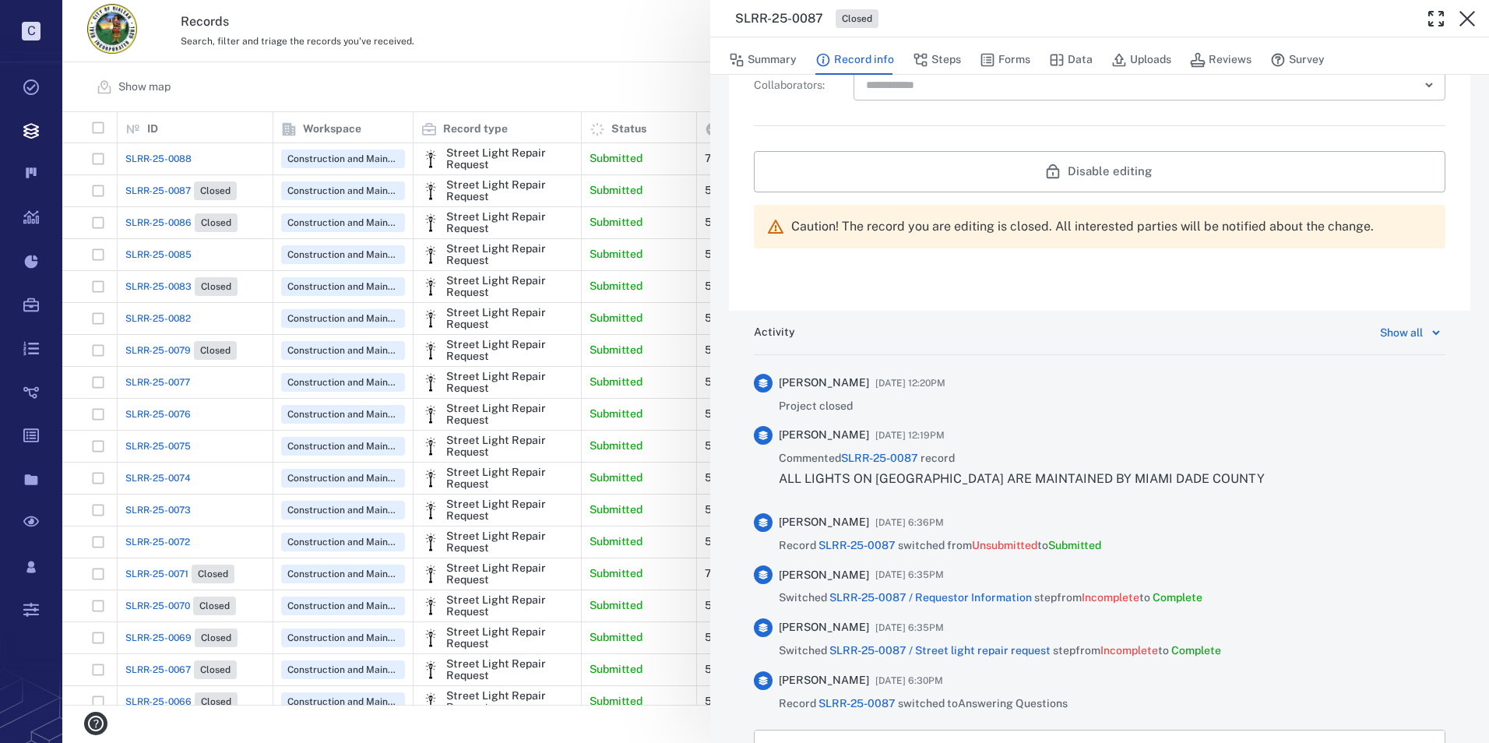
scroll to position [673, 0]
click at [1135, 167] on button "Disable editing" at bounding box center [1100, 172] width 692 height 41
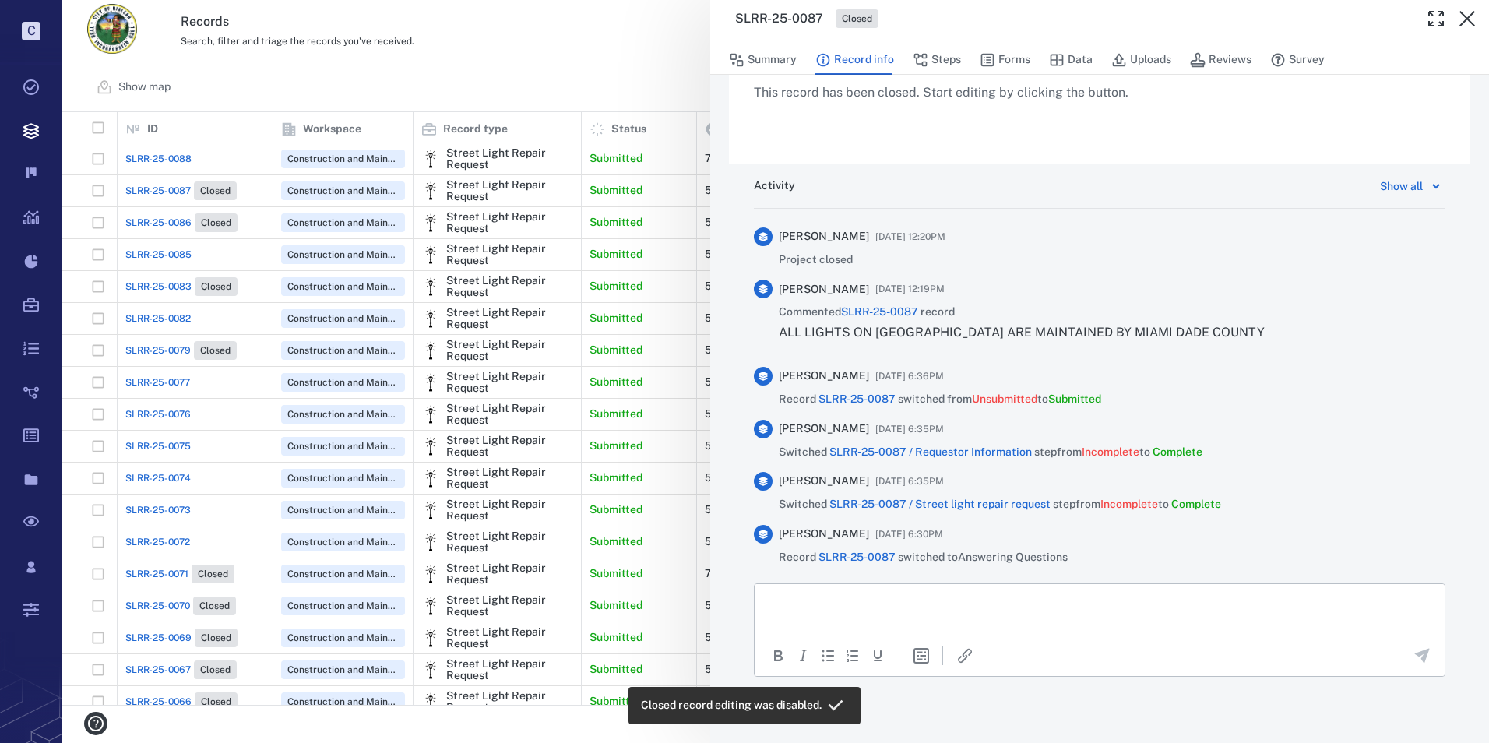
scroll to position [566, 0]
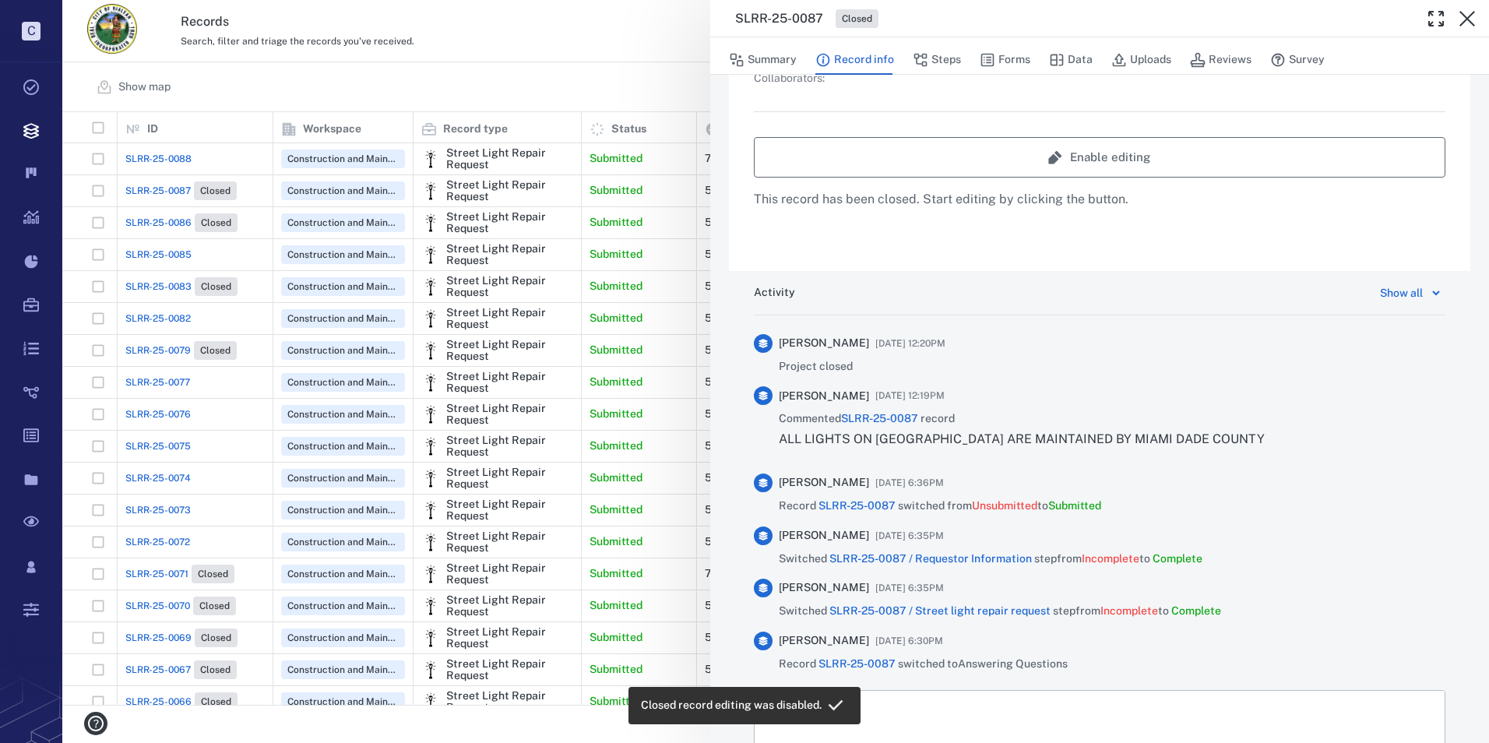
click at [1083, 159] on button "Enable editing" at bounding box center [1100, 157] width 692 height 41
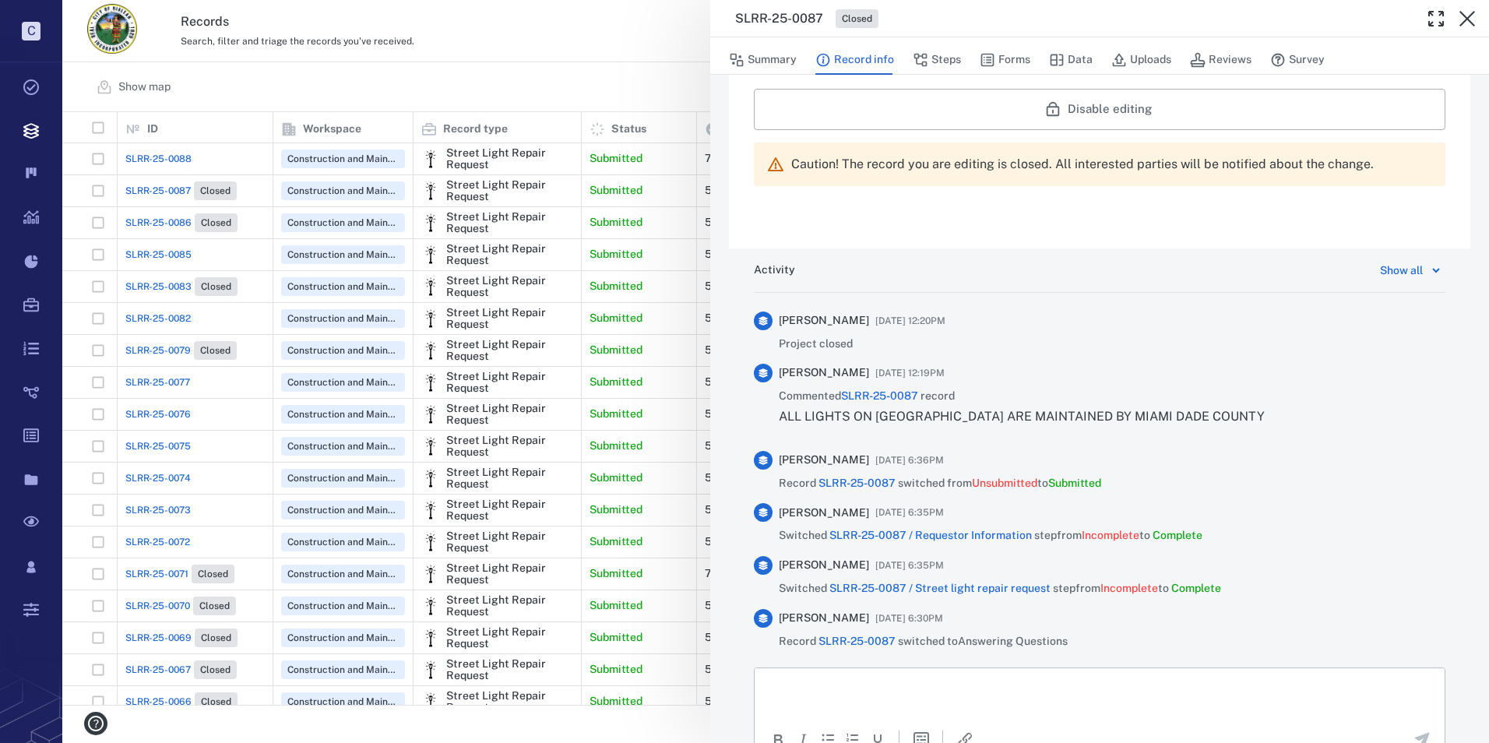
scroll to position [835, 0]
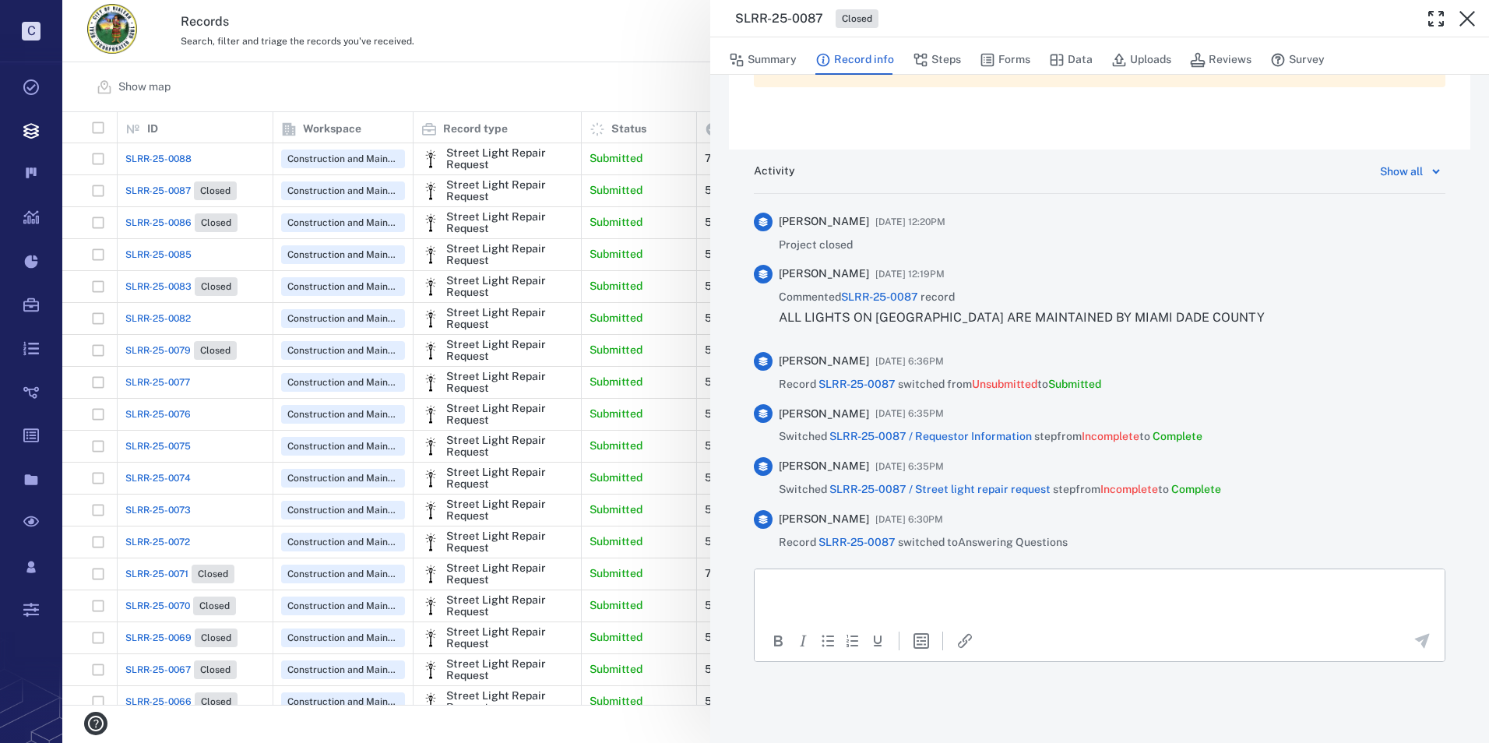
click at [926, 576] on html at bounding box center [1100, 588] width 690 height 39
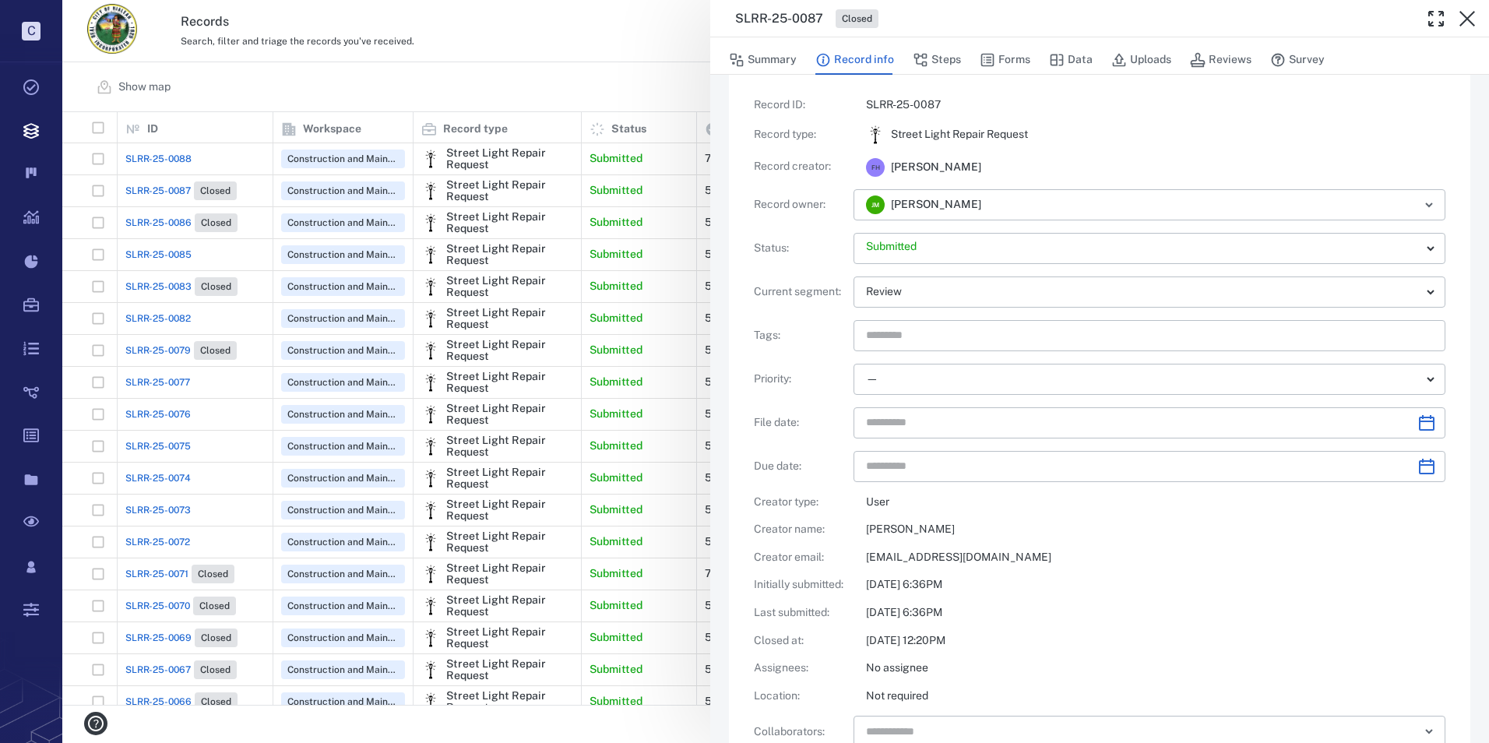
scroll to position [0, 0]
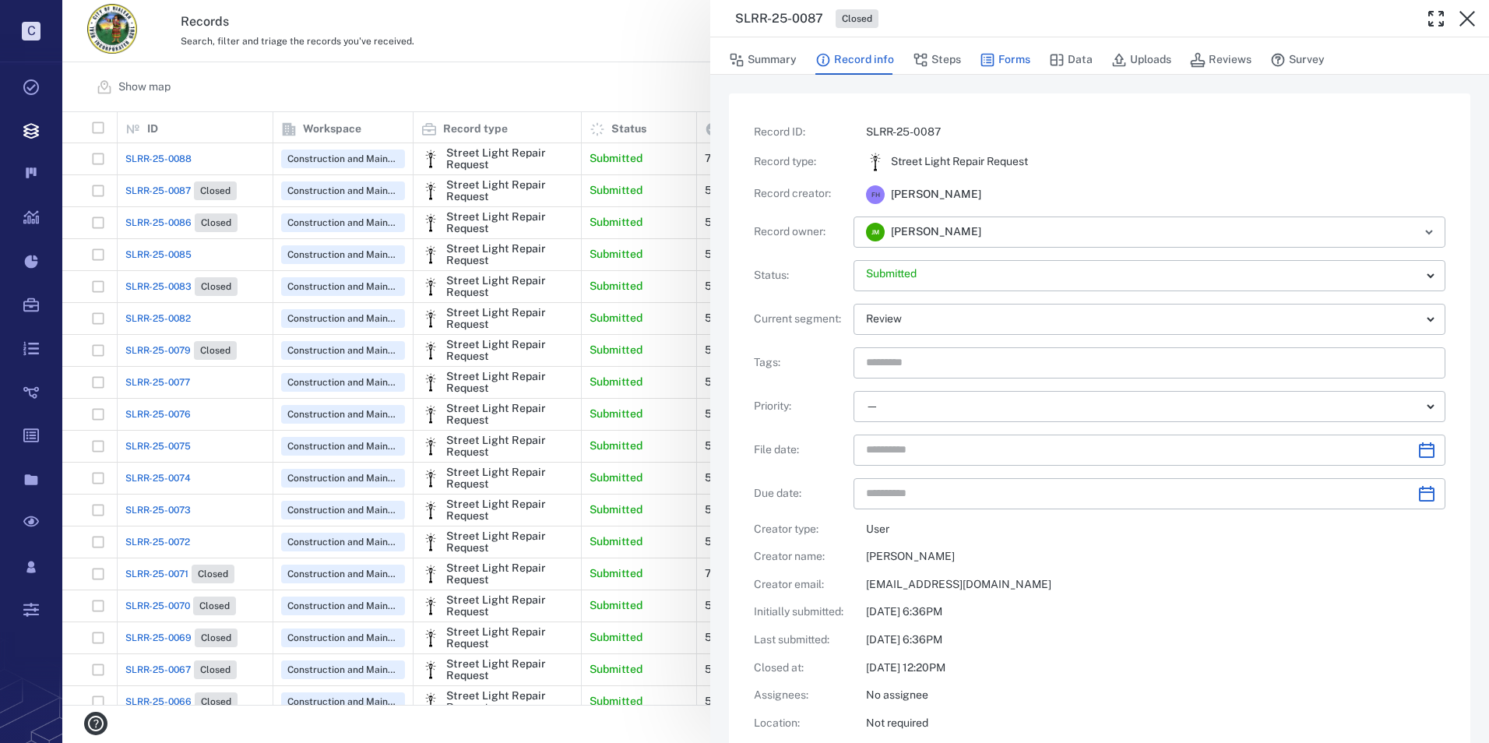
click at [994, 58] on icon "button" at bounding box center [988, 60] width 16 height 16
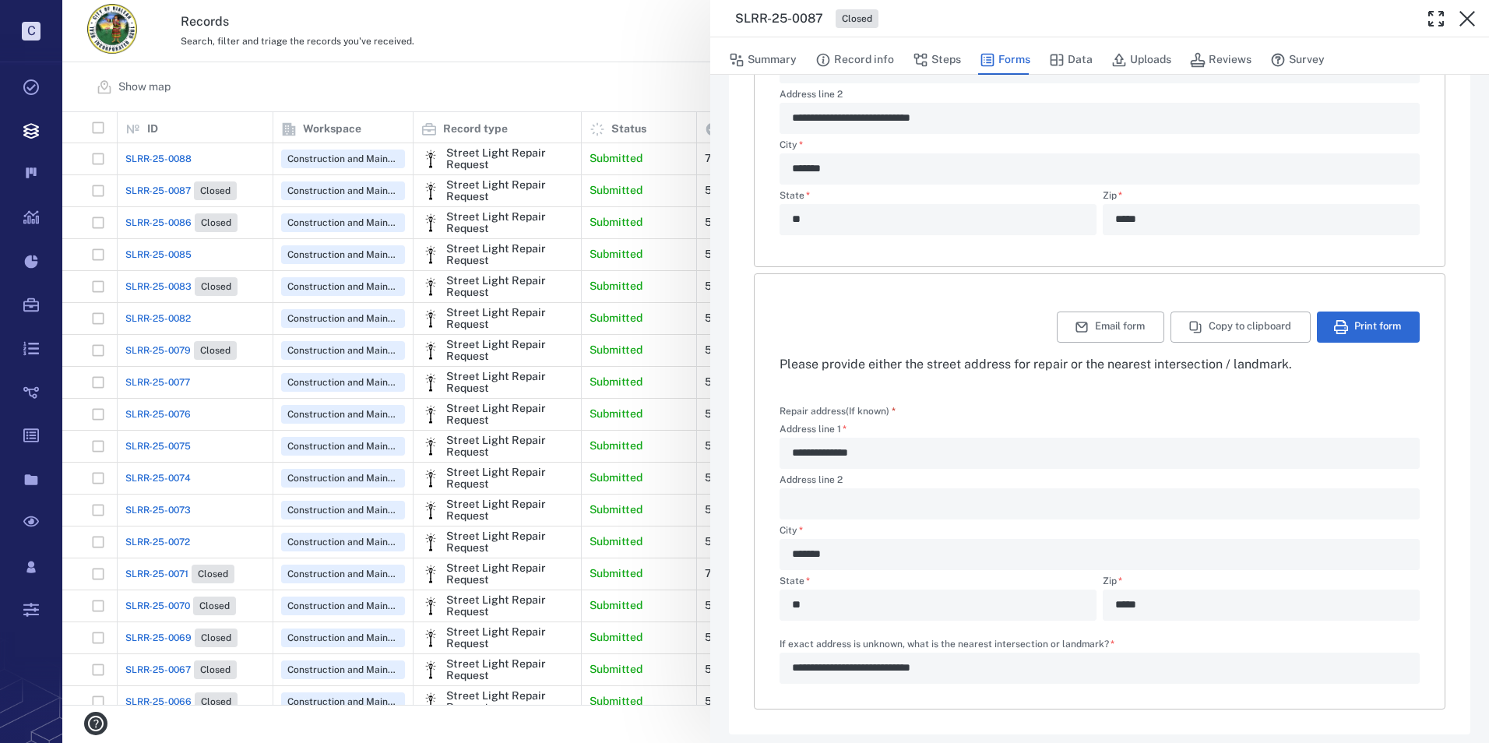
scroll to position [365, 0]
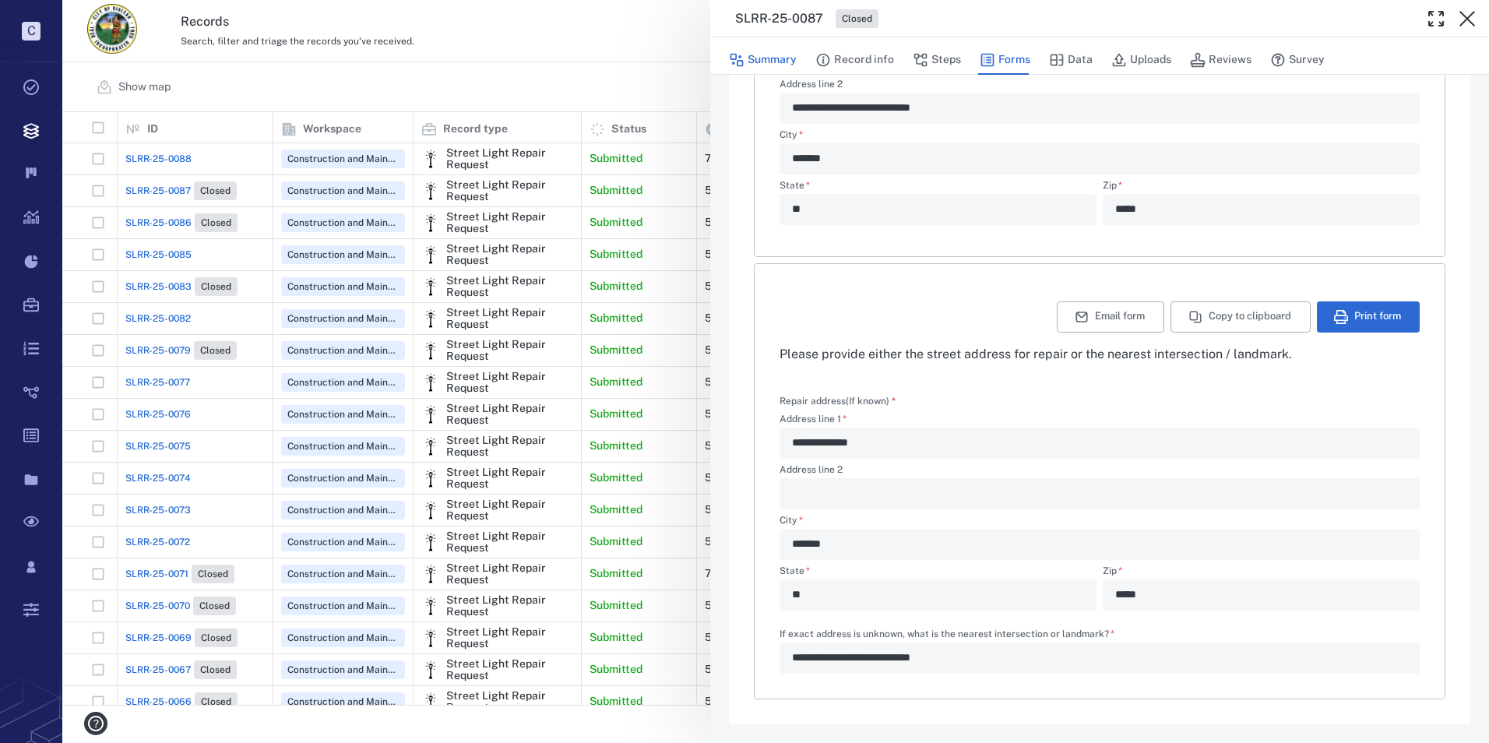
click at [783, 59] on button "Summary" at bounding box center [763, 60] width 68 height 30
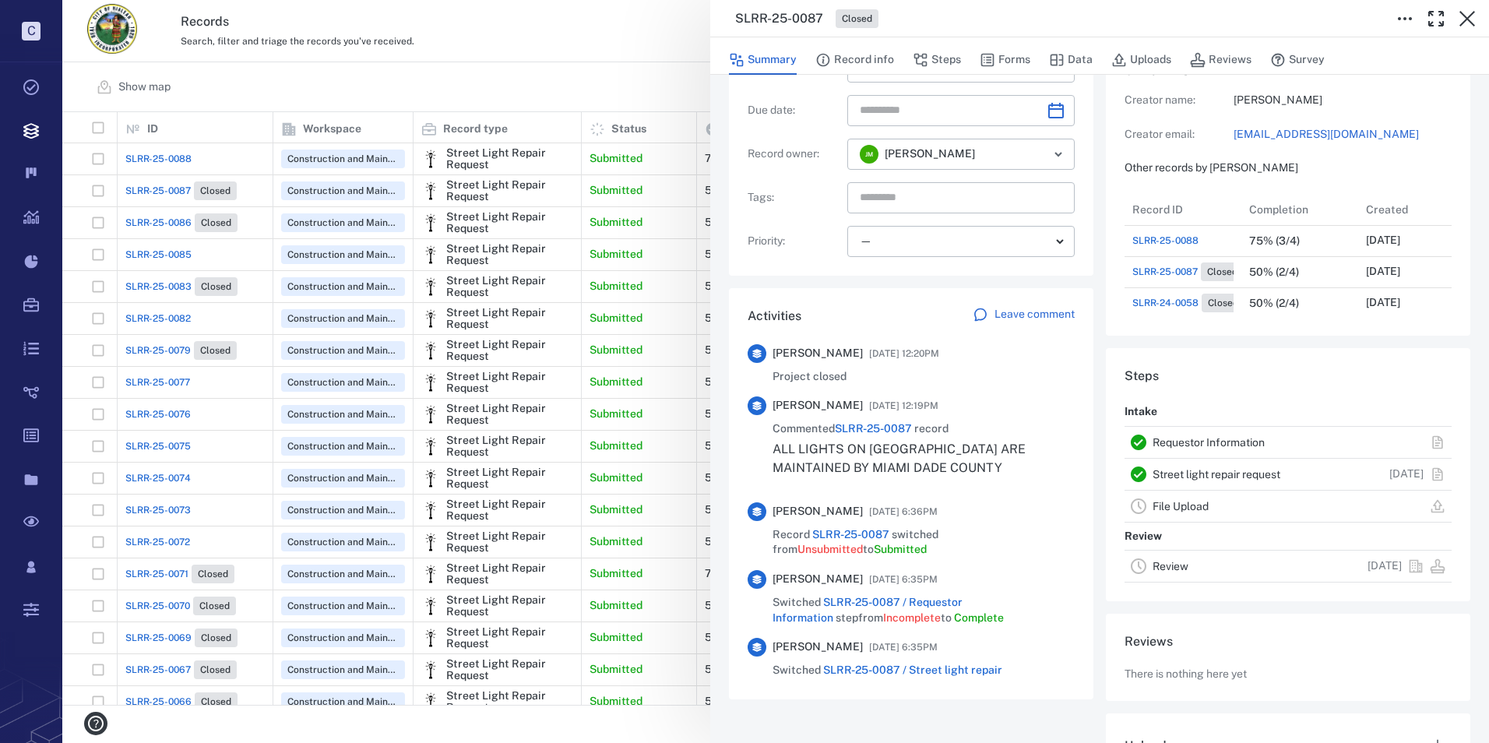
scroll to position [125, 298]
click at [995, 308] on p "Leave comment" at bounding box center [1035, 315] width 80 height 16
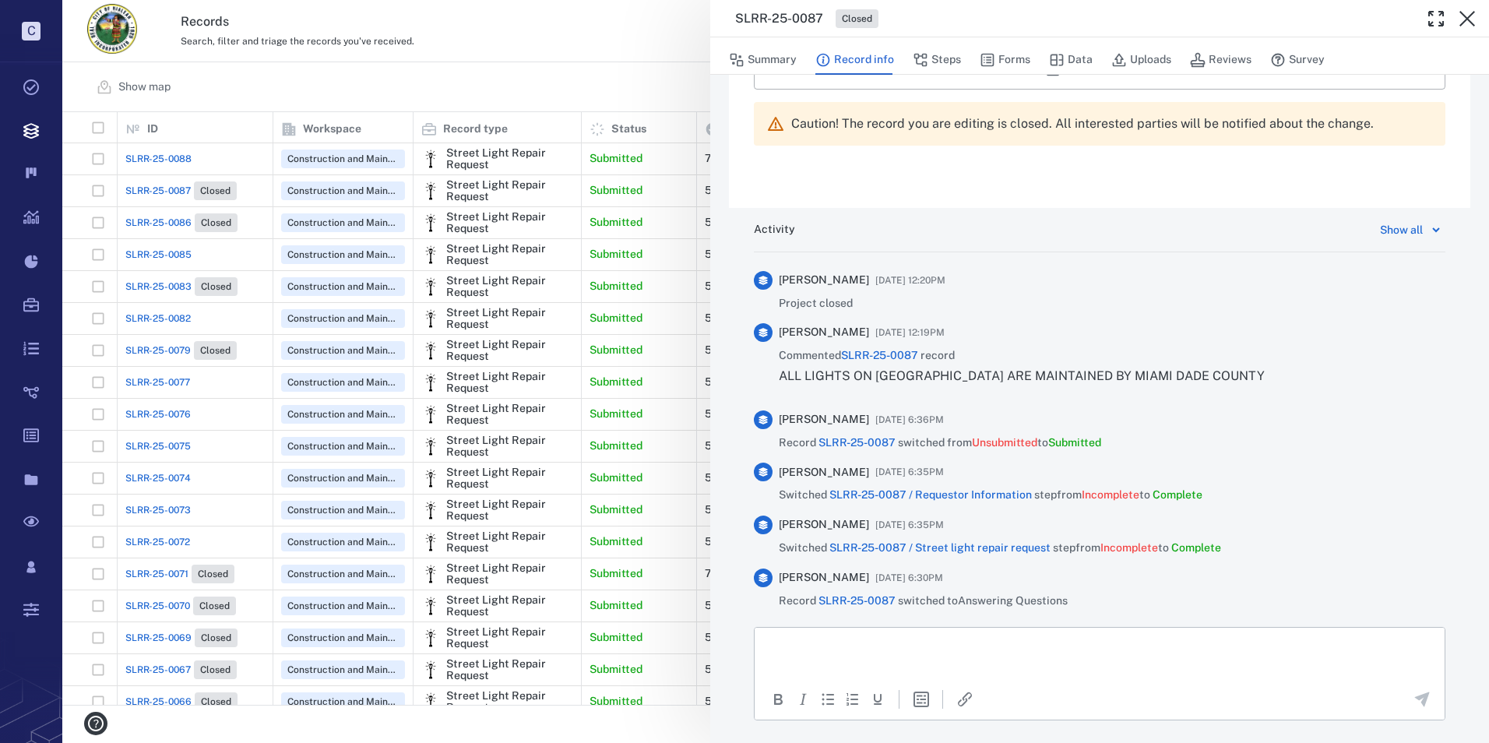
click at [868, 646] on p "Rich Text Area. Press ALT-0 for help." at bounding box center [1100, 647] width 664 height 14
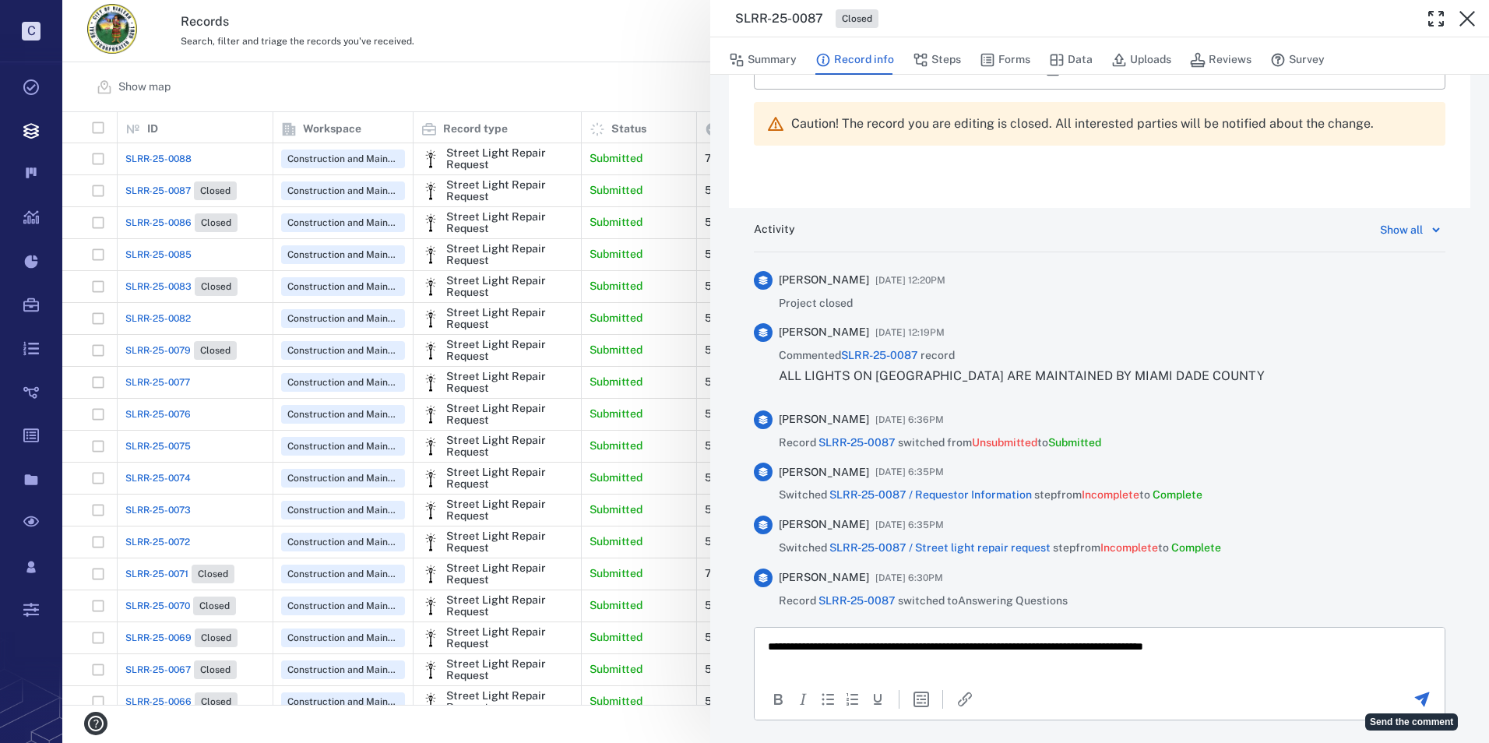
click at [1415, 703] on icon "Send the comment" at bounding box center [1422, 699] width 15 height 15
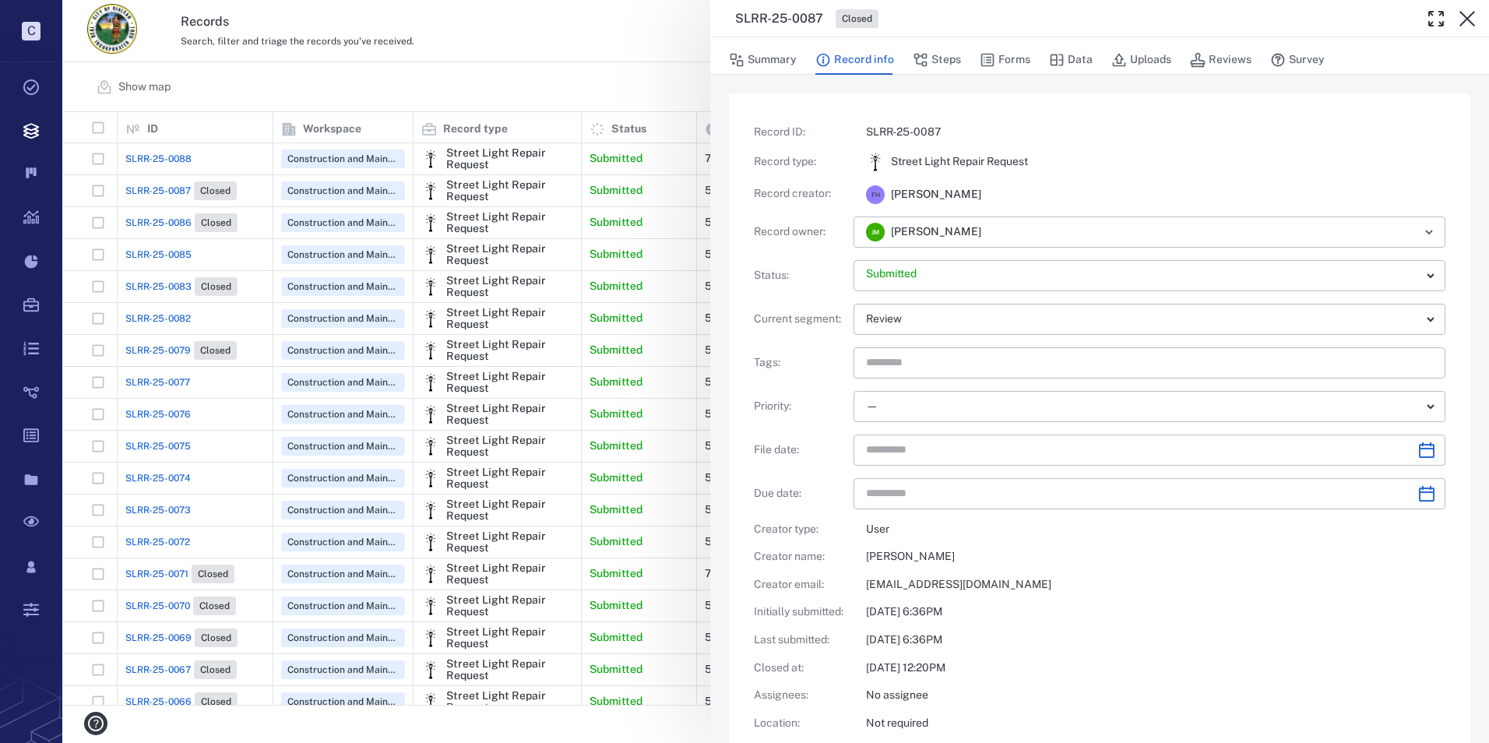
click at [171, 163] on div "SLRR-25-0087 Closed Summary Record info Steps Forms Data Uploads Reviews Survey…" at bounding box center [775, 371] width 1427 height 743
click at [1476, 16] on button "button" at bounding box center [1467, 18] width 31 height 31
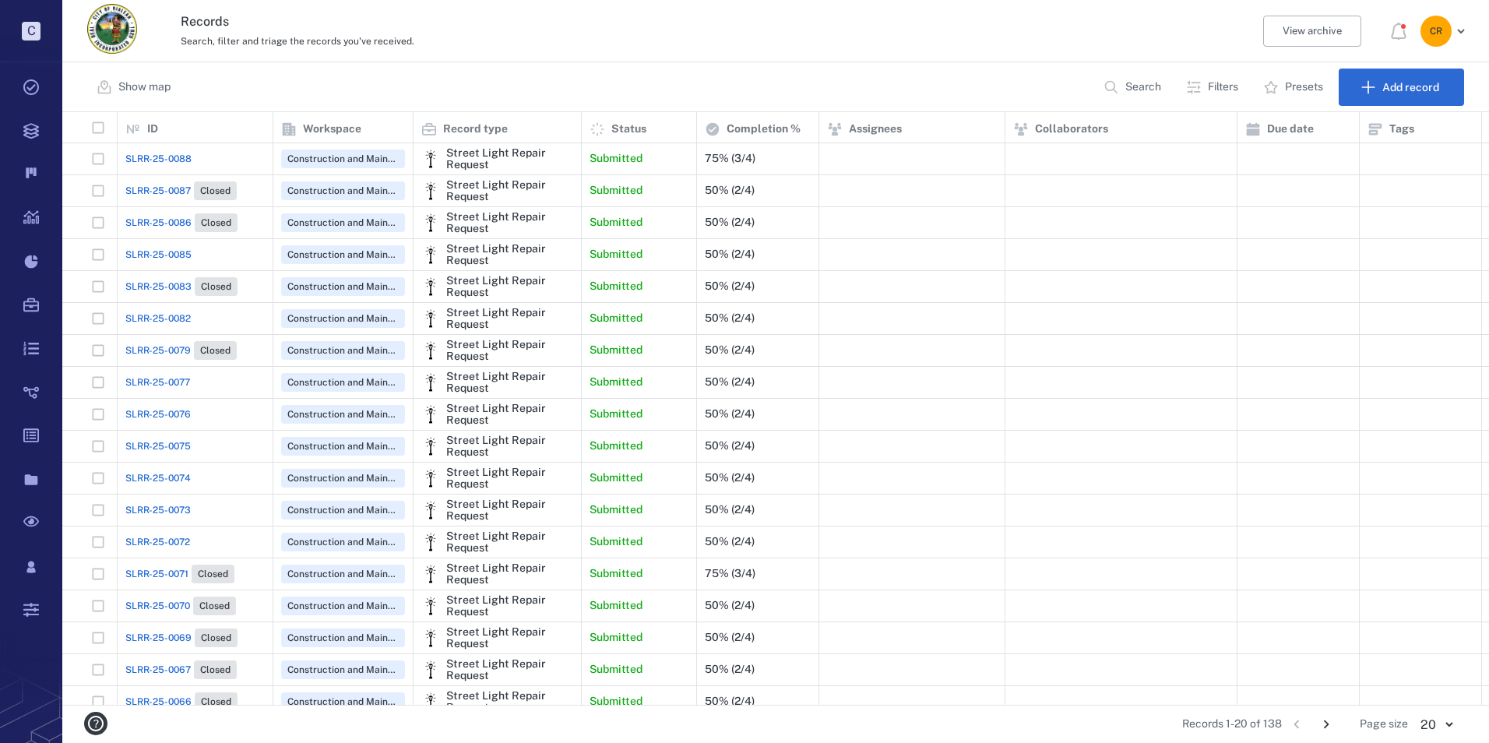
click at [171, 157] on span "SLRR-25-0088" at bounding box center [158, 159] width 66 height 14
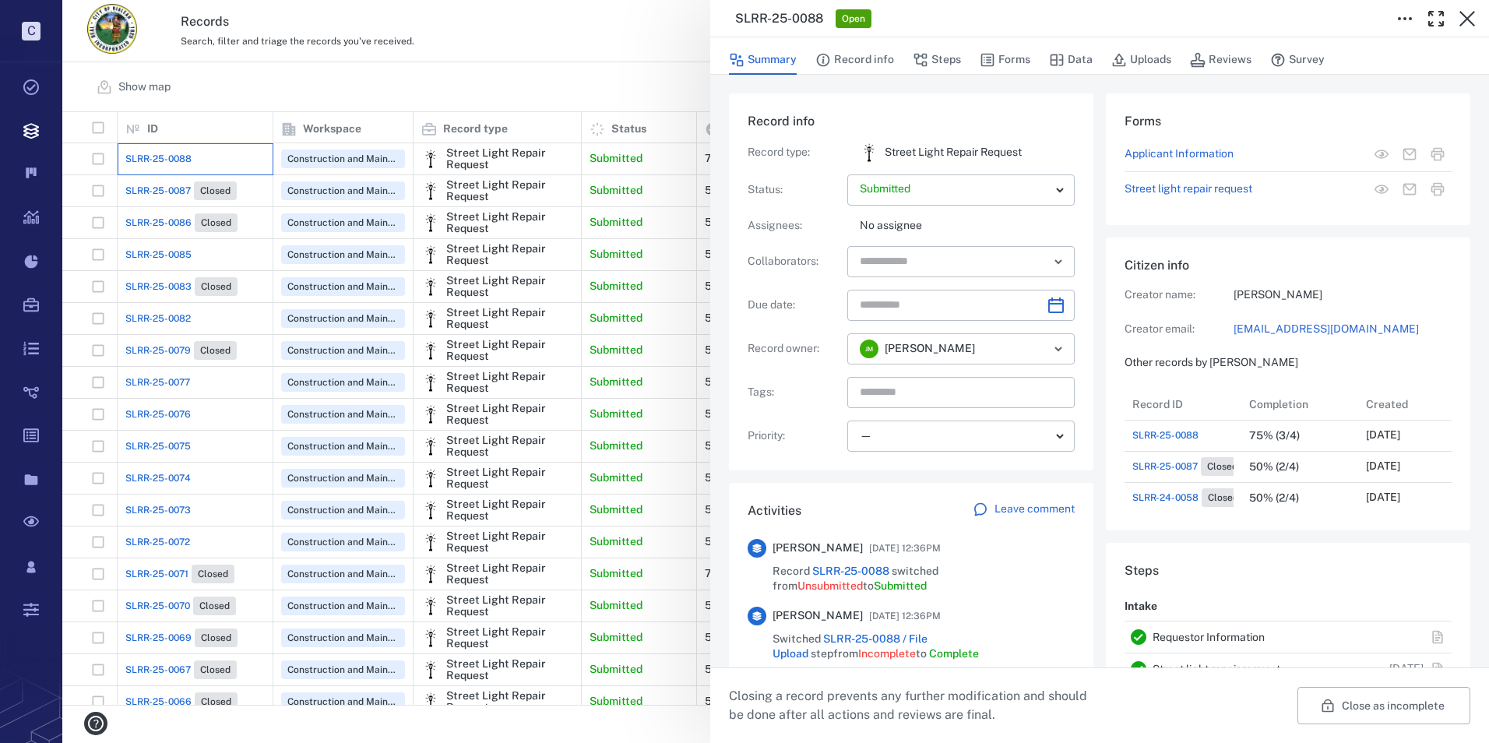
scroll to position [125, 298]
click at [1018, 509] on p "Leave comment" at bounding box center [1035, 510] width 80 height 16
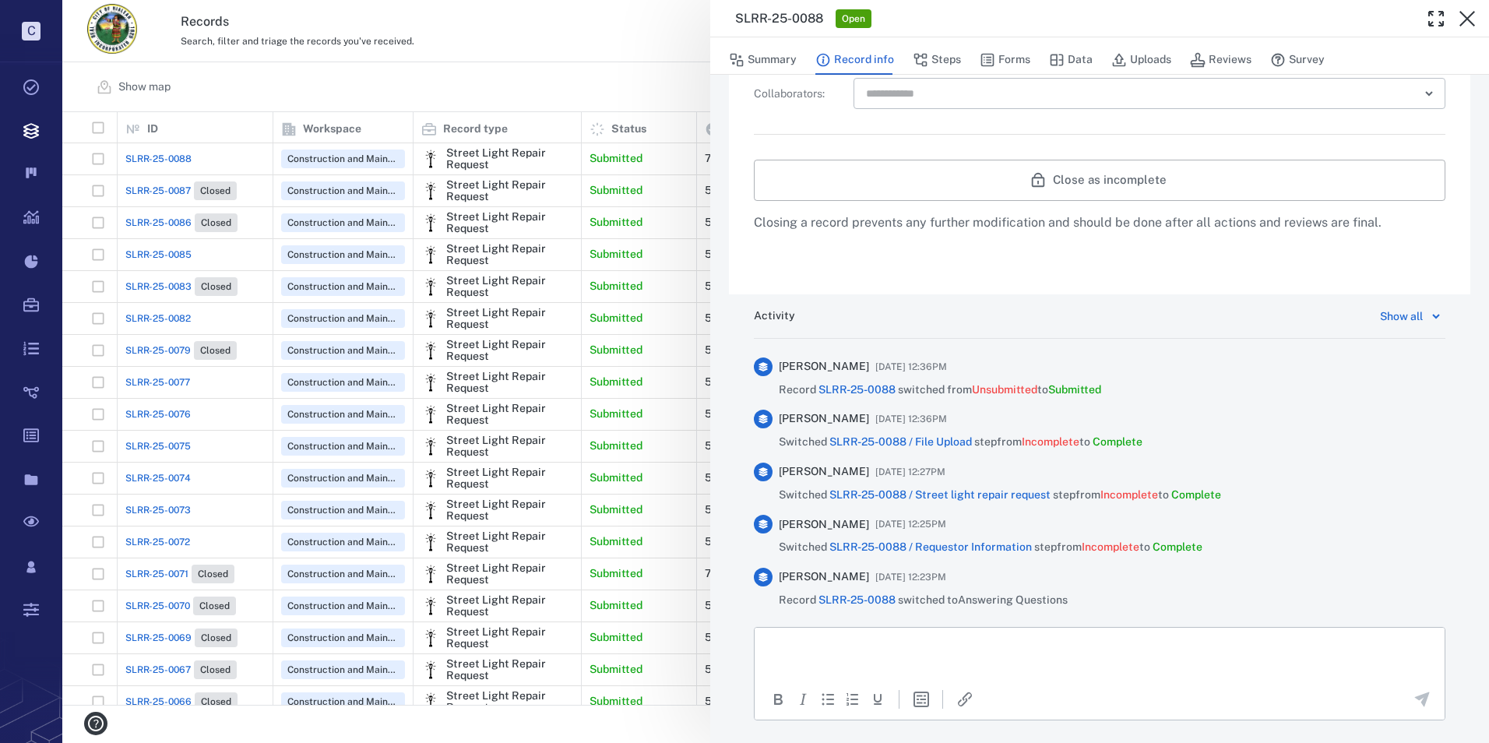
click at [805, 643] on p "Rich Text Area. Press ALT-0 for help." at bounding box center [1100, 646] width 664 height 14
click at [1419, 705] on icon "Send the comment" at bounding box center [1422, 699] width 19 height 19
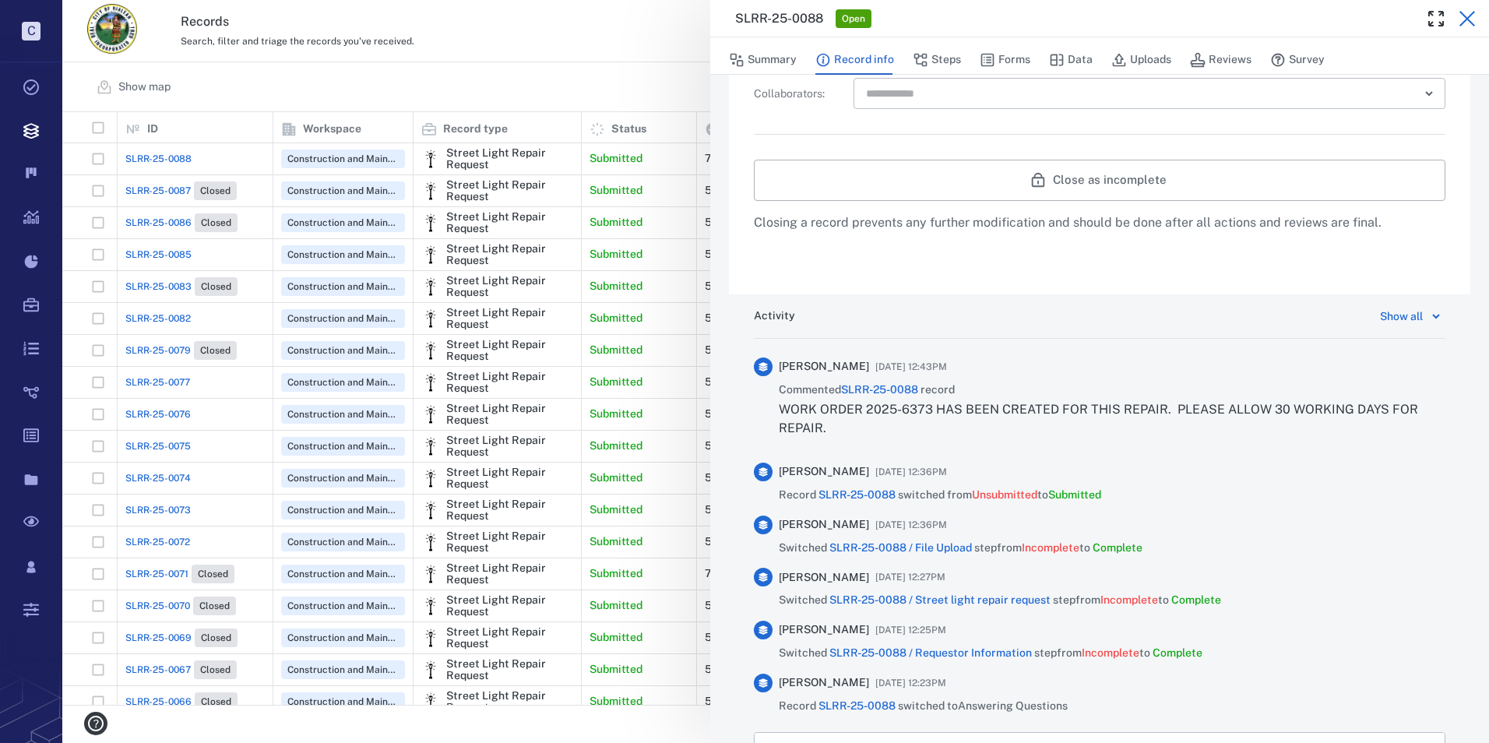
click at [1474, 15] on icon "button" at bounding box center [1467, 18] width 19 height 19
